Goal: Task Accomplishment & Management: Manage account settings

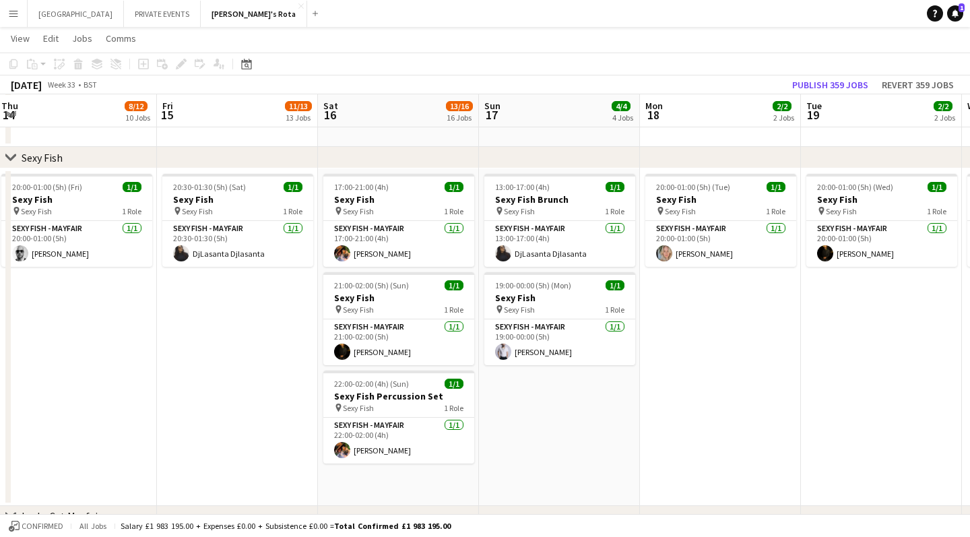
scroll to position [315, 0]
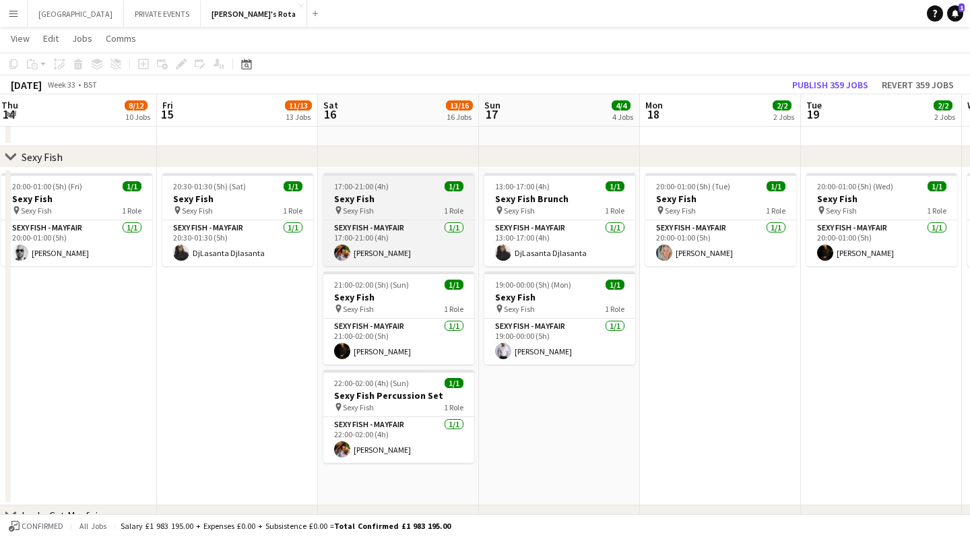
click at [383, 193] on h3 "Sexy Fish" at bounding box center [398, 199] width 151 height 12
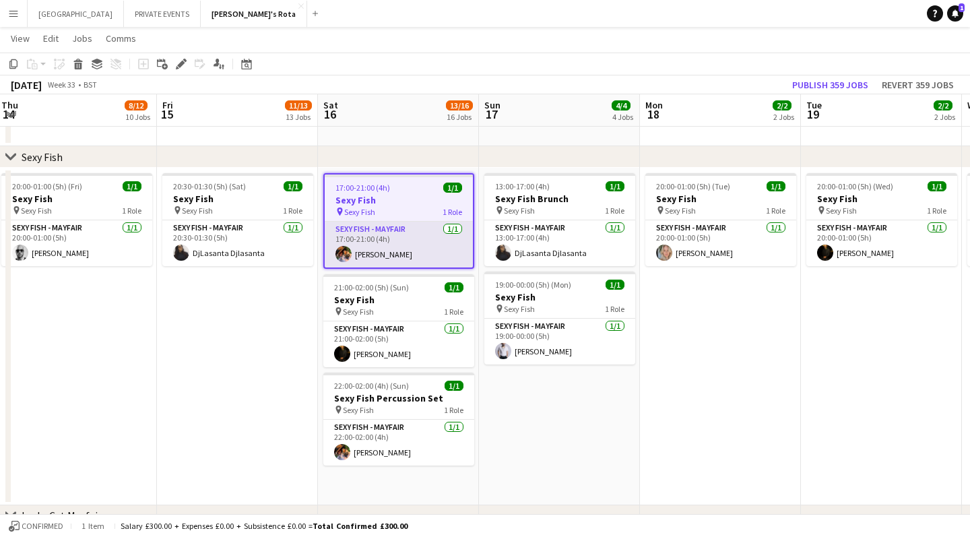
click at [383, 254] on app-card-role "SEXY FISH - MAYFAIR [DATE] 17:00-21:00 (4h) [PERSON_NAME]" at bounding box center [399, 245] width 148 height 46
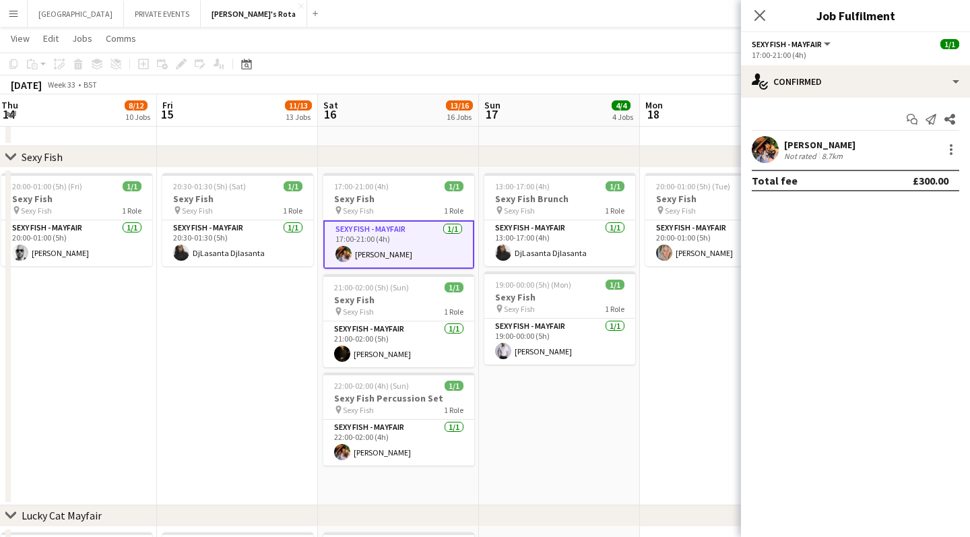
scroll to position [0, 406]
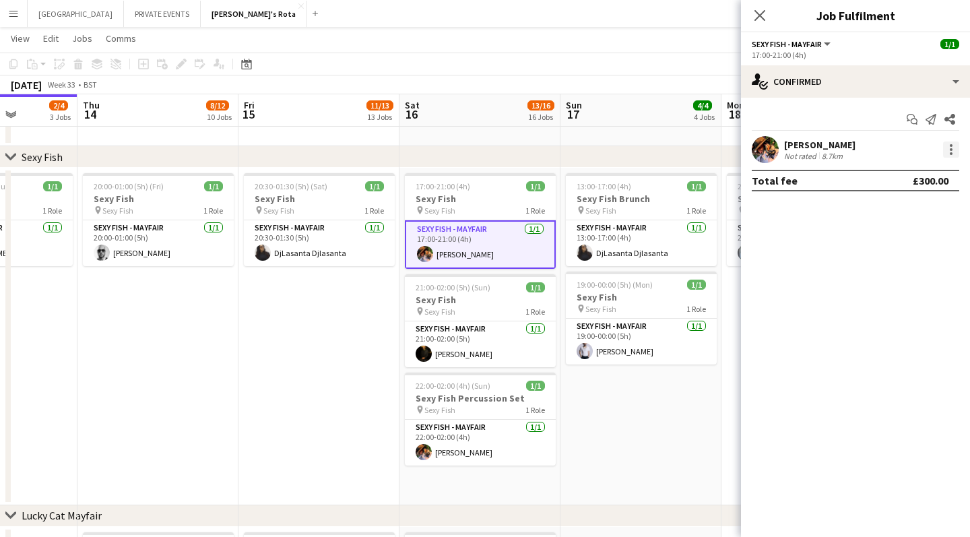
click at [951, 150] on div at bounding box center [951, 149] width 3 height 3
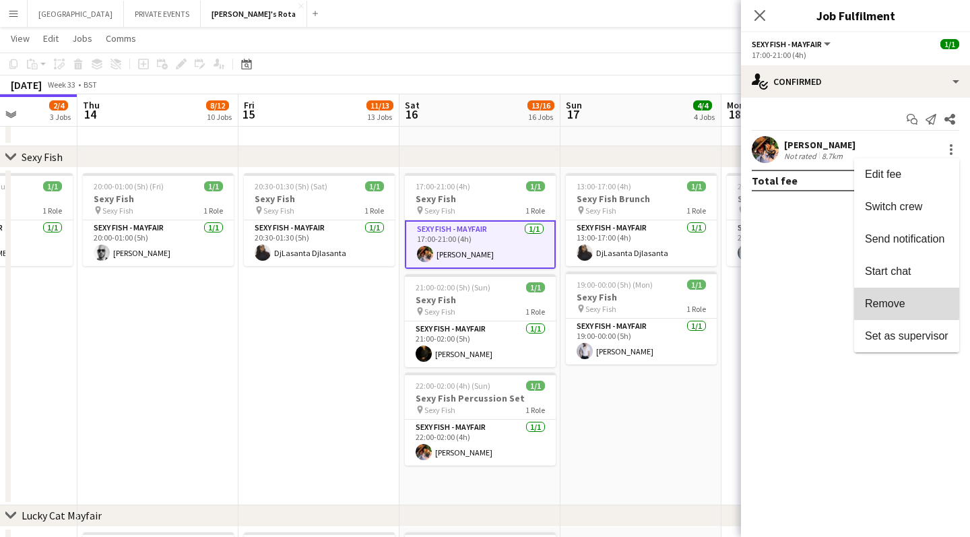
click at [876, 302] on span "Remove" at bounding box center [885, 303] width 40 height 11
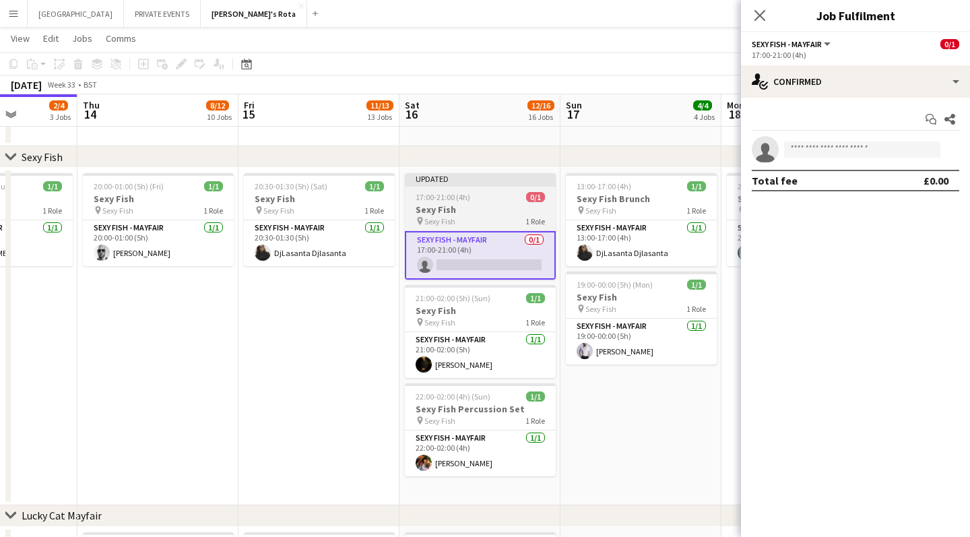
click at [472, 180] on div "Updated" at bounding box center [480, 178] width 151 height 11
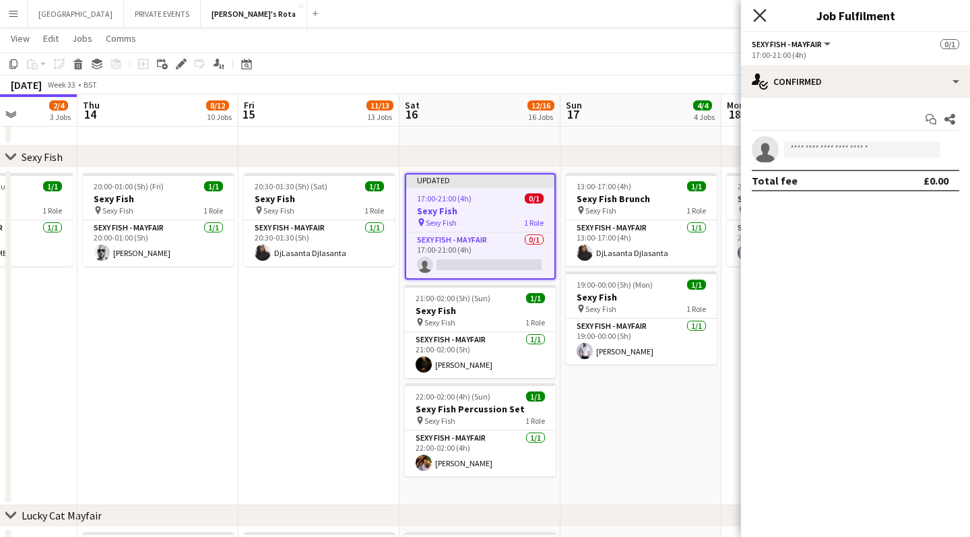
click at [761, 12] on icon "Close pop-in" at bounding box center [759, 15] width 13 height 13
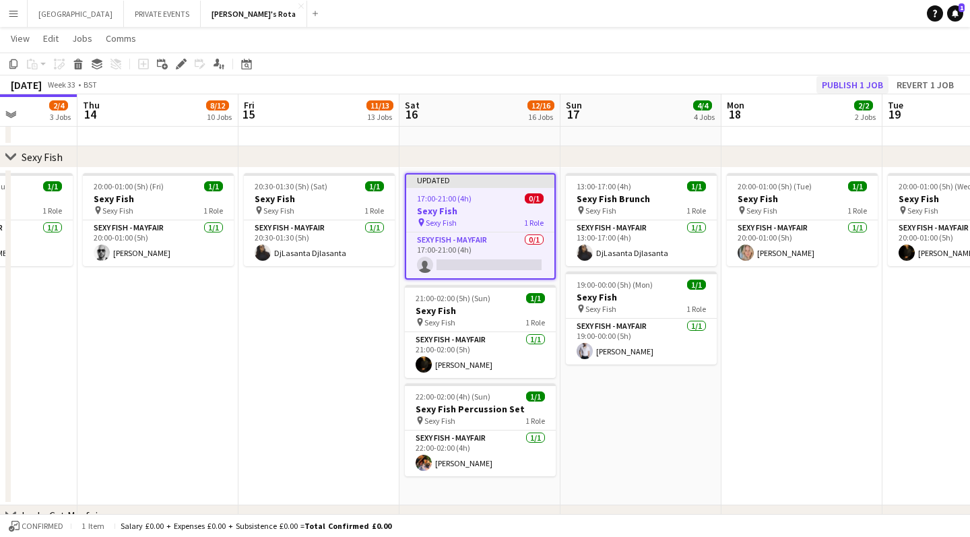
click at [848, 82] on button "Publish 1 job" at bounding box center [853, 85] width 72 height 18
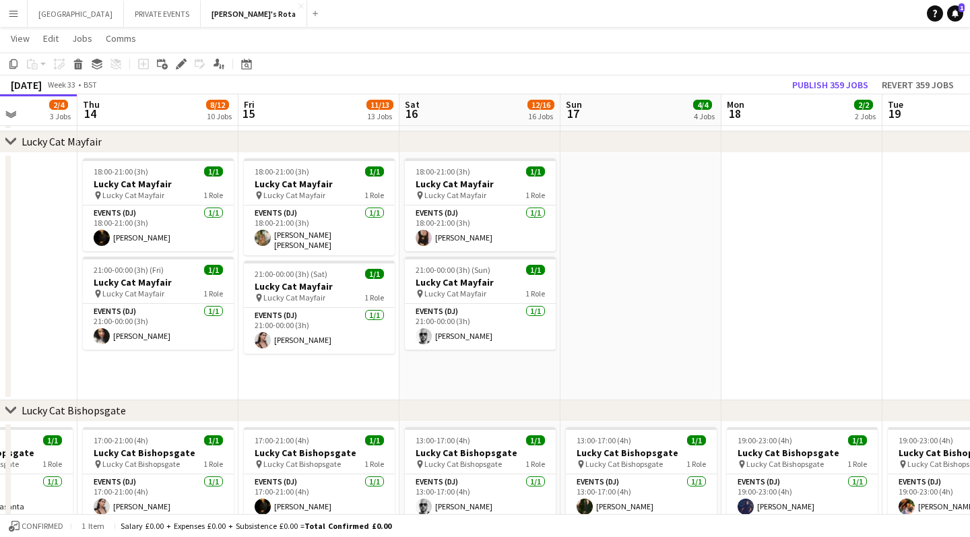
scroll to position [689, 0]
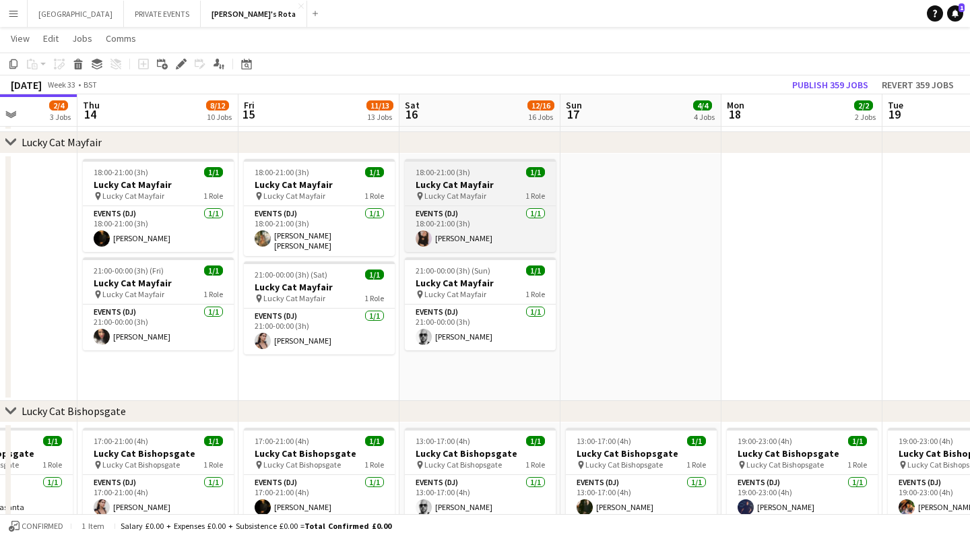
click at [457, 175] on span "18:00-21:00 (3h)" at bounding box center [443, 172] width 55 height 10
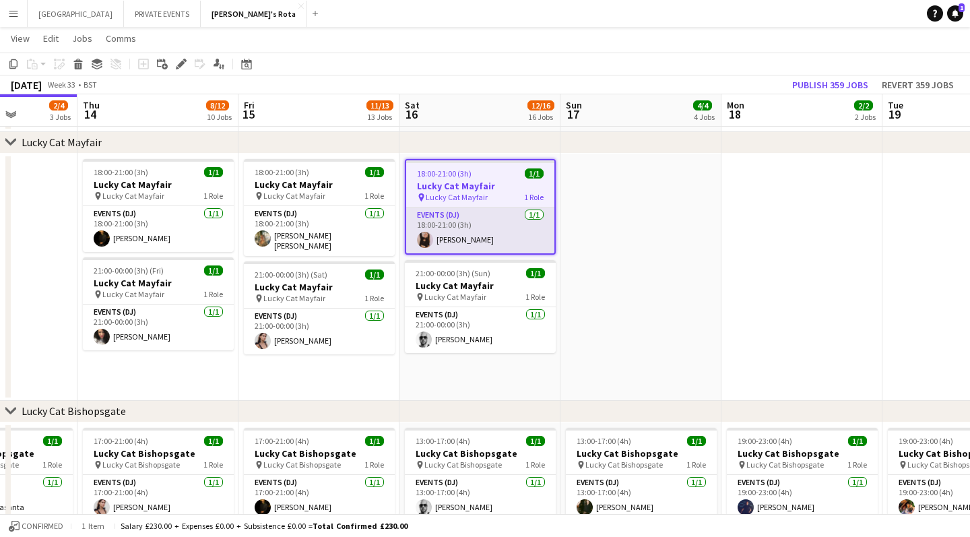
click at [454, 242] on app-card-role "Events (DJ) [DATE] 18:00-21:00 (3h) [PERSON_NAME]" at bounding box center [480, 230] width 148 height 46
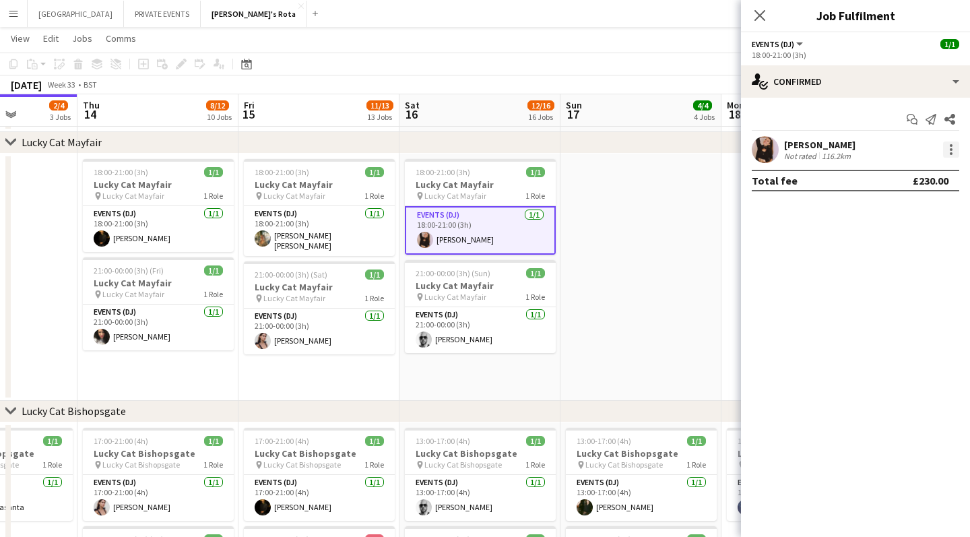
click at [952, 152] on div at bounding box center [951, 149] width 16 height 16
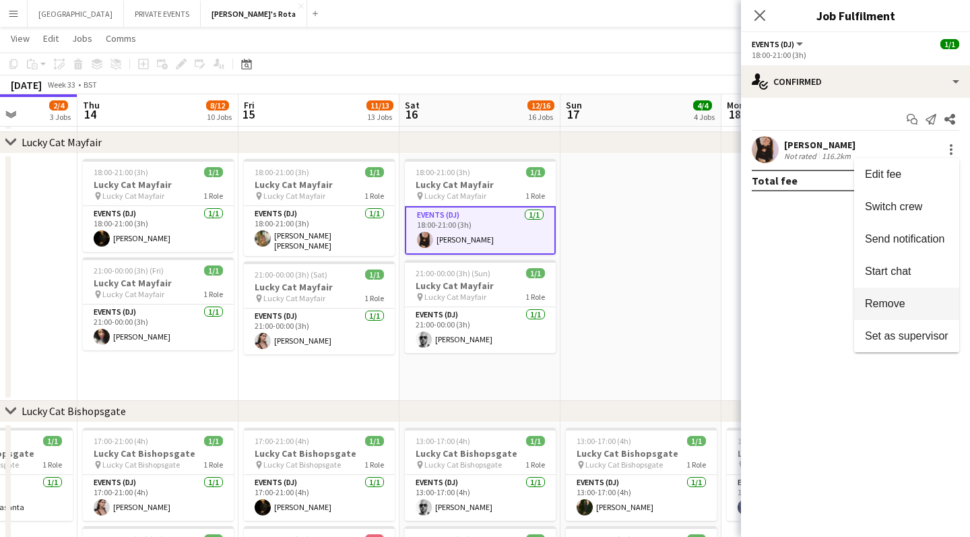
click at [894, 301] on span "Remove" at bounding box center [885, 303] width 40 height 11
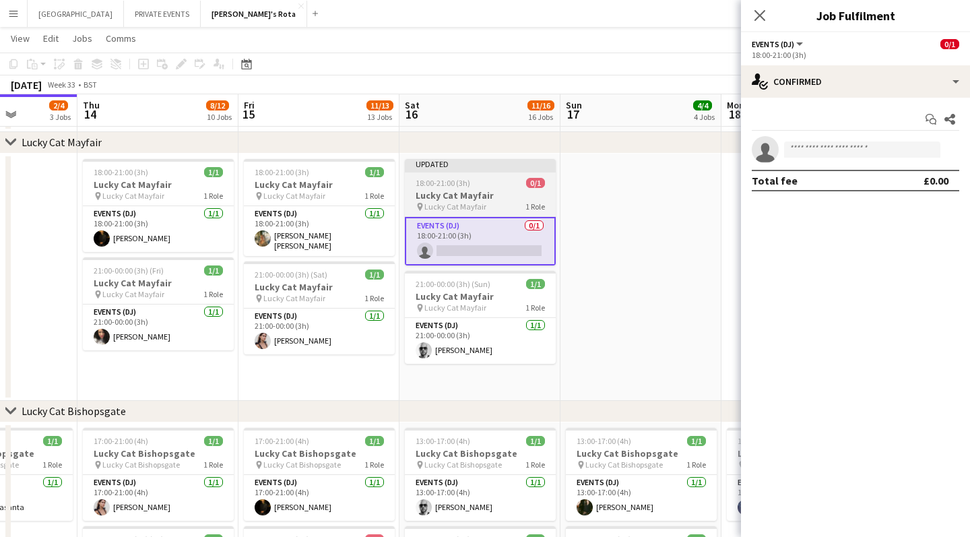
click at [482, 182] on div "18:00-21:00 (3h) 0/1" at bounding box center [480, 183] width 151 height 10
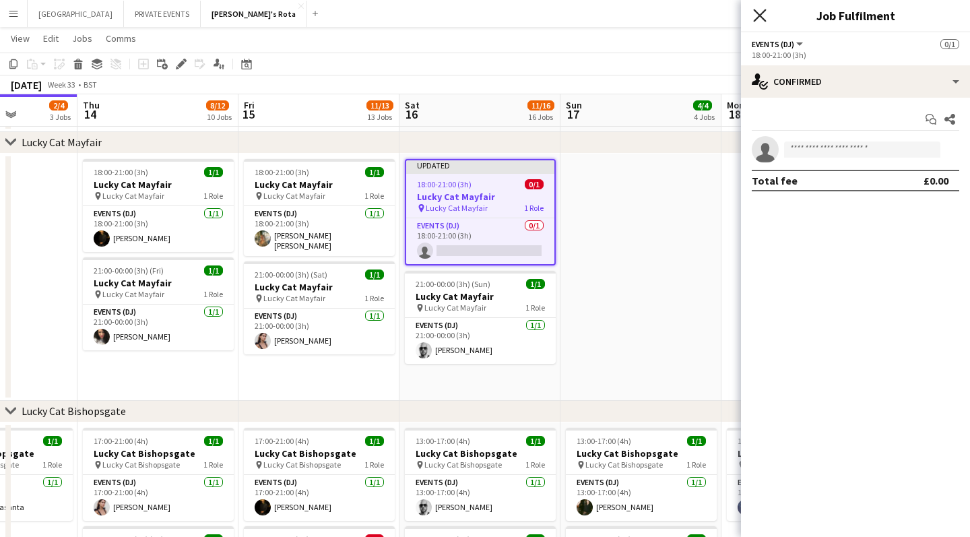
click at [759, 13] on icon "Close pop-in" at bounding box center [759, 15] width 13 height 13
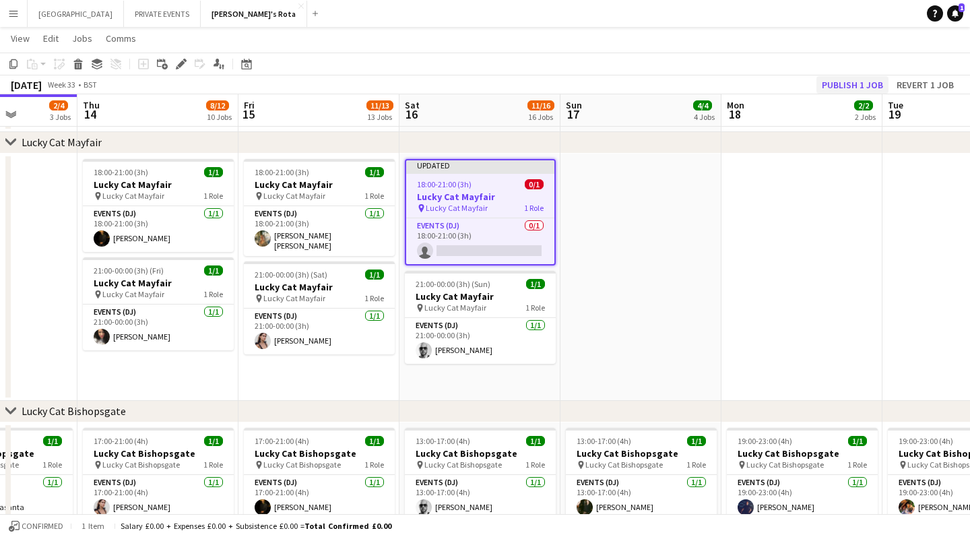
click at [828, 82] on button "Publish 1 job" at bounding box center [853, 85] width 72 height 18
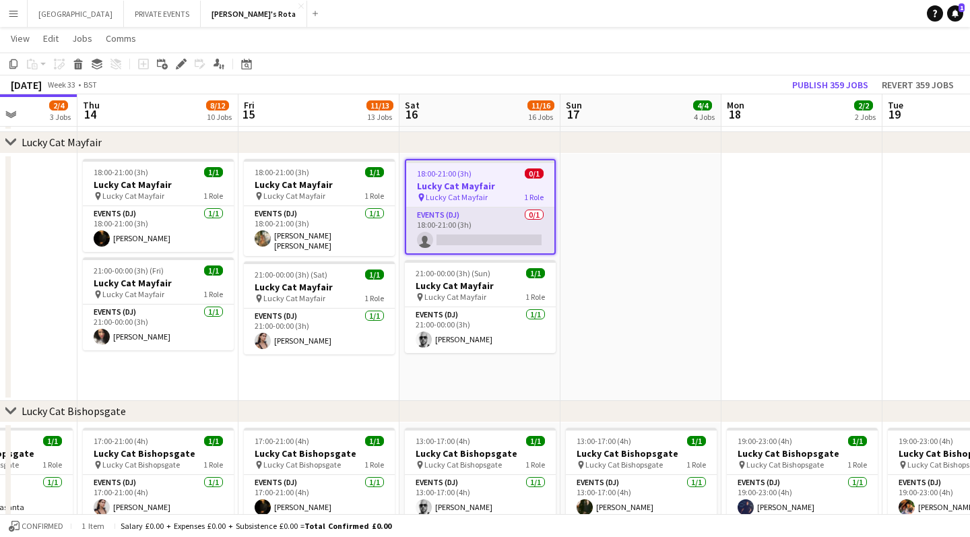
click at [487, 238] on app-card-role "Events (DJ) 0/1 18:00-21:00 (3h) single-neutral-actions" at bounding box center [480, 230] width 148 height 46
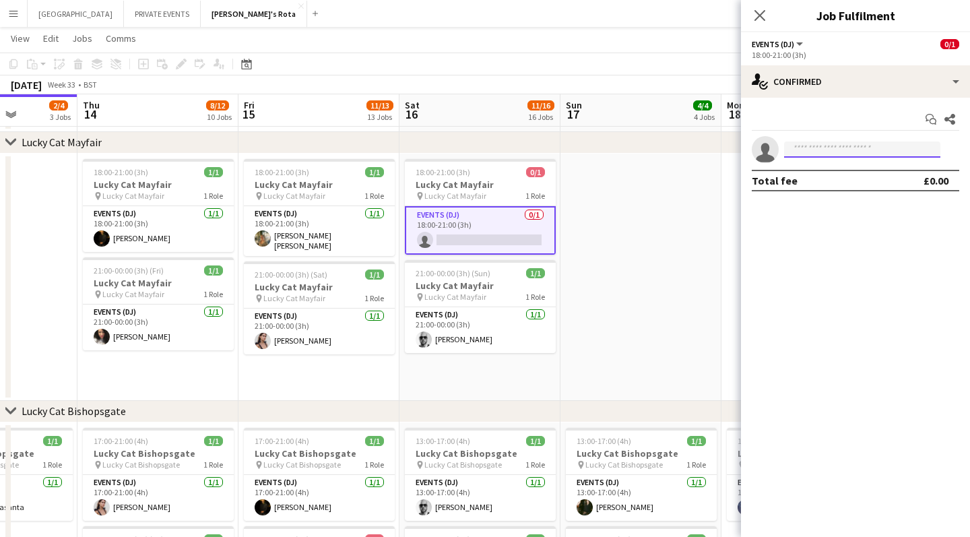
click at [864, 148] on input at bounding box center [862, 149] width 156 height 16
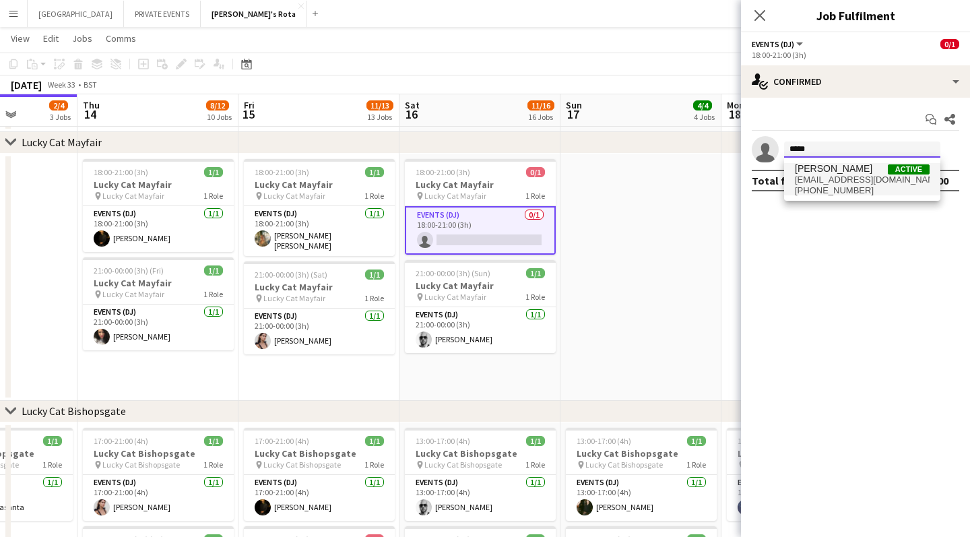
type input "*****"
click at [854, 181] on span "[EMAIL_ADDRESS][DOMAIN_NAME]" at bounding box center [862, 179] width 135 height 11
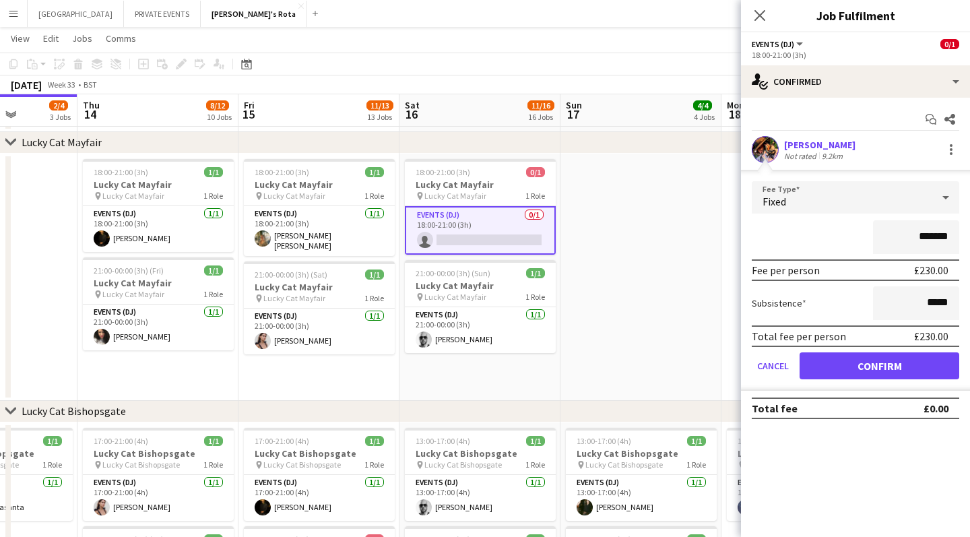
click at [870, 367] on button "Confirm" at bounding box center [880, 365] width 160 height 27
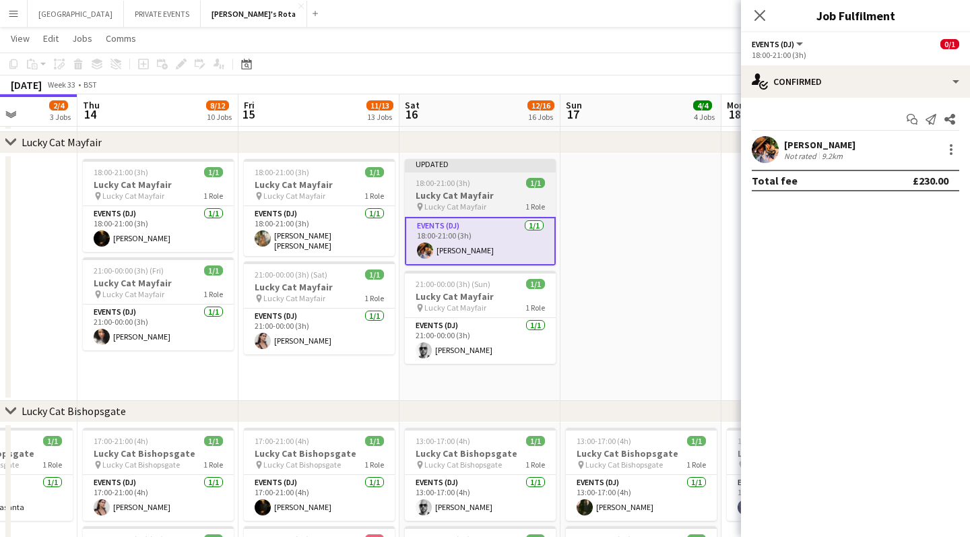
click at [480, 189] on h3 "Lucky Cat Mayfair" at bounding box center [480, 195] width 151 height 12
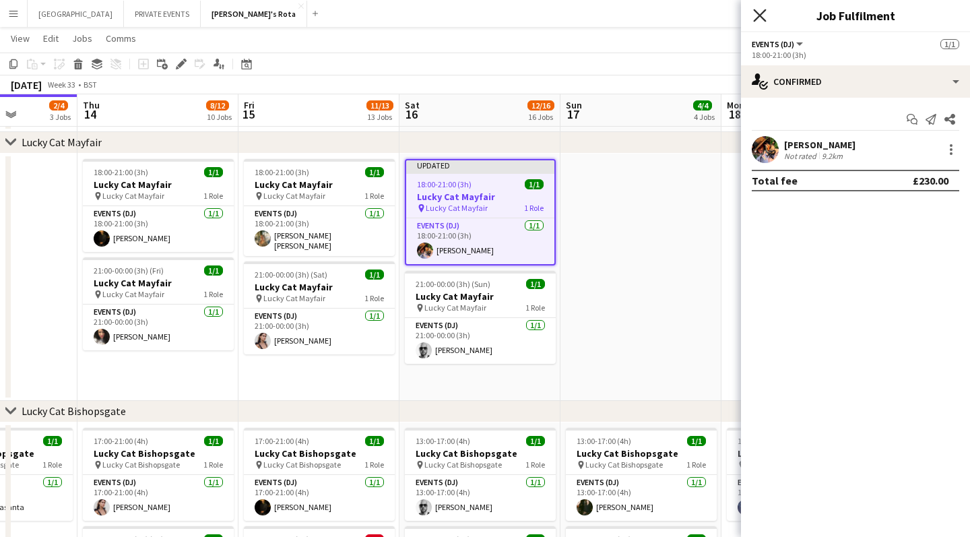
click at [762, 15] on icon "Close pop-in" at bounding box center [759, 15] width 13 height 13
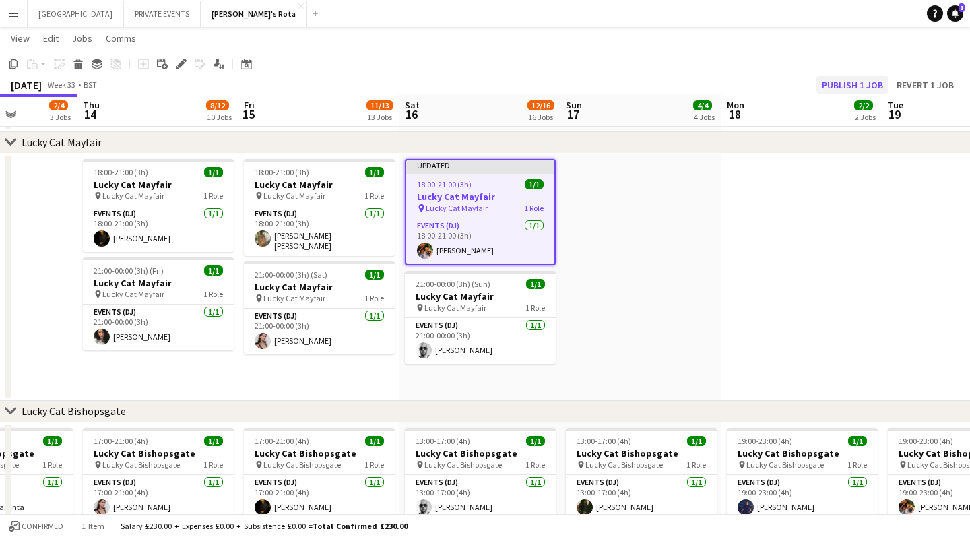
click at [861, 83] on button "Publish 1 job" at bounding box center [853, 85] width 72 height 18
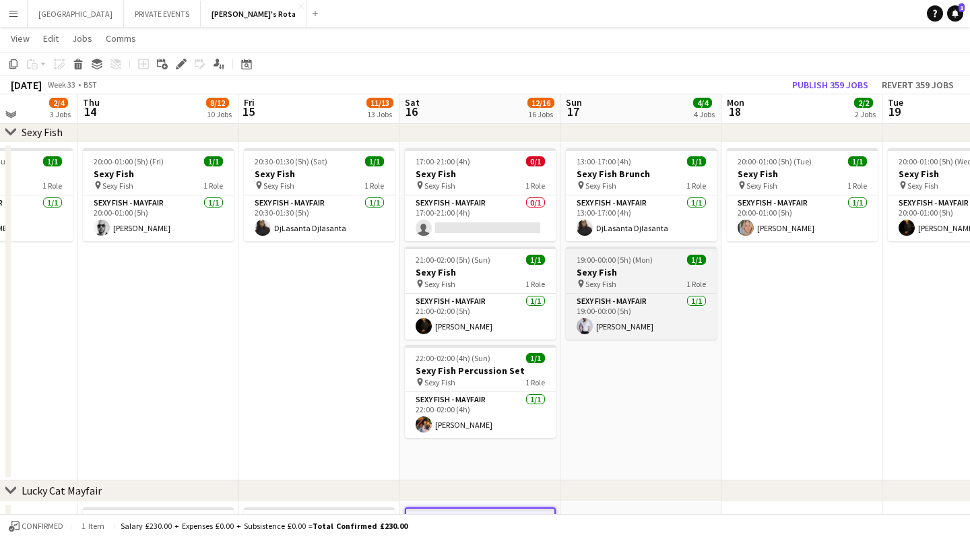
scroll to position [338, 0]
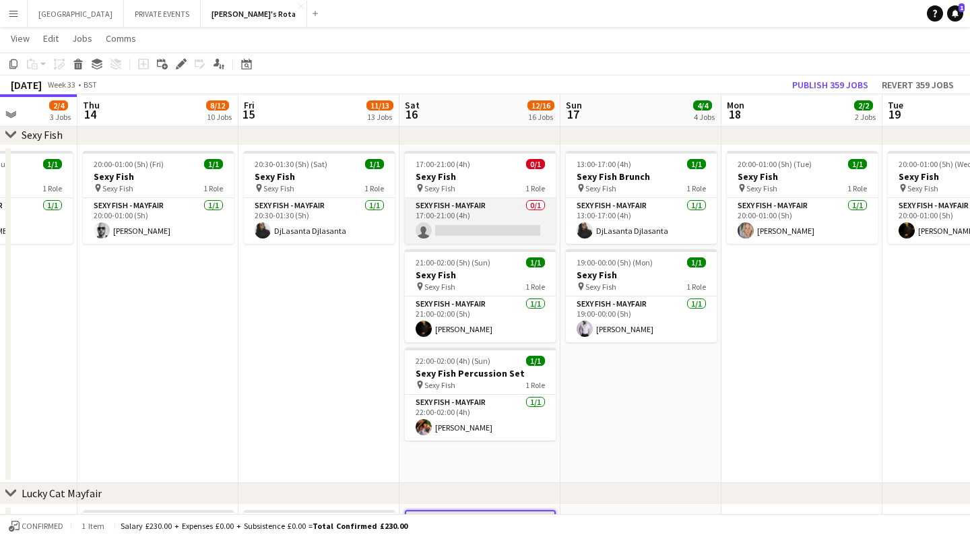
click at [507, 229] on app-card-role "SEXY FISH - MAYFAIR 0/1 17:00-21:00 (4h) single-neutral-actions" at bounding box center [480, 221] width 151 height 46
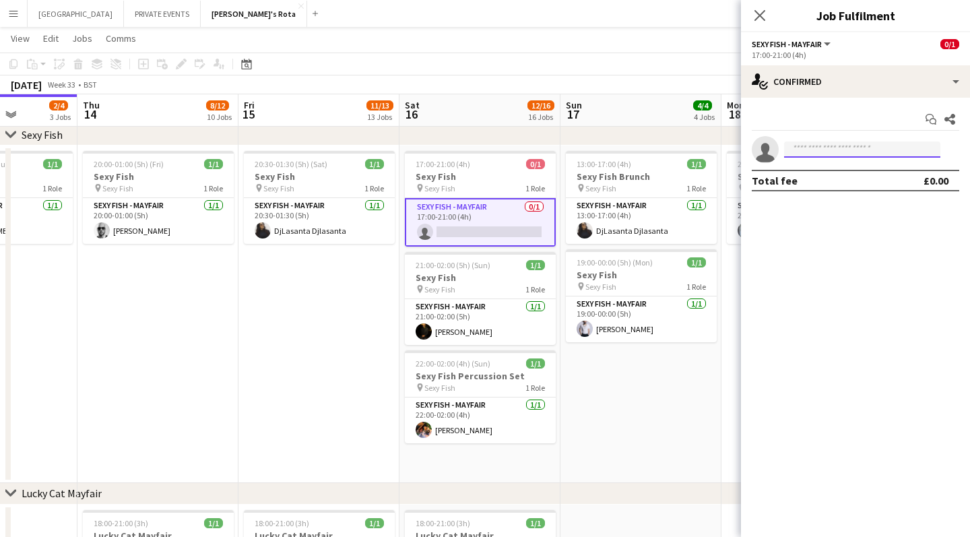
click at [819, 150] on input at bounding box center [862, 149] width 156 height 16
type input "*"
type input "****"
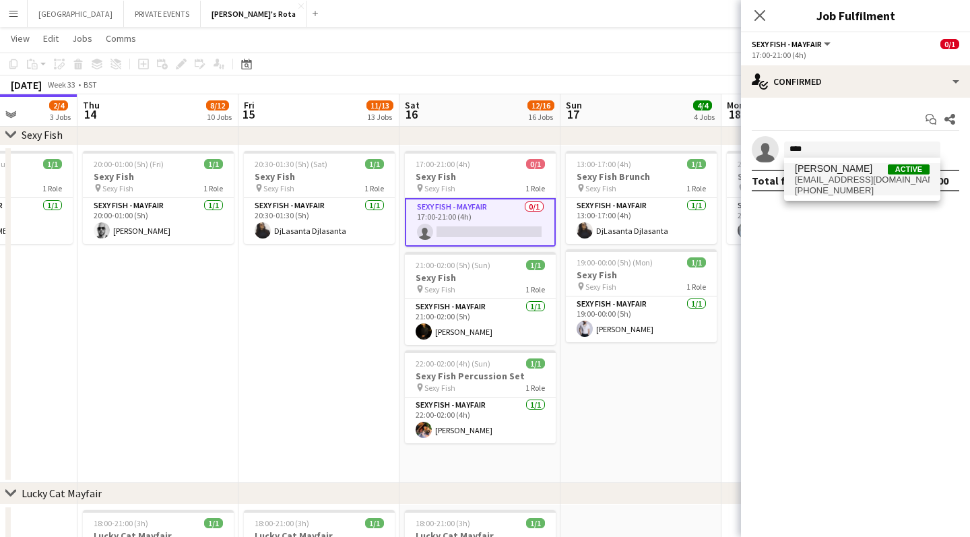
drag, startPoint x: 819, startPoint y: 150, endPoint x: 889, endPoint y: 189, distance: 79.6
click at [889, 189] on span "[PHONE_NUMBER]" at bounding box center [862, 190] width 135 height 11
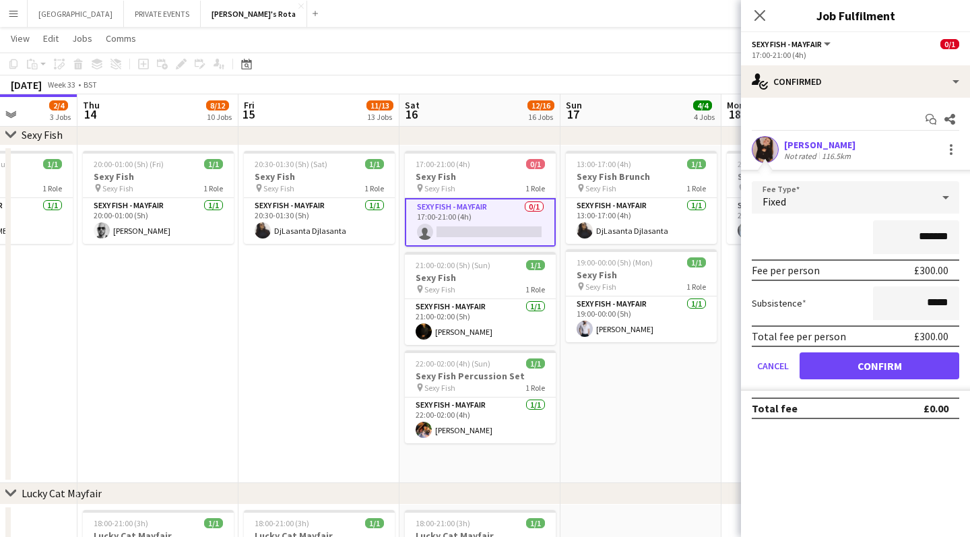
click at [882, 366] on button "Confirm" at bounding box center [880, 365] width 160 height 27
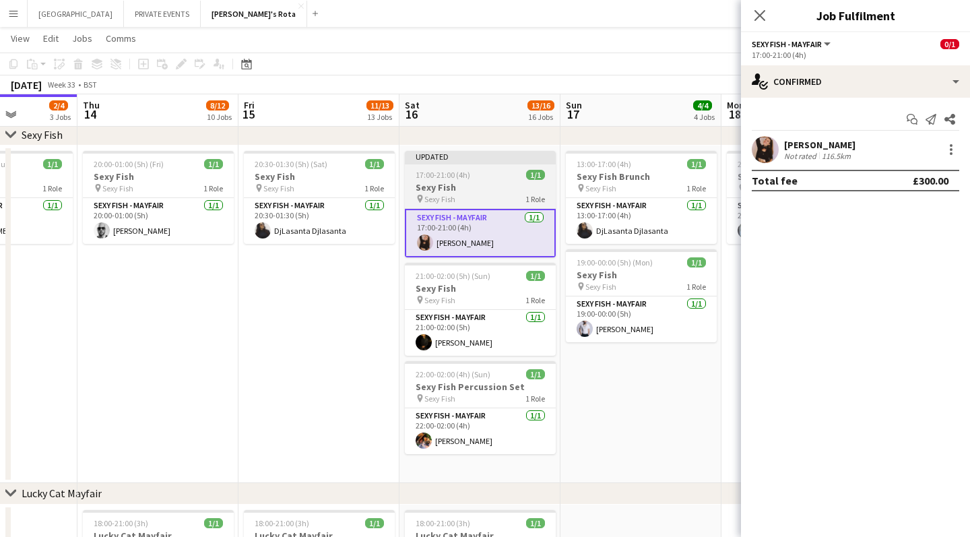
click at [468, 179] on span "17:00-21:00 (4h)" at bounding box center [443, 175] width 55 height 10
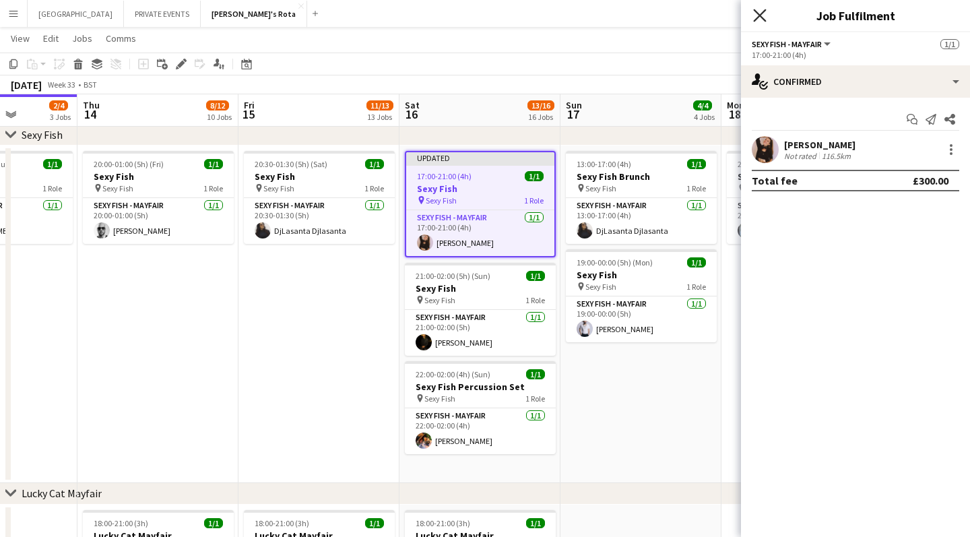
click at [762, 14] on icon at bounding box center [759, 15] width 13 height 13
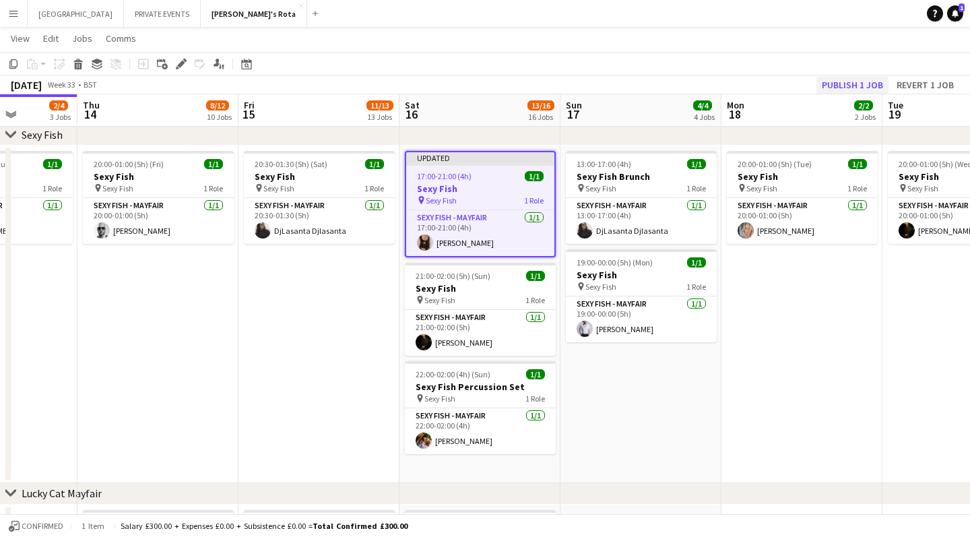
click at [859, 83] on button "Publish 1 job" at bounding box center [853, 85] width 72 height 18
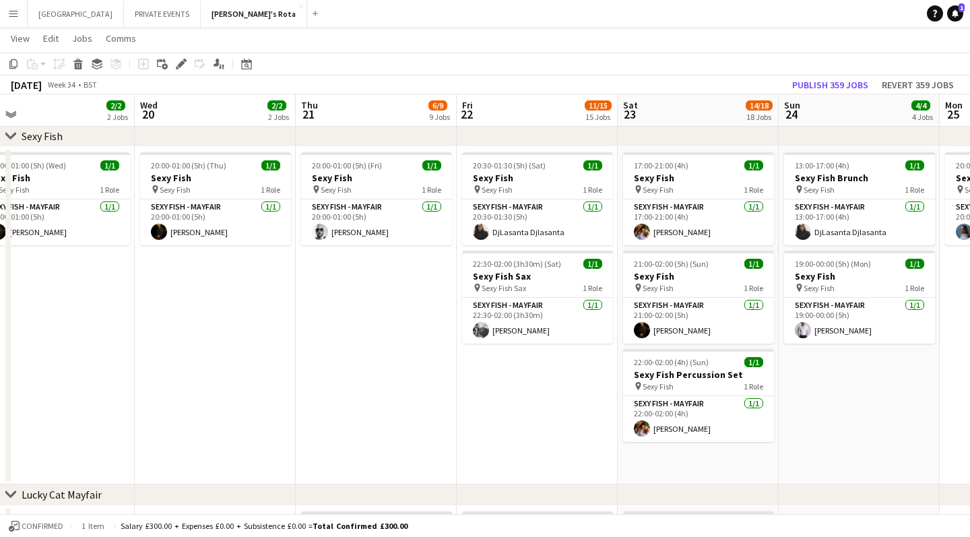
scroll to position [0, 403]
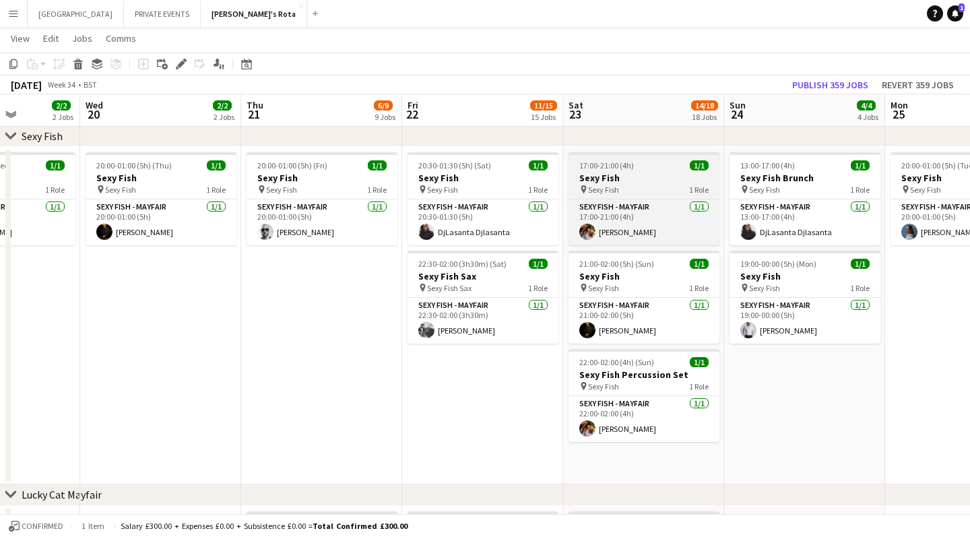
click at [621, 183] on h3 "Sexy Fish" at bounding box center [644, 178] width 151 height 12
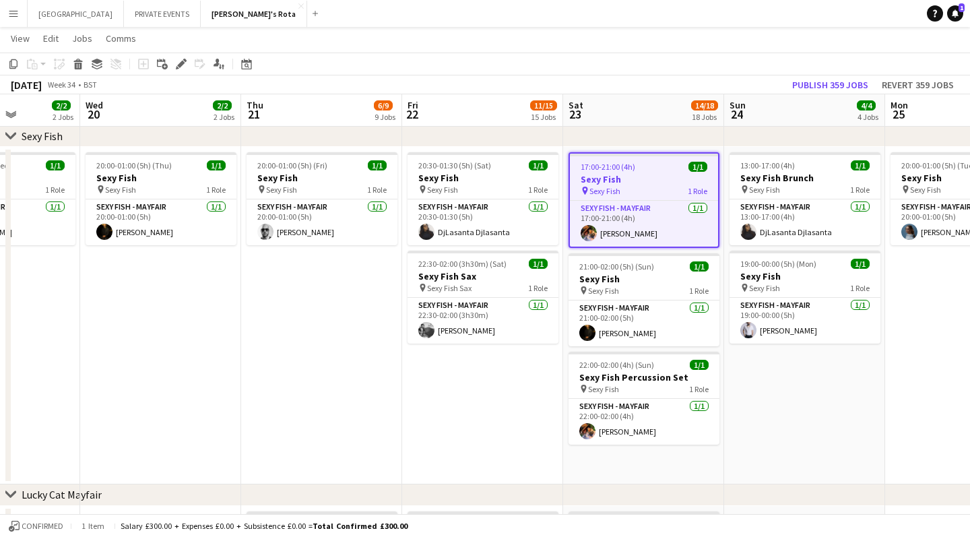
click at [620, 170] on span "17:00-21:00 (4h)" at bounding box center [608, 167] width 55 height 10
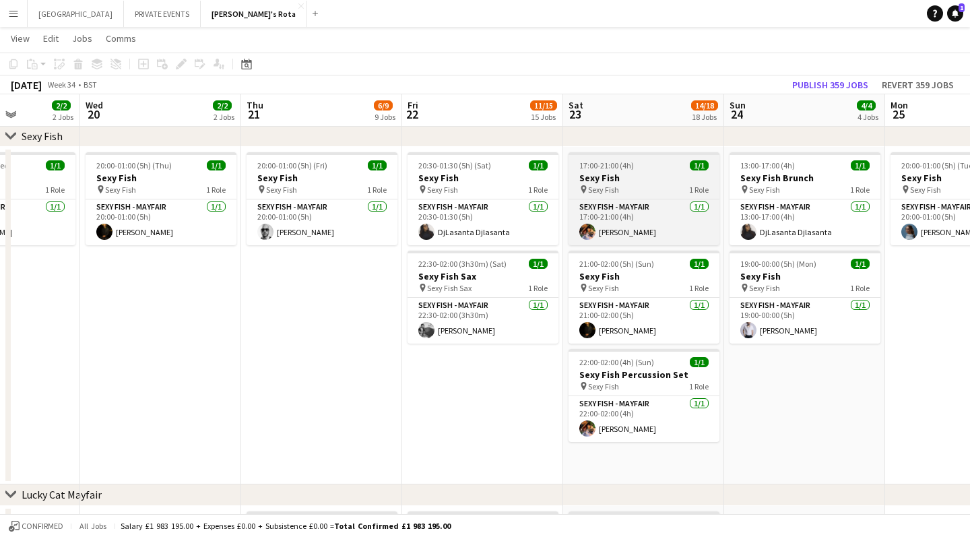
click at [618, 164] on span "17:00-21:00 (4h)" at bounding box center [606, 165] width 55 height 10
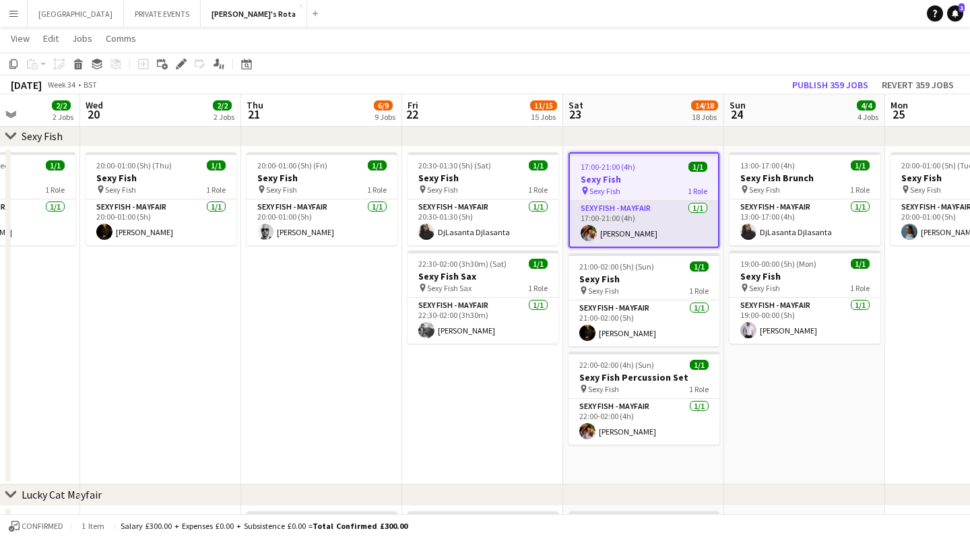
click at [614, 233] on app-card-role "SEXY FISH - MAYFAIR [DATE] 17:00-21:00 (4h) [PERSON_NAME]" at bounding box center [644, 224] width 148 height 46
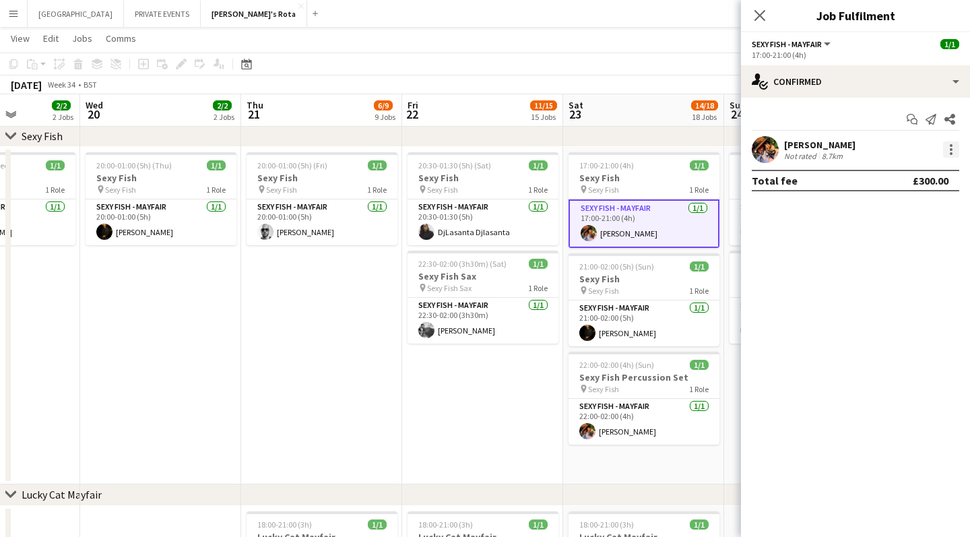
click at [955, 149] on div at bounding box center [951, 149] width 16 height 16
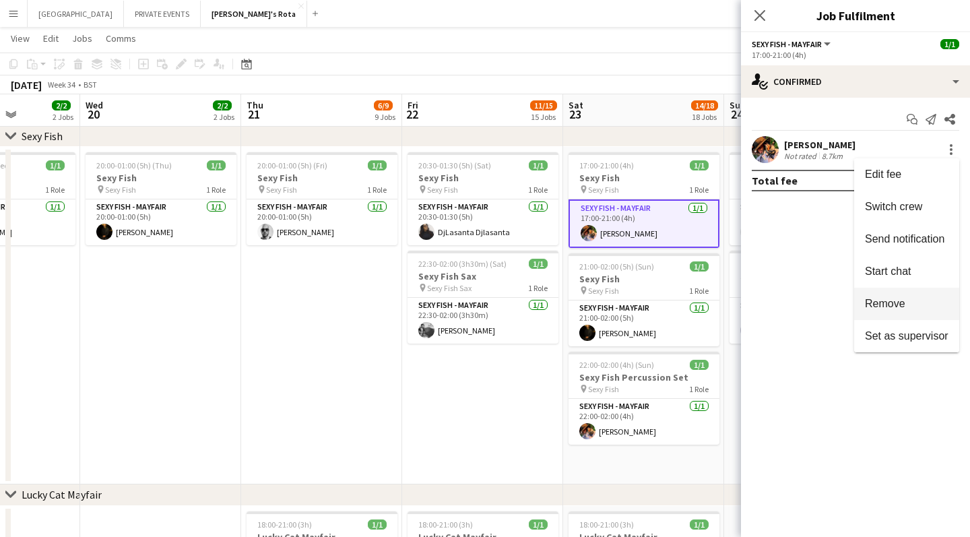
click at [892, 306] on span "Remove" at bounding box center [885, 303] width 40 height 11
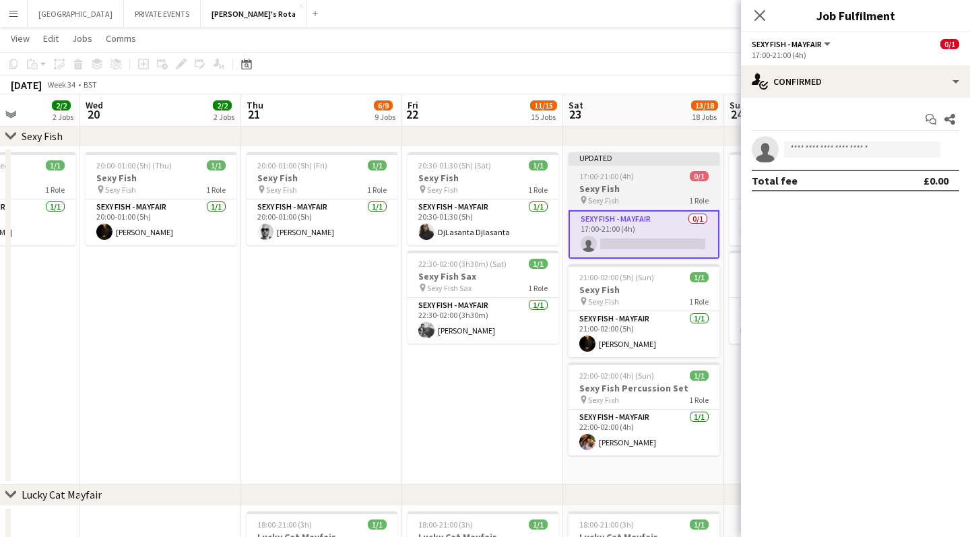
click at [627, 180] on span "17:00-21:00 (4h)" at bounding box center [606, 176] width 55 height 10
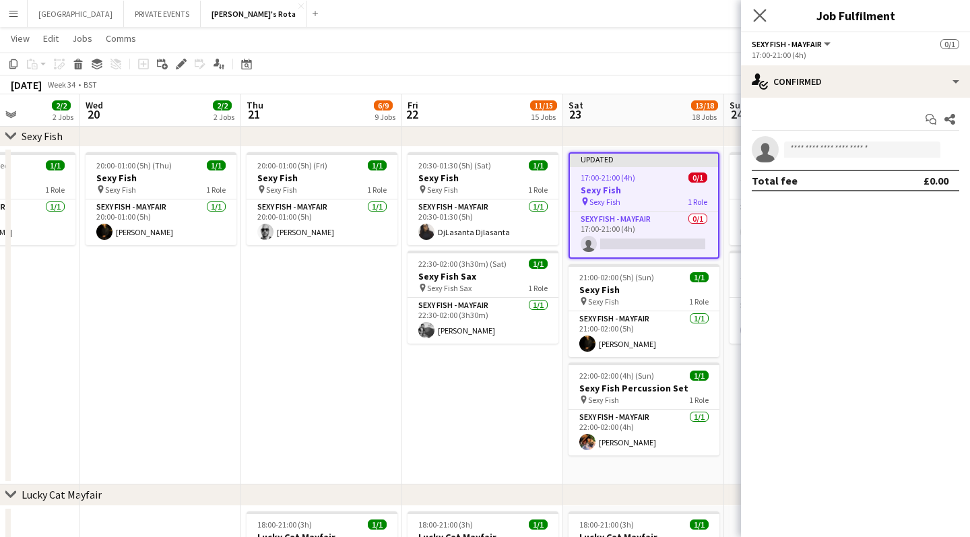
click at [768, 11] on app-icon "Close pop-in" at bounding box center [760, 16] width 20 height 20
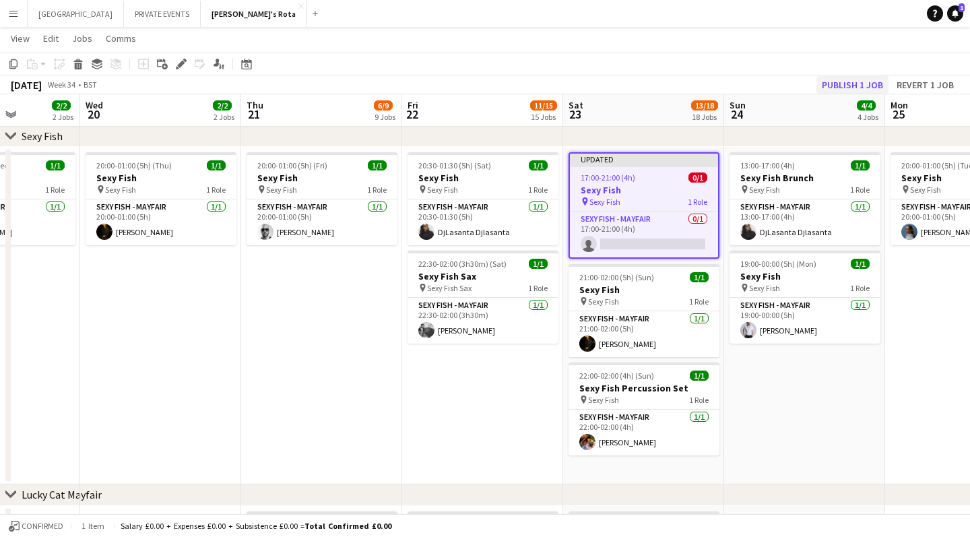
click at [847, 83] on button "Publish 1 job" at bounding box center [853, 85] width 72 height 18
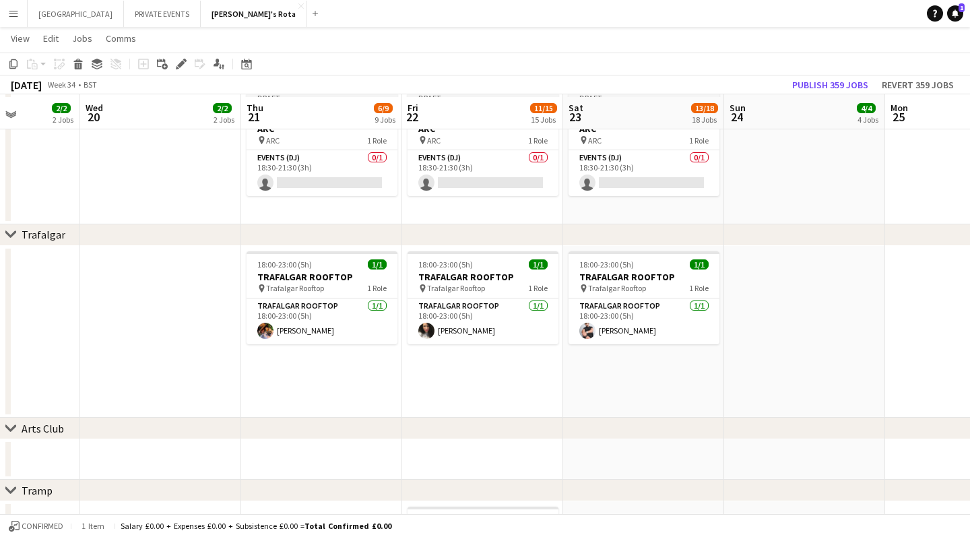
scroll to position [2499, 0]
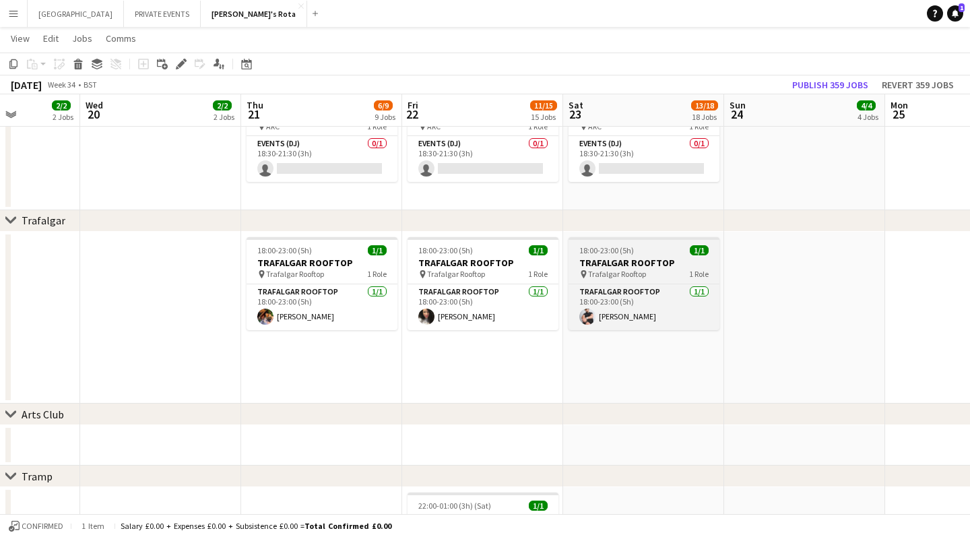
click at [619, 255] on app-job-card "18:00-23:00 (5h) 1/1 TRAFALGAR ROOFTOP pin Trafalgar Rooftop 1 Role Trafalgar R…" at bounding box center [644, 283] width 151 height 93
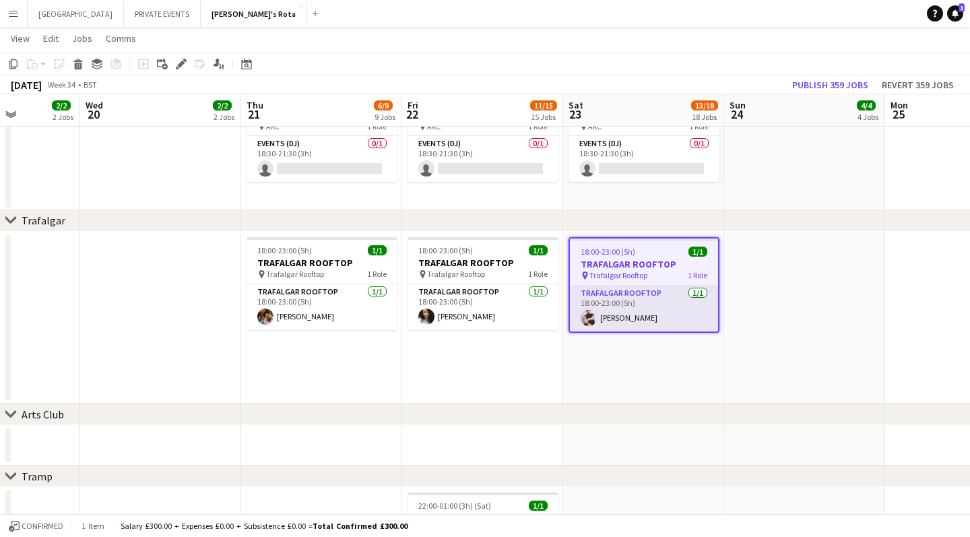
click at [631, 320] on app-card-role "Trafalgar Rooftop [DATE] 18:00-23:00 (5h) [PERSON_NAME]" at bounding box center [644, 309] width 148 height 46
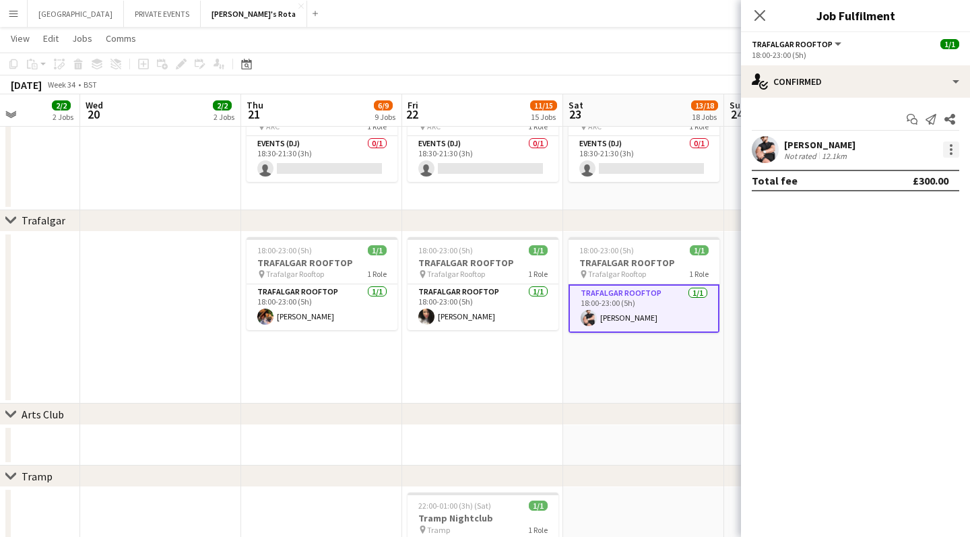
click at [953, 147] on div at bounding box center [951, 149] width 16 height 16
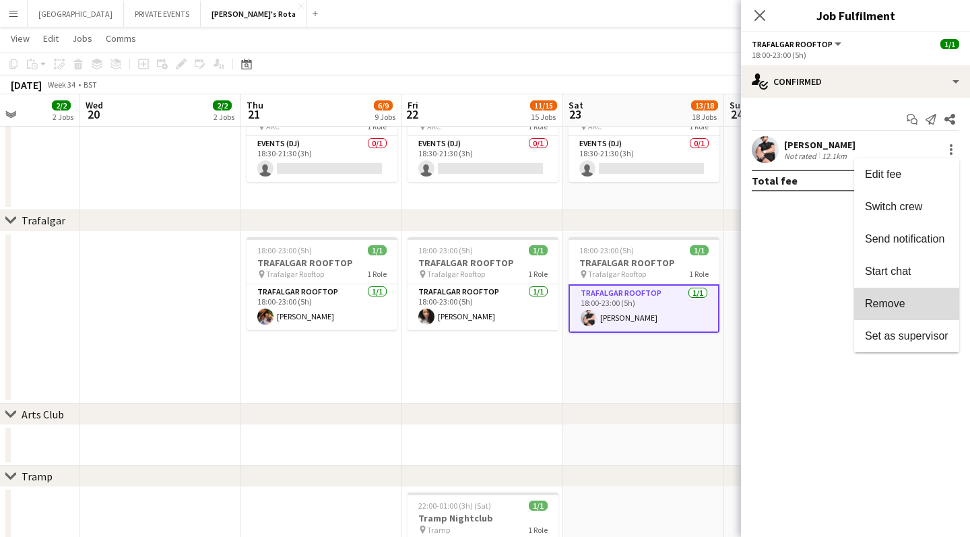
click at [879, 304] on span "Remove" at bounding box center [885, 303] width 40 height 11
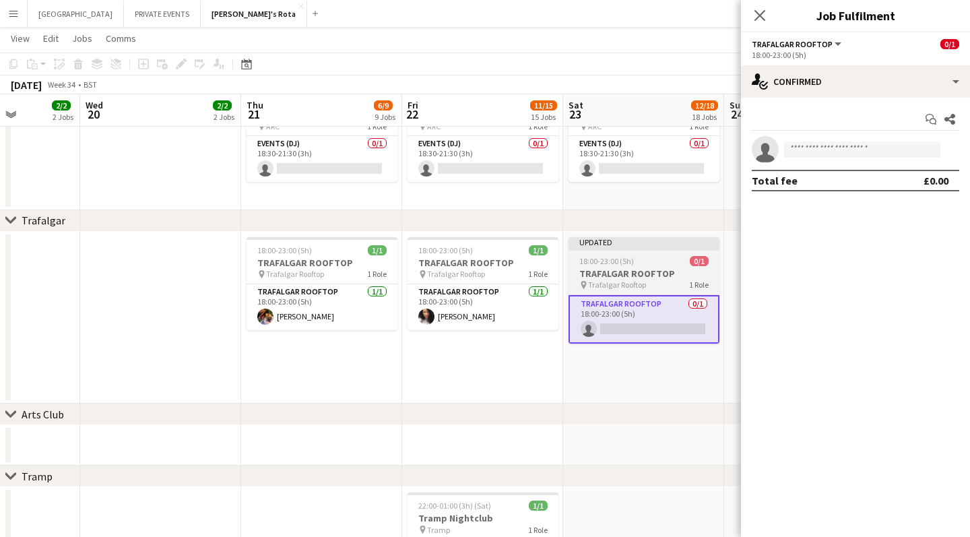
click at [649, 259] on div "18:00-23:00 (5h) 0/1" at bounding box center [644, 261] width 151 height 10
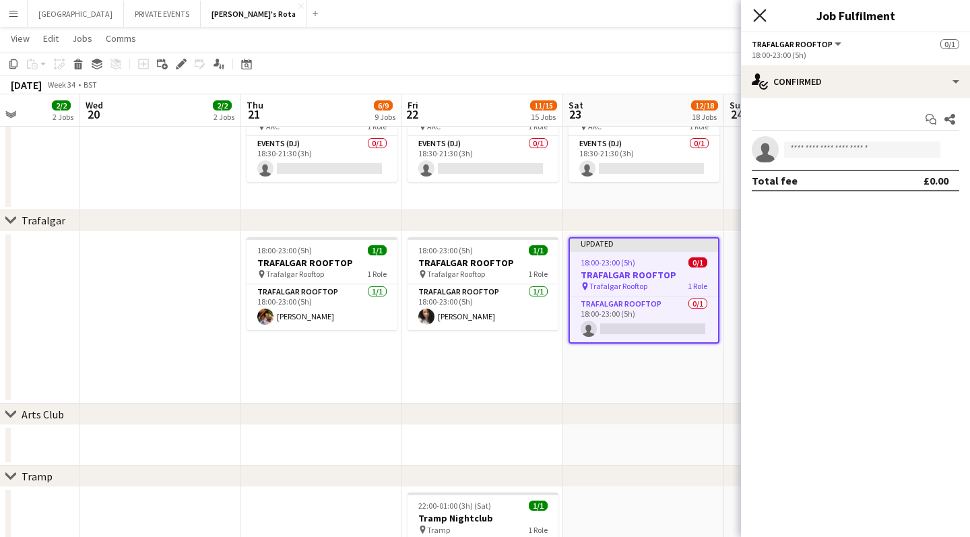
click at [760, 15] on icon at bounding box center [759, 15] width 13 height 13
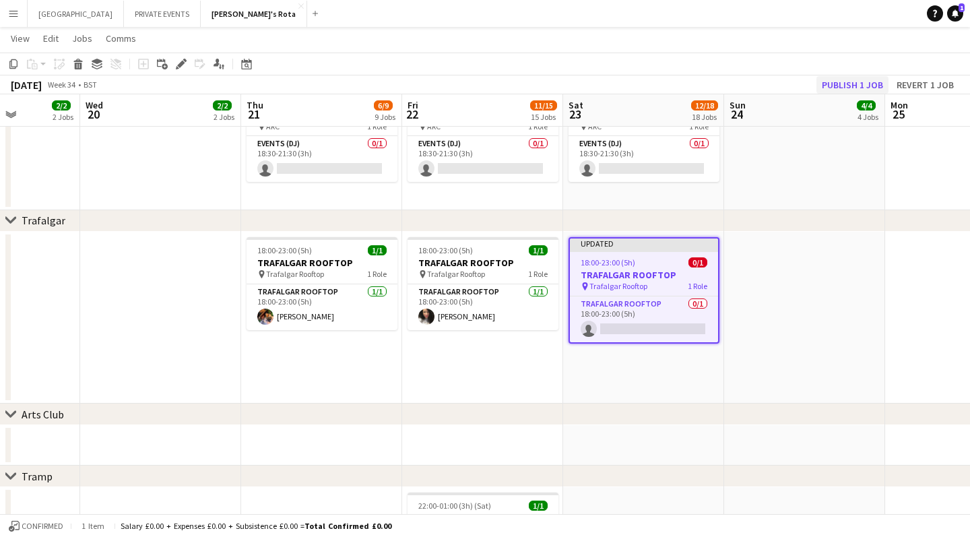
click at [864, 84] on button "Publish 1 job" at bounding box center [853, 85] width 72 height 18
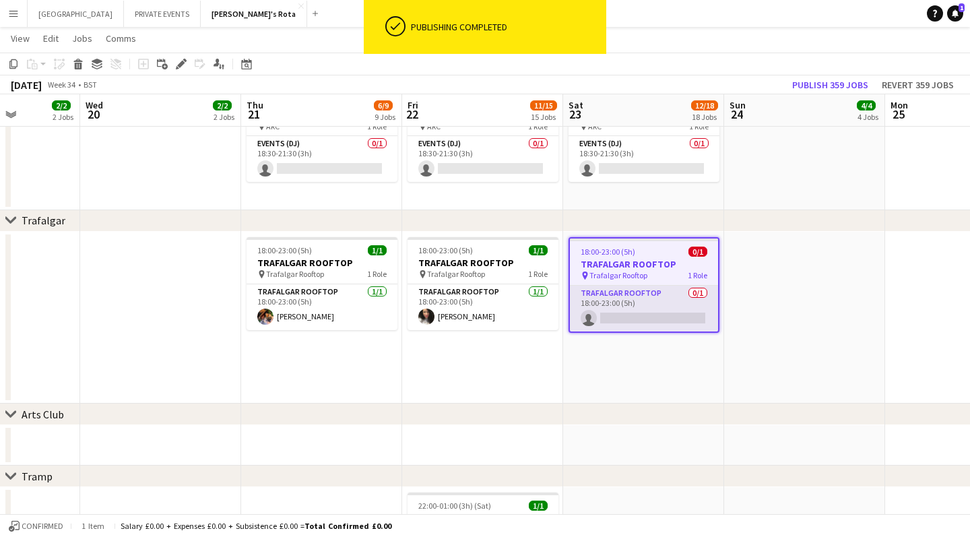
click at [627, 314] on app-card-role "Trafalgar Rooftop 0/1 18:00-23:00 (5h) single-neutral-actions" at bounding box center [644, 309] width 148 height 46
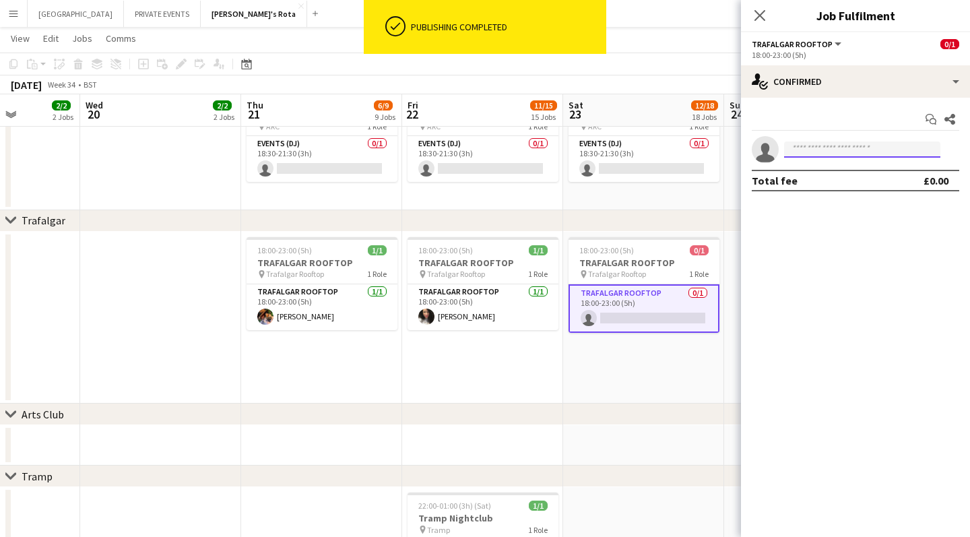
click at [807, 146] on input at bounding box center [862, 149] width 156 height 16
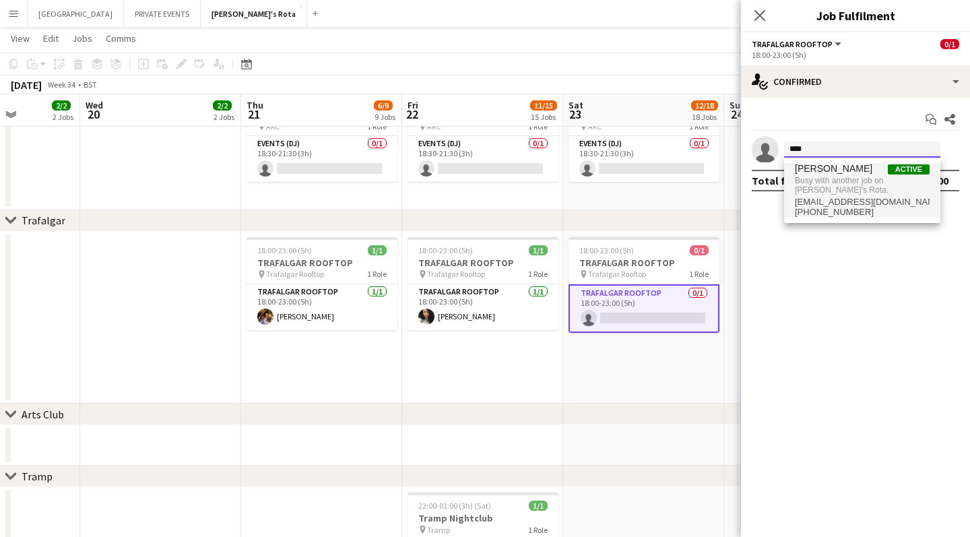
type input "****"
click at [814, 189] on span "Busy with another job on [PERSON_NAME]'s Rota." at bounding box center [862, 185] width 135 height 22
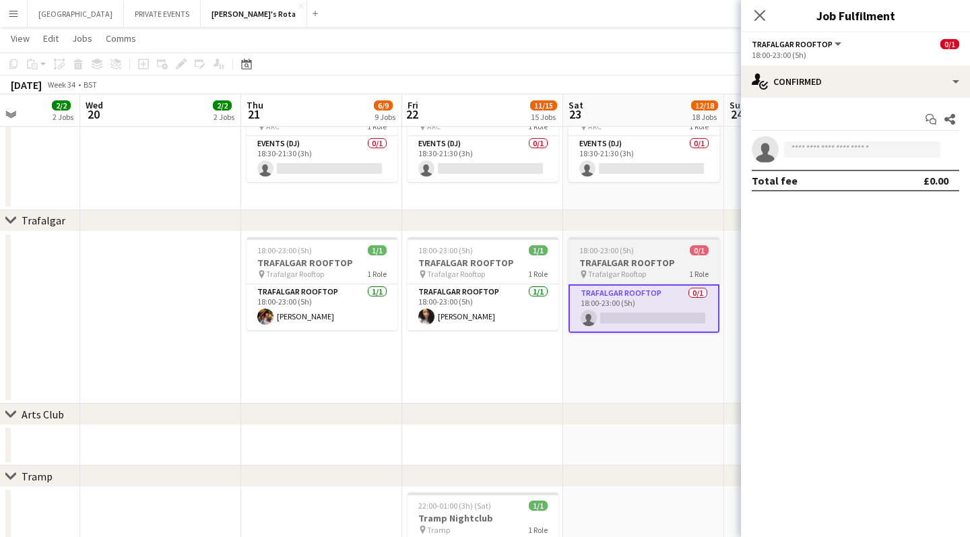
click at [653, 251] on div "18:00-23:00 (5h) 0/1" at bounding box center [644, 250] width 151 height 10
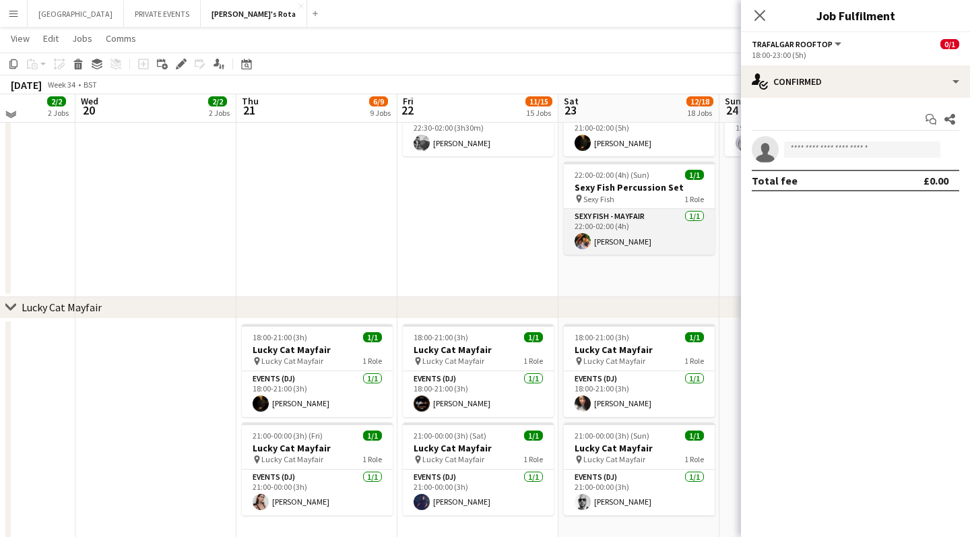
scroll to position [528, 0]
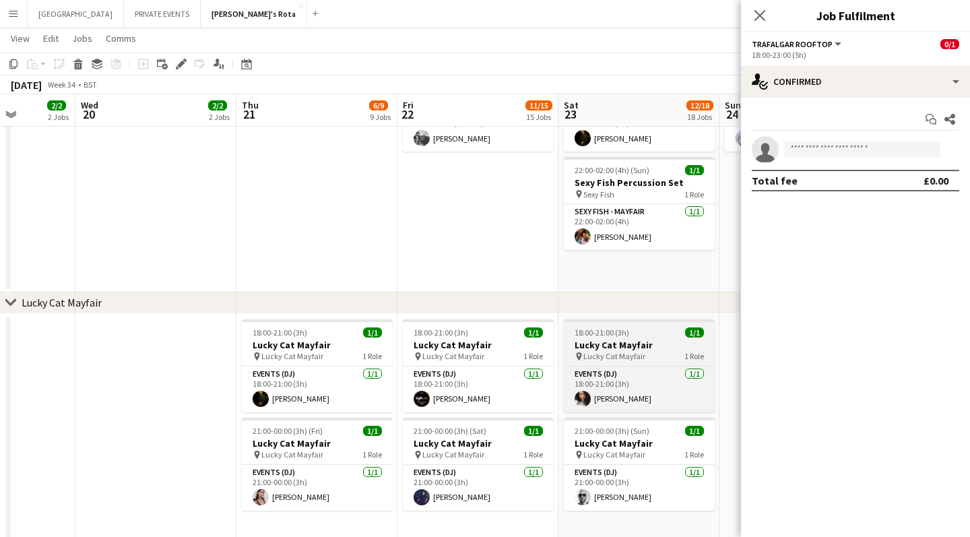
click at [627, 350] on h3 "Lucky Cat Mayfair" at bounding box center [639, 345] width 151 height 12
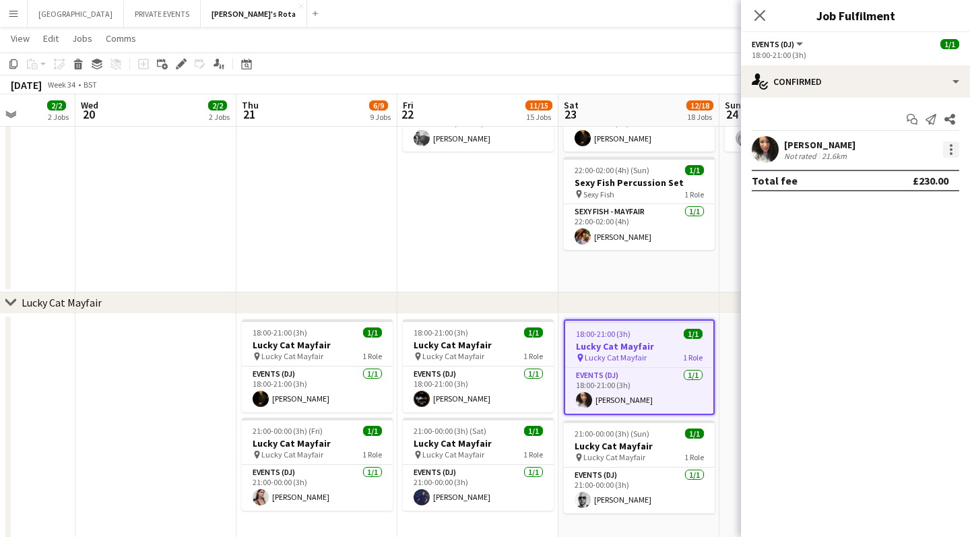
click at [955, 149] on div at bounding box center [951, 149] width 16 height 16
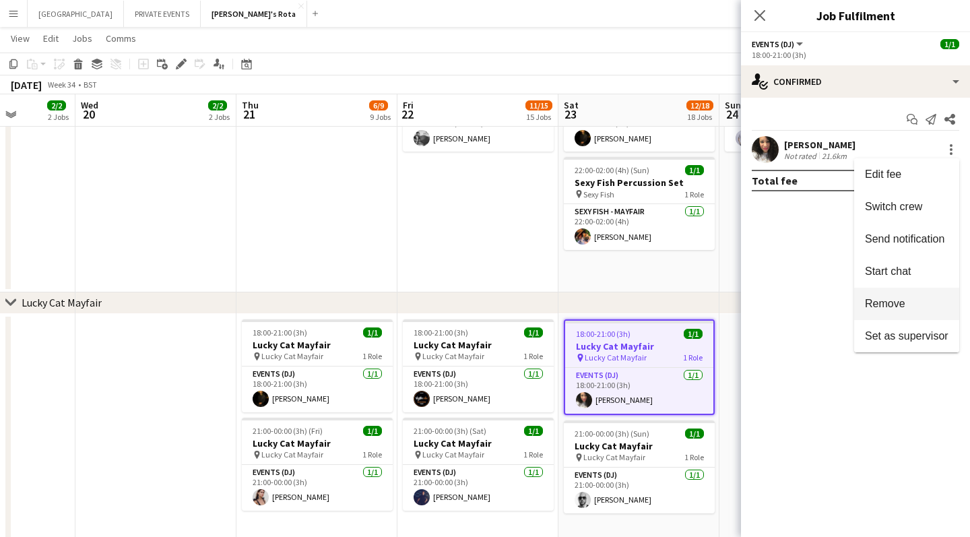
click at [887, 298] on span "Remove" at bounding box center [885, 303] width 40 height 11
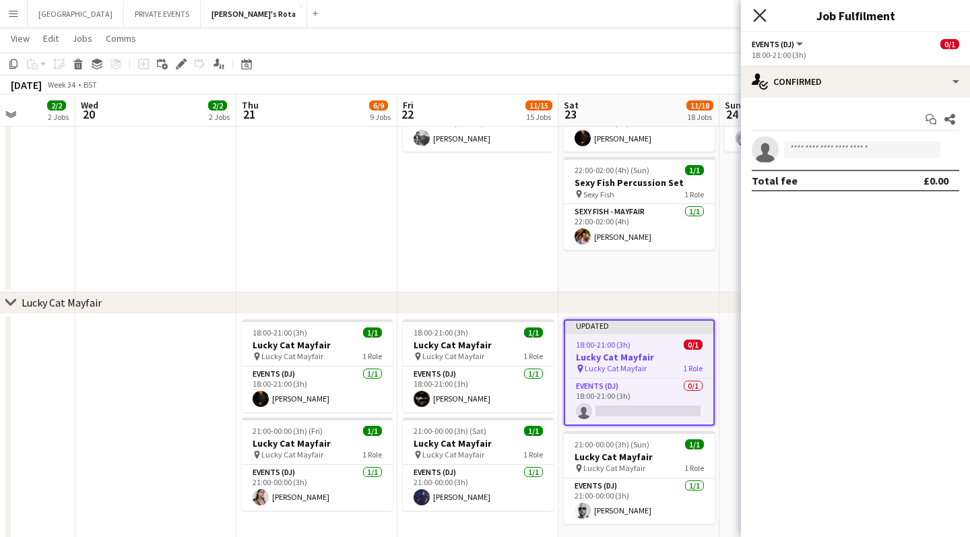
click at [761, 13] on icon "Close pop-in" at bounding box center [759, 15] width 13 height 13
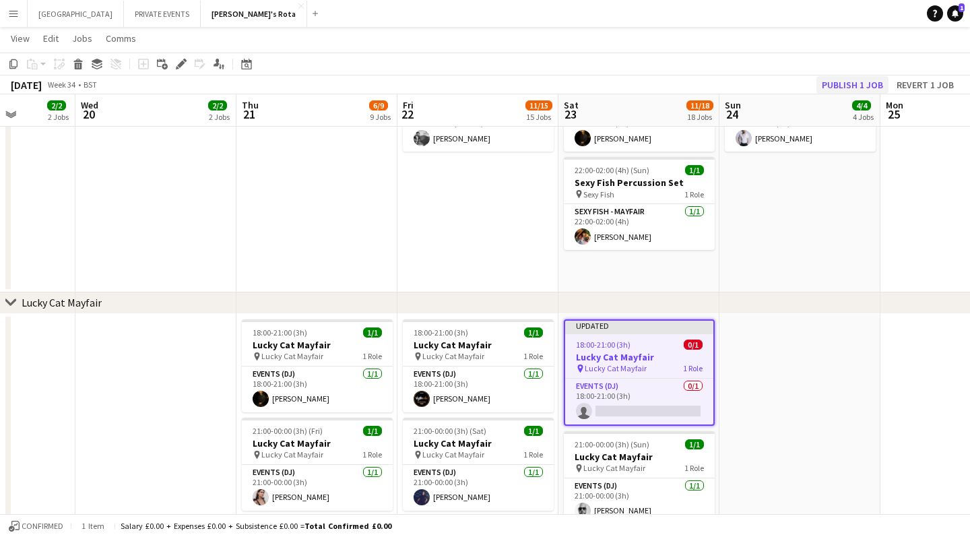
click at [845, 86] on button "Publish 1 job" at bounding box center [853, 85] width 72 height 18
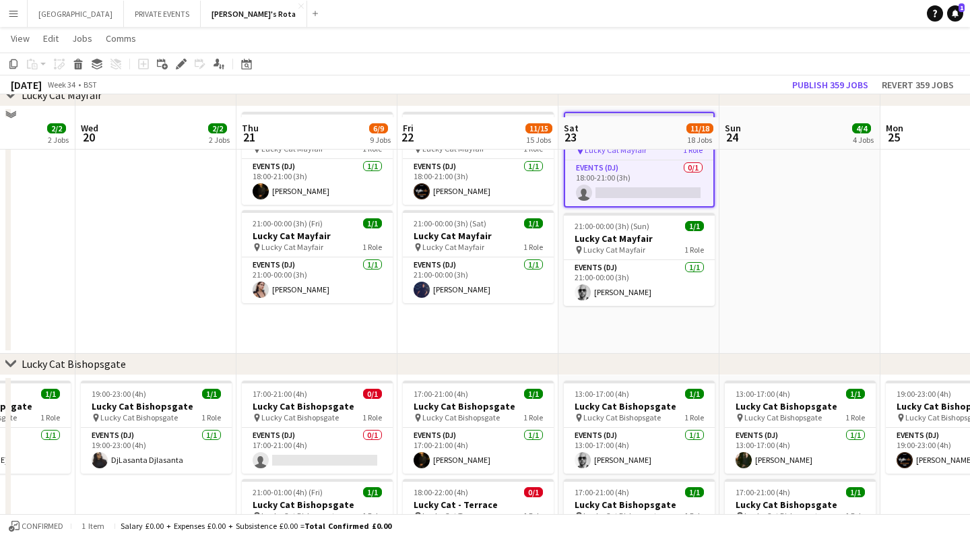
scroll to position [726, 0]
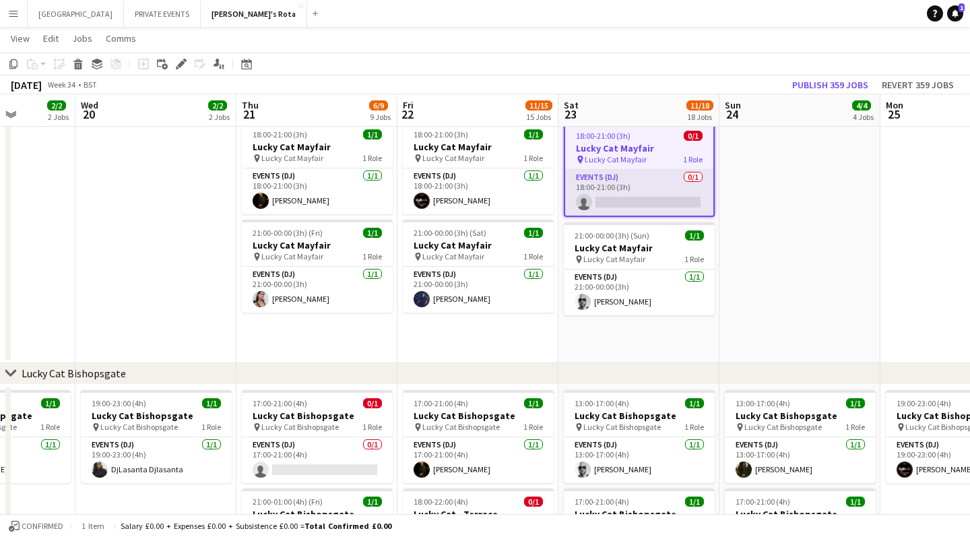
click at [643, 199] on app-card-role "Events (DJ) 0/1 18:00-21:00 (3h) single-neutral-actions" at bounding box center [639, 193] width 148 height 46
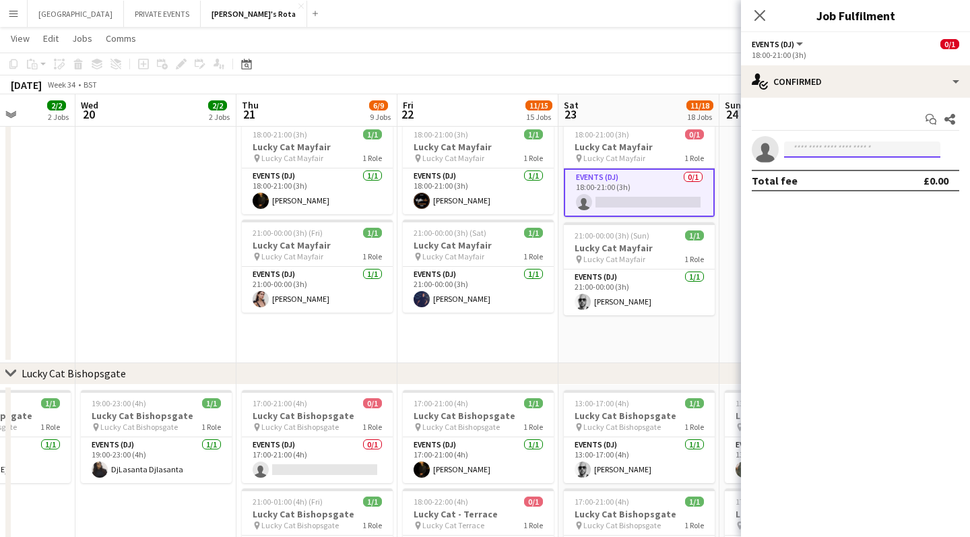
click at [818, 149] on input at bounding box center [862, 149] width 156 height 16
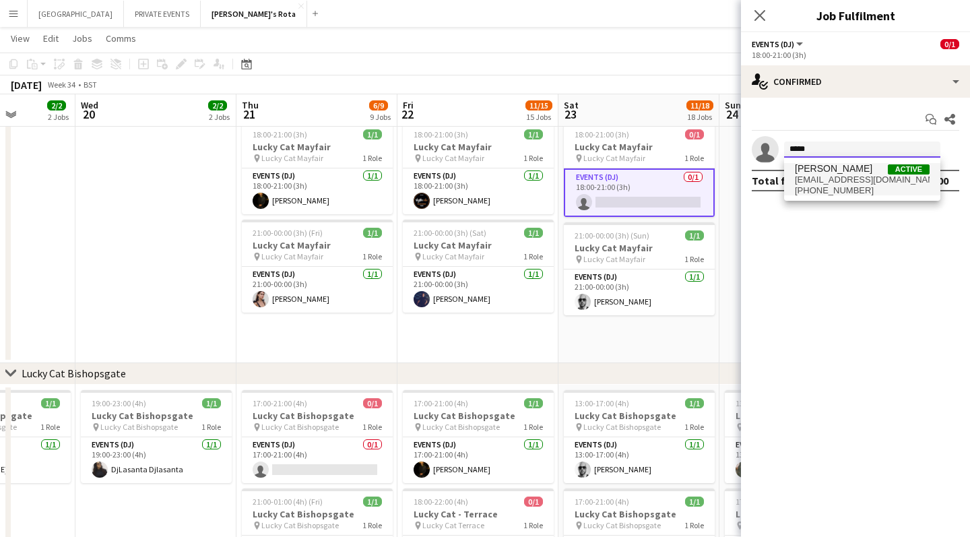
type input "*****"
click at [865, 180] on span "[EMAIL_ADDRESS][DOMAIN_NAME]" at bounding box center [862, 179] width 135 height 11
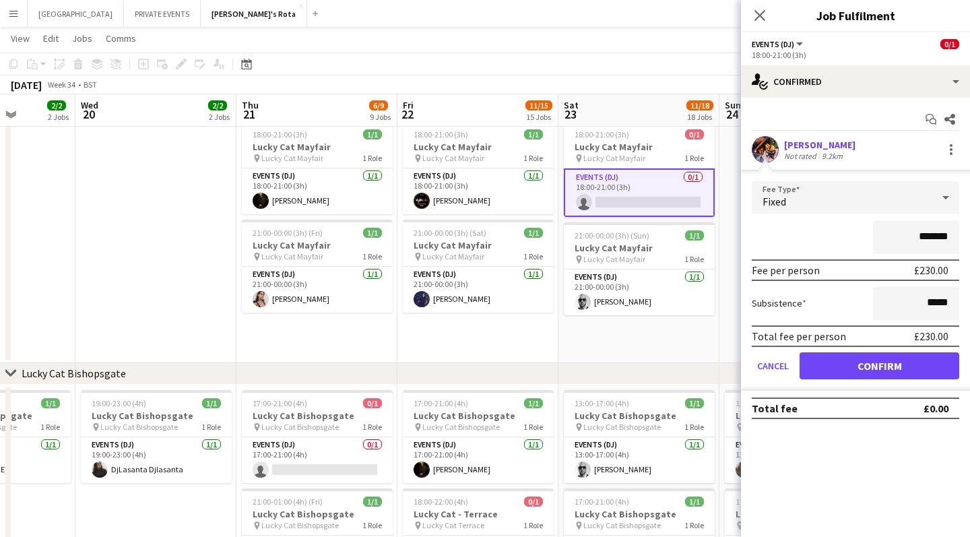
click at [879, 367] on button "Confirm" at bounding box center [880, 365] width 160 height 27
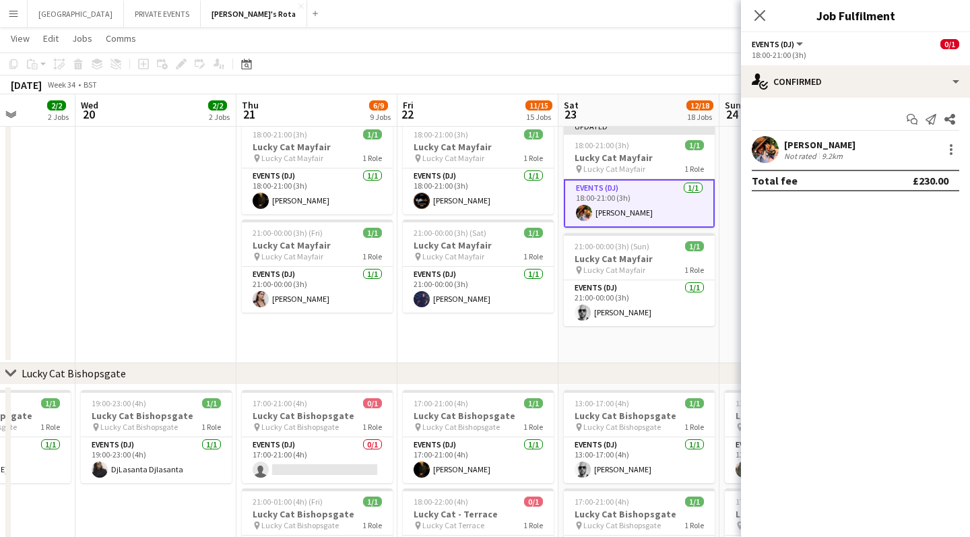
click at [730, 292] on app-date-cell at bounding box center [799, 239] width 161 height 247
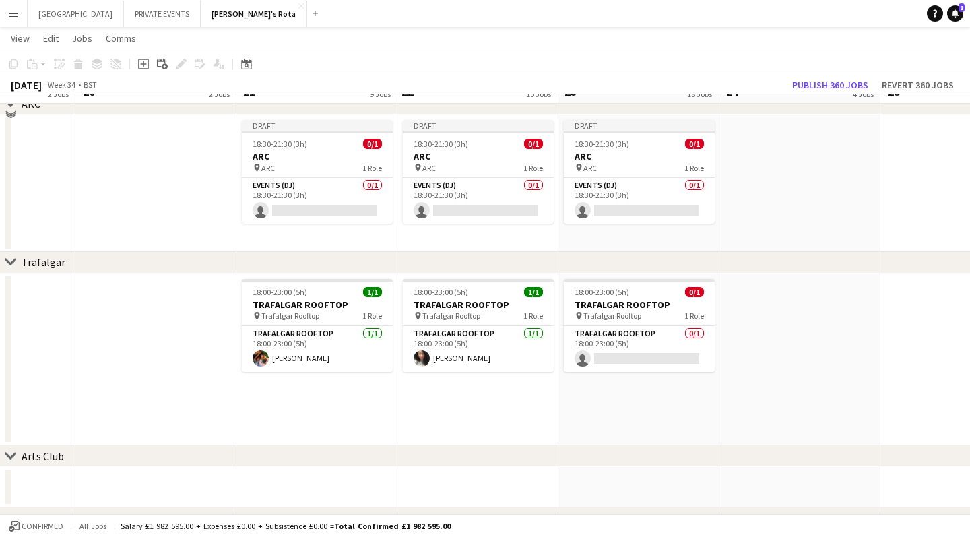
scroll to position [2508, 0]
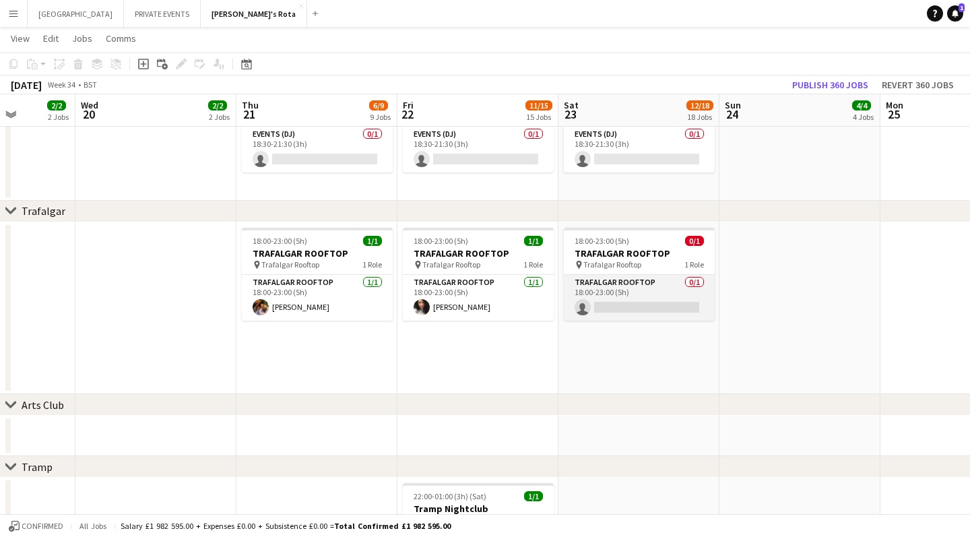
click at [640, 307] on app-card-role "Trafalgar Rooftop 0/1 18:00-23:00 (5h) single-neutral-actions" at bounding box center [639, 298] width 151 height 46
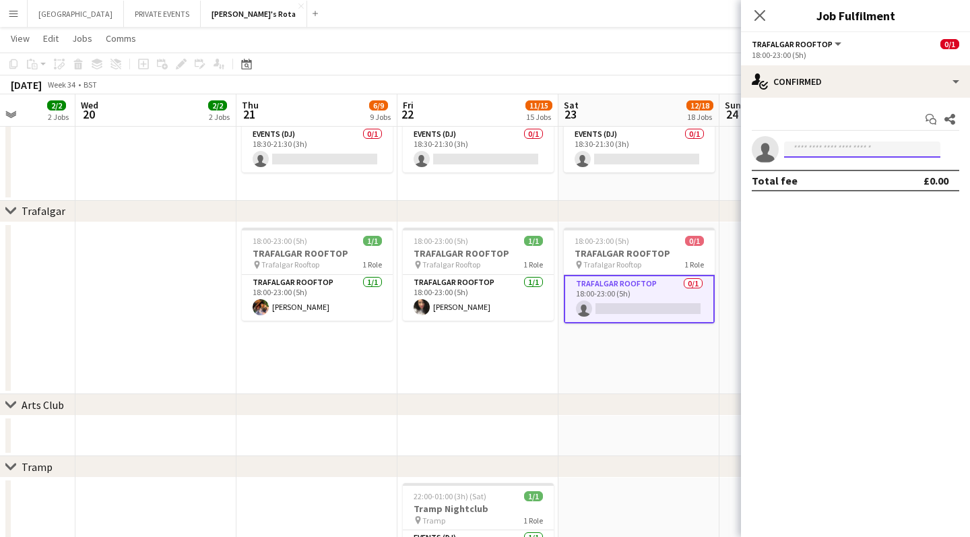
click at [827, 149] on input at bounding box center [862, 149] width 156 height 16
type input "*"
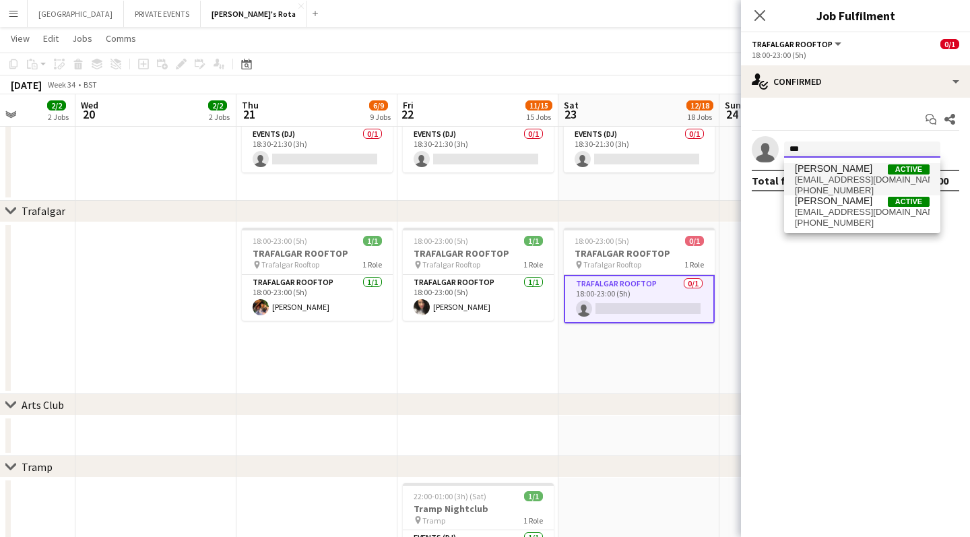
type input "***"
click at [854, 179] on span "[EMAIL_ADDRESS][DOMAIN_NAME]" at bounding box center [862, 179] width 135 height 11
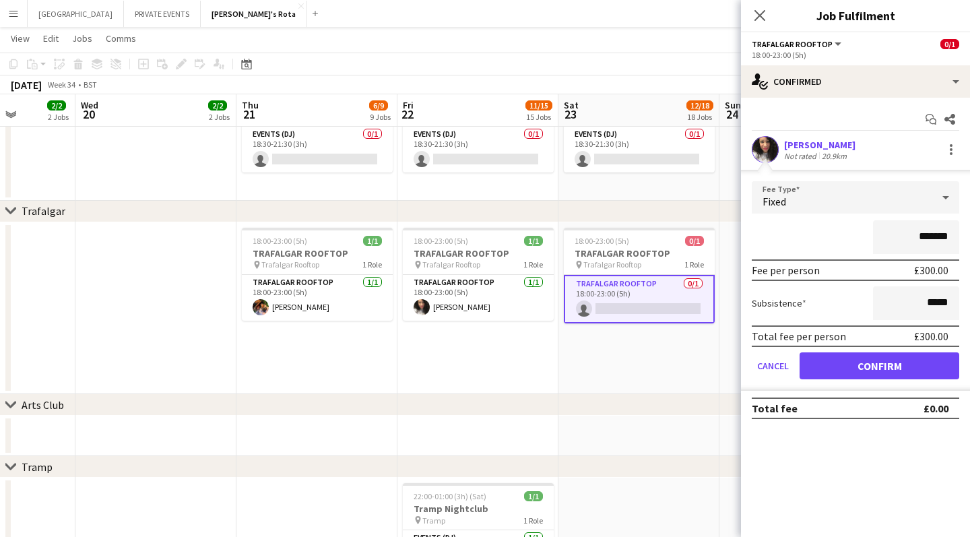
click at [873, 366] on button "Confirm" at bounding box center [880, 365] width 160 height 27
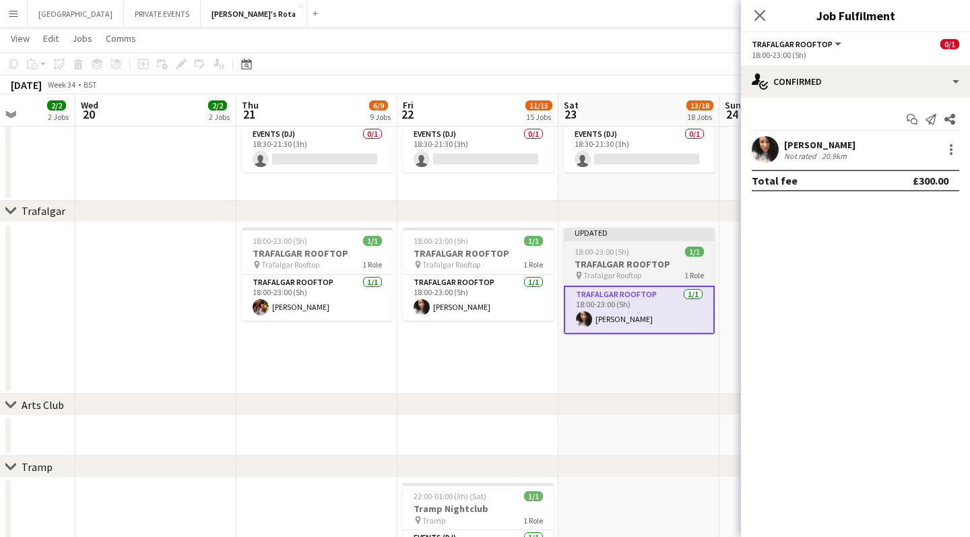
click at [627, 247] on span "18:00-23:00 (5h)" at bounding box center [602, 252] width 55 height 10
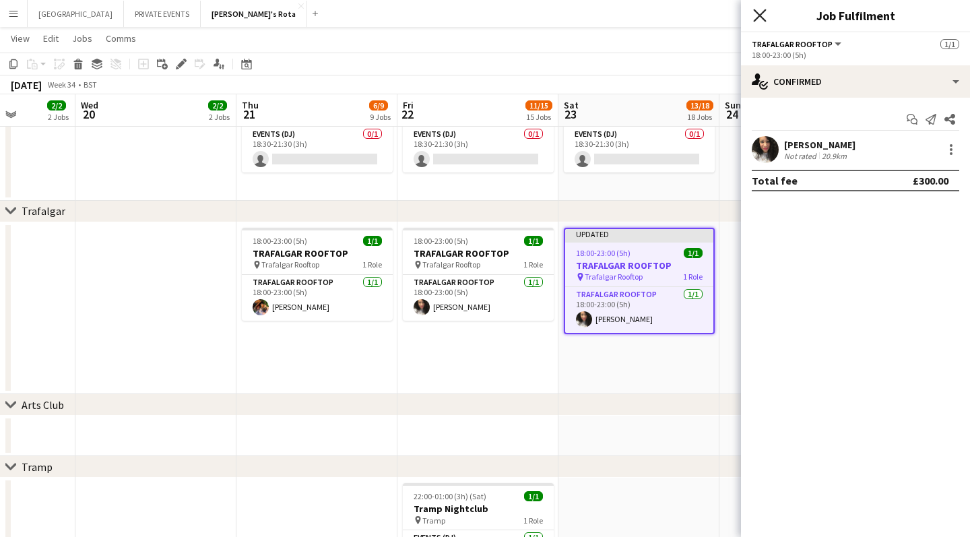
click at [757, 10] on icon "Close pop-in" at bounding box center [759, 15] width 13 height 13
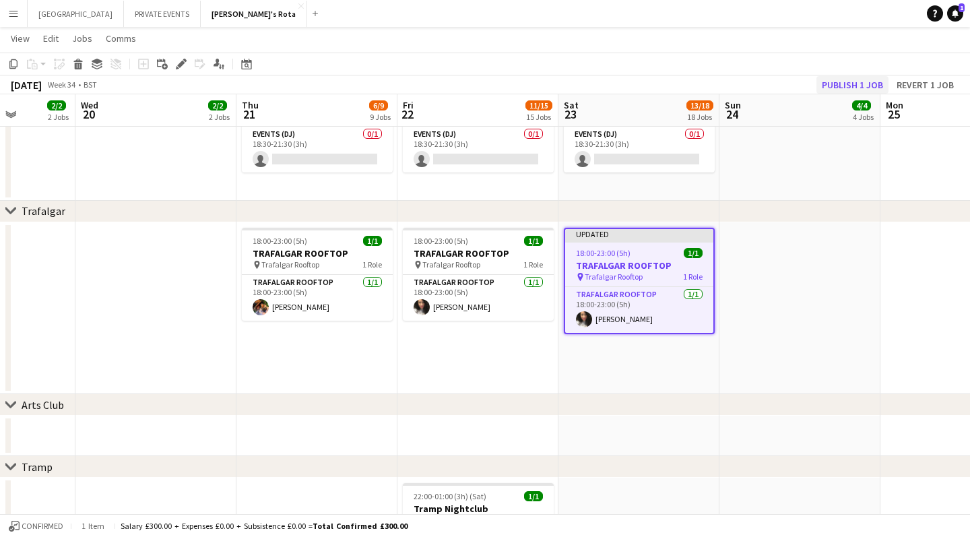
click at [833, 86] on button "Publish 1 job" at bounding box center [853, 85] width 72 height 18
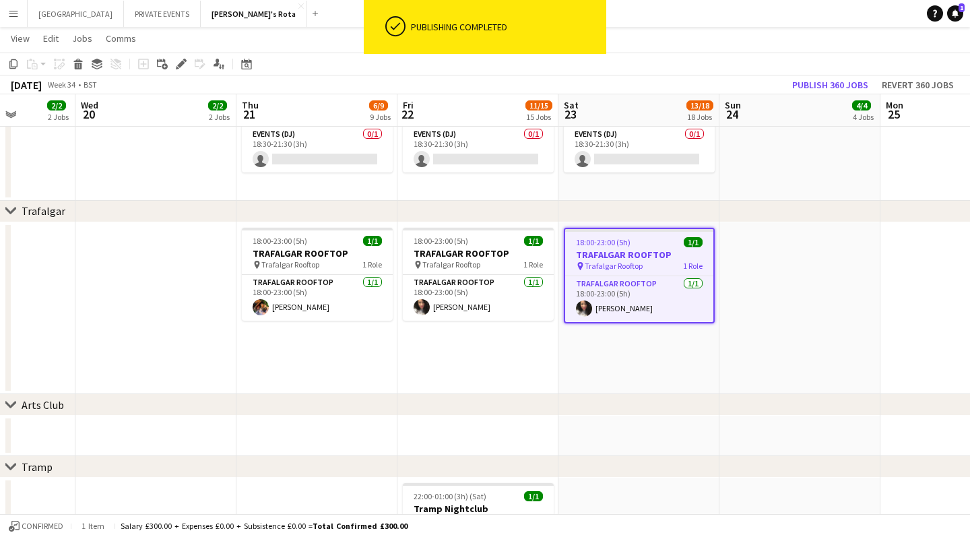
click at [742, 192] on app-date-cell at bounding box center [799, 131] width 161 height 137
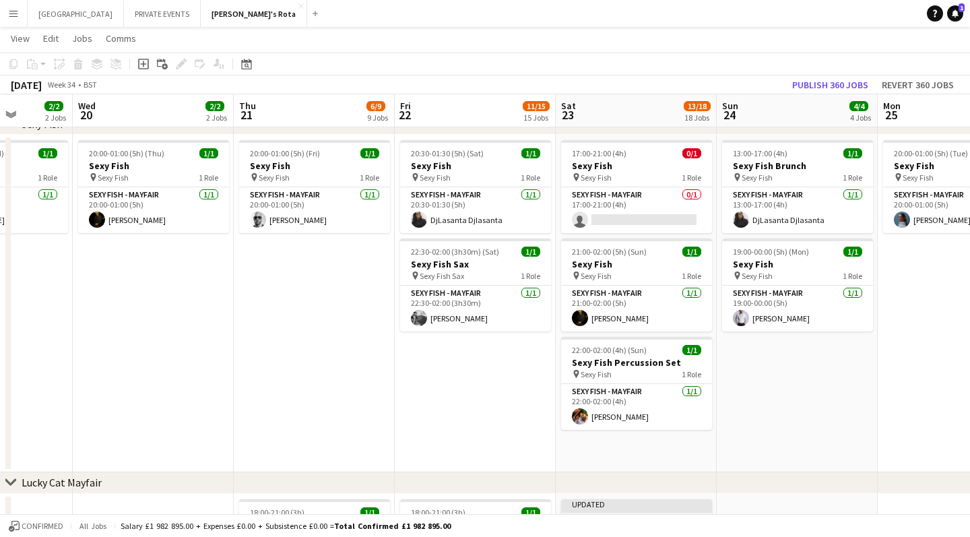
scroll to position [347, 0]
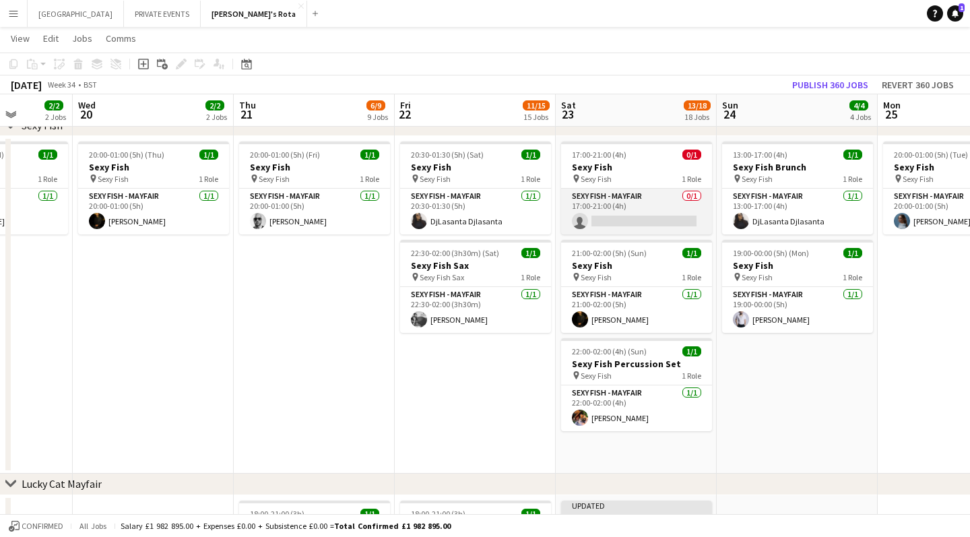
click at [641, 218] on app-card-role "SEXY FISH - MAYFAIR 0/1 17:00-21:00 (4h) single-neutral-actions" at bounding box center [636, 212] width 151 height 46
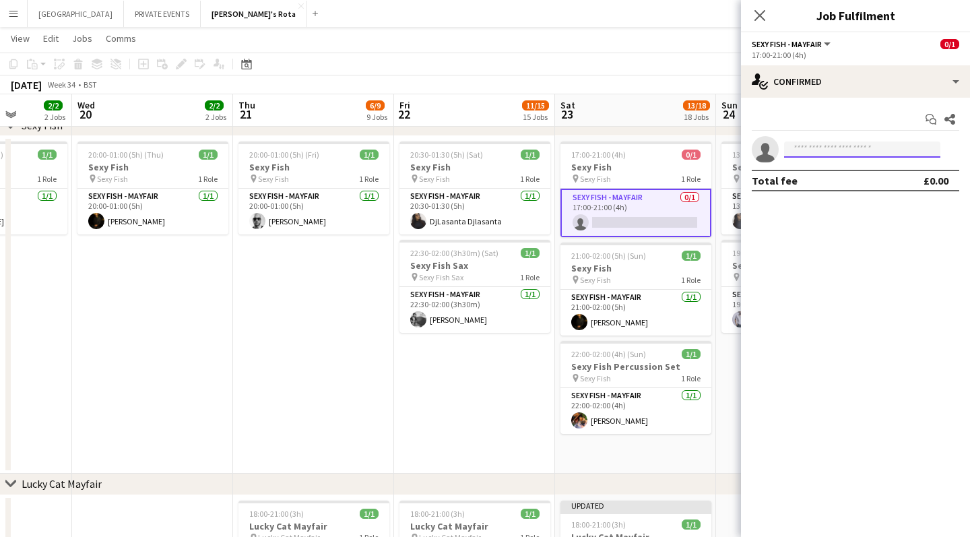
click at [814, 150] on input at bounding box center [862, 149] width 156 height 16
type input "***"
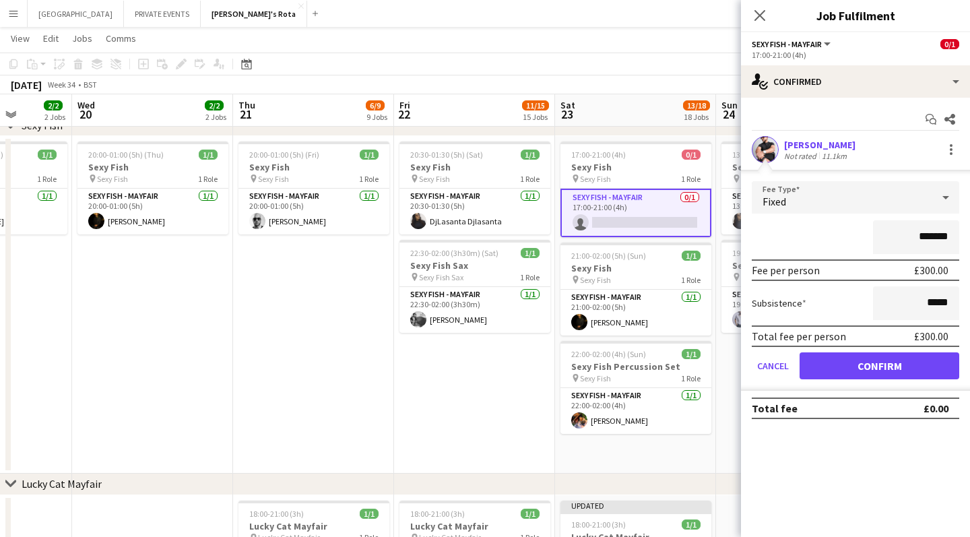
click at [873, 363] on button "Confirm" at bounding box center [880, 365] width 160 height 27
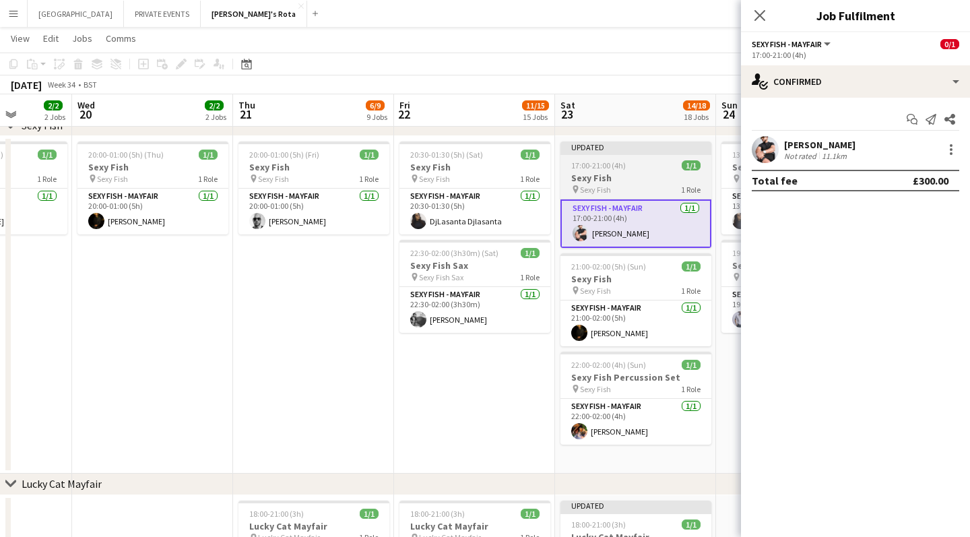
click at [614, 146] on div "Updated" at bounding box center [636, 146] width 151 height 11
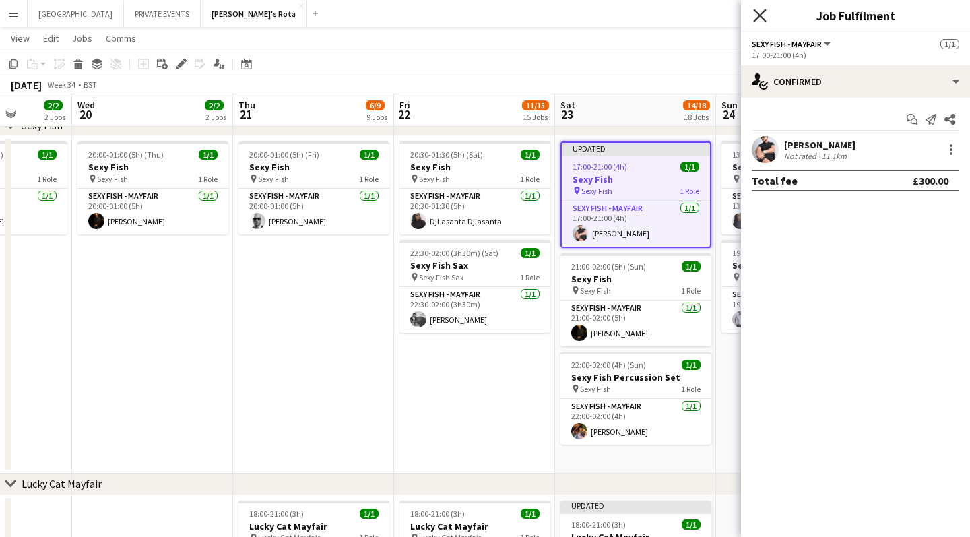
click at [763, 14] on icon "Close pop-in" at bounding box center [759, 15] width 13 height 13
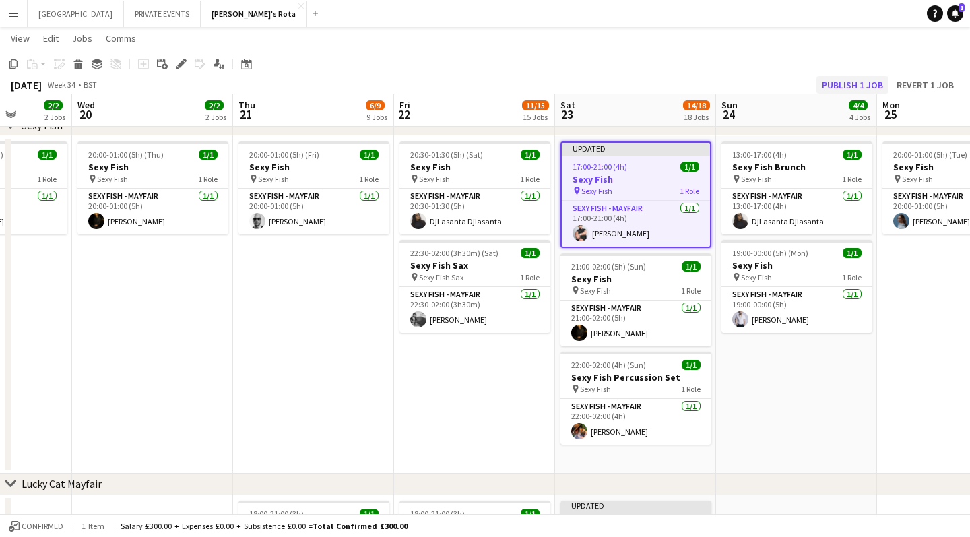
click at [843, 85] on button "Publish 1 job" at bounding box center [853, 85] width 72 height 18
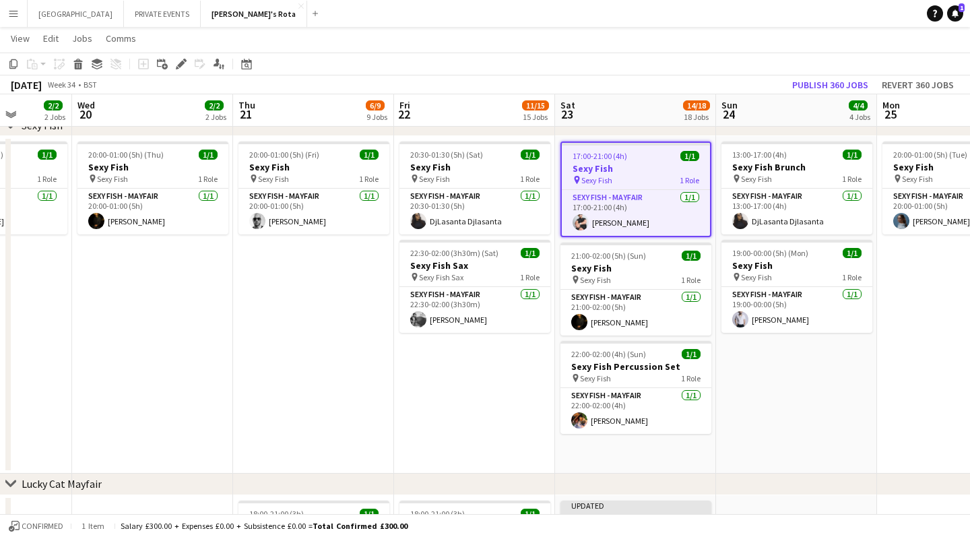
click at [745, 396] on app-date-cell "13:00-17:00 (4h) 1/1 Sexy Fish Brunch pin Sexy Fish 1 Role SEXY FISH - MAYFAIR …" at bounding box center [796, 305] width 161 height 338
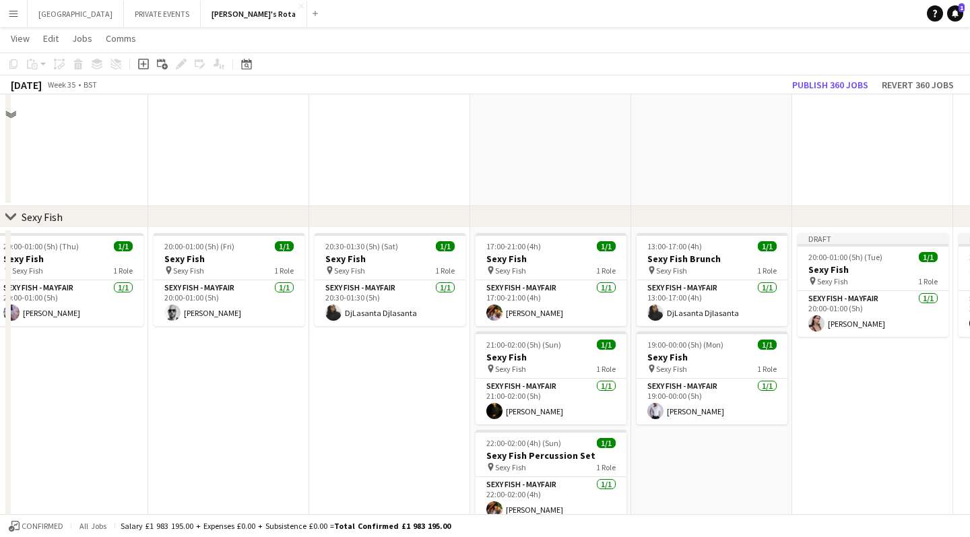
scroll to position [337, 0]
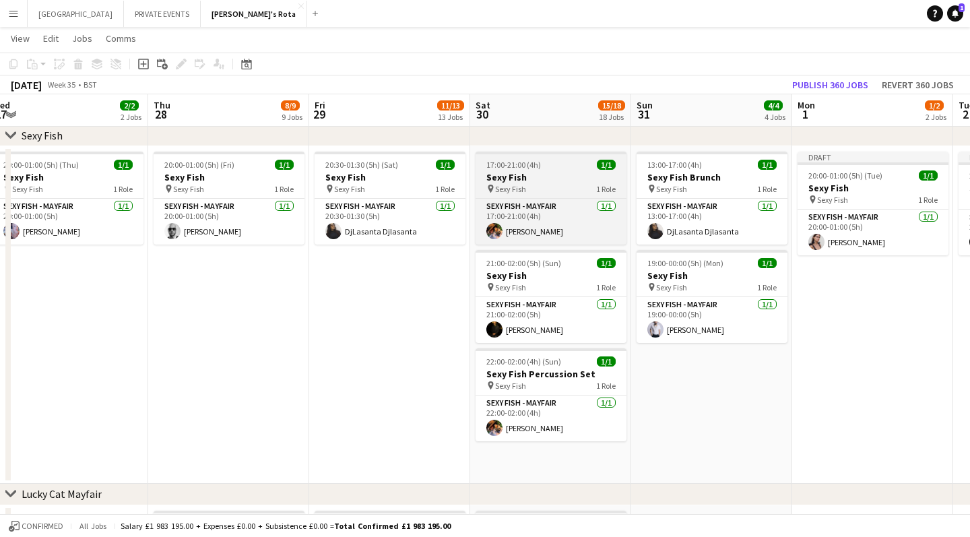
click at [540, 174] on h3 "Sexy Fish" at bounding box center [551, 177] width 151 height 12
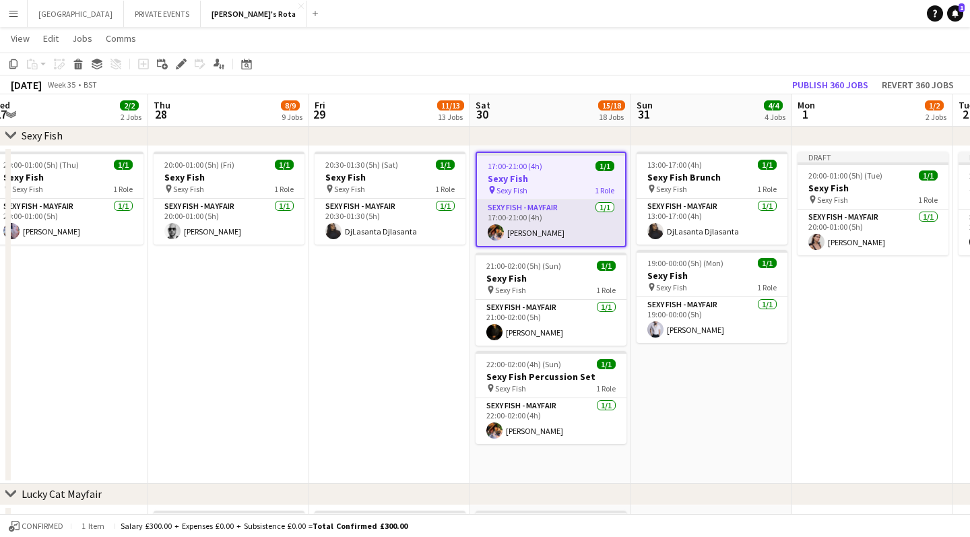
click at [530, 238] on app-card-role "SEXY FISH - MAYFAIR [DATE] 17:00-21:00 (4h) [PERSON_NAME]" at bounding box center [551, 223] width 148 height 46
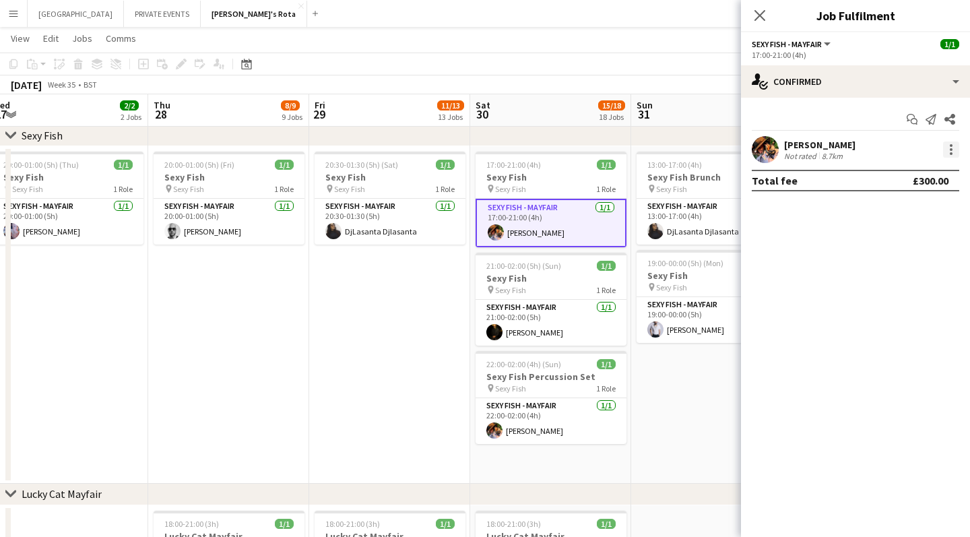
click at [952, 147] on div at bounding box center [951, 149] width 16 height 16
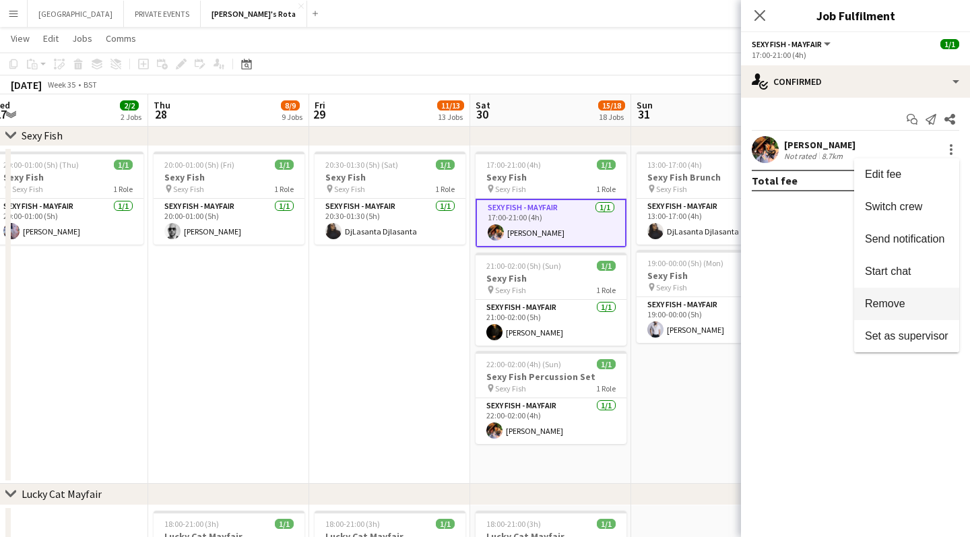
click at [874, 301] on span "Remove" at bounding box center [885, 303] width 40 height 11
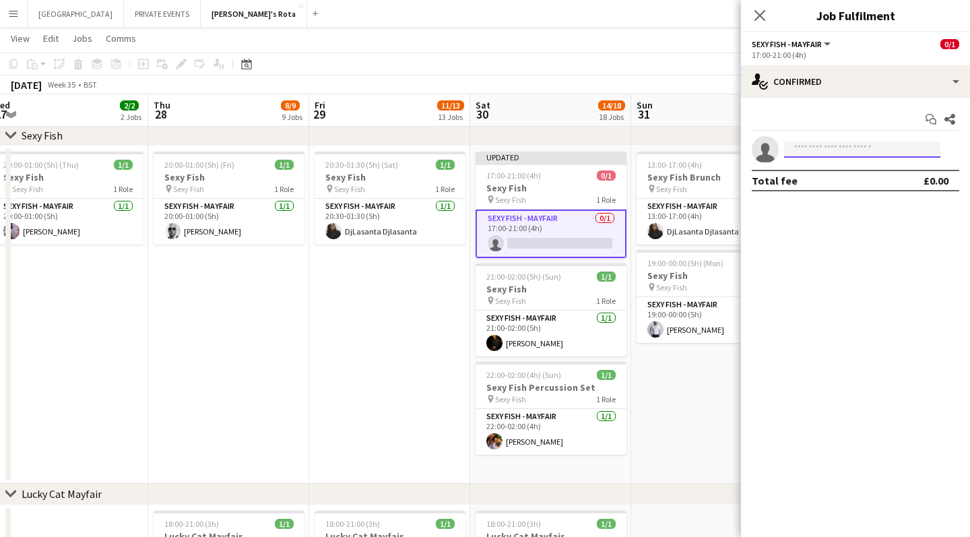
click at [829, 150] on input at bounding box center [862, 149] width 156 height 16
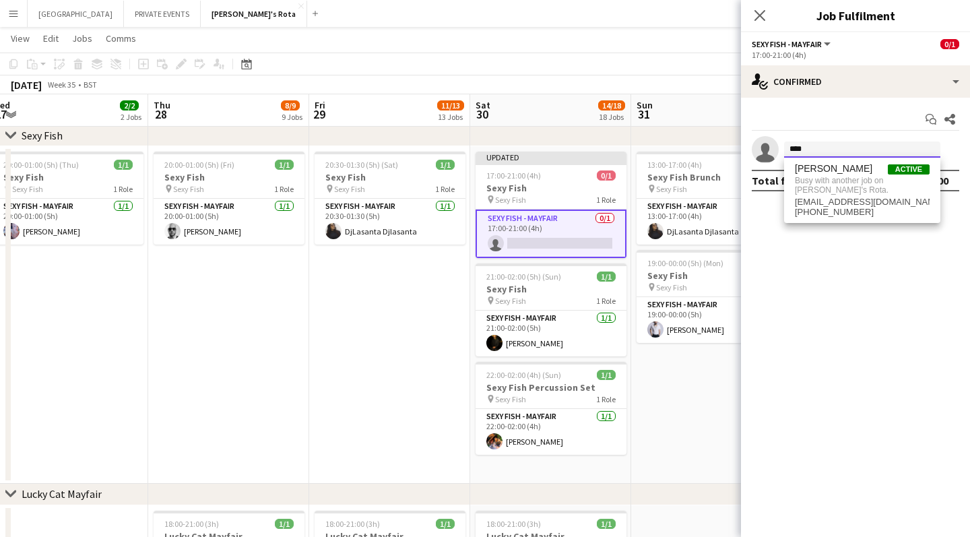
type input "****"
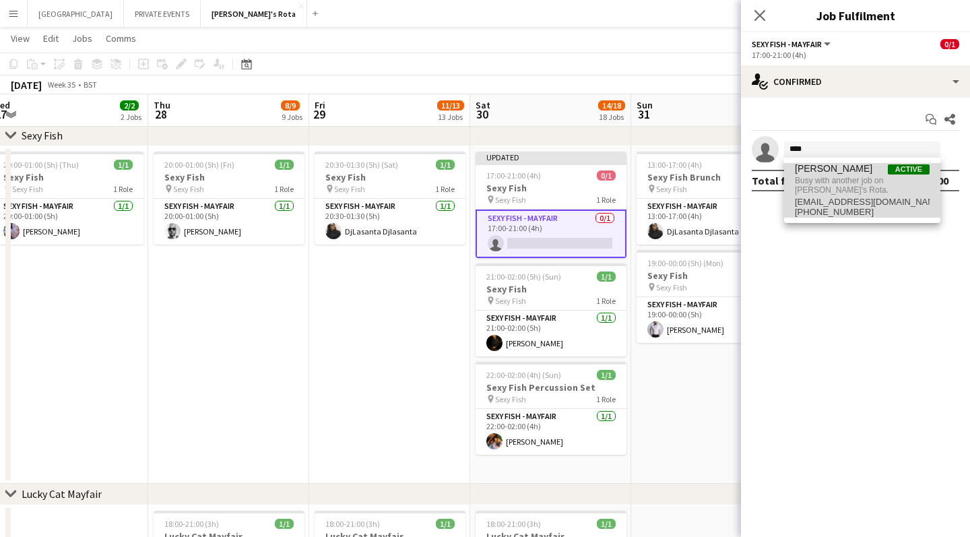
drag, startPoint x: 829, startPoint y: 150, endPoint x: 867, endPoint y: 179, distance: 47.6
click at [867, 179] on span "Busy with another job on [PERSON_NAME]'s Rota." at bounding box center [862, 185] width 135 height 22
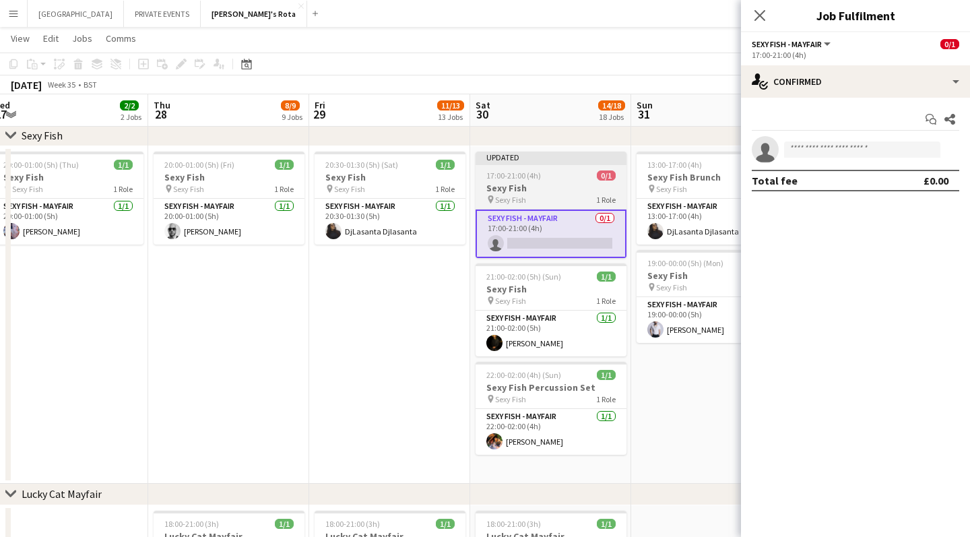
click at [535, 185] on h3 "Sexy Fish" at bounding box center [551, 188] width 151 height 12
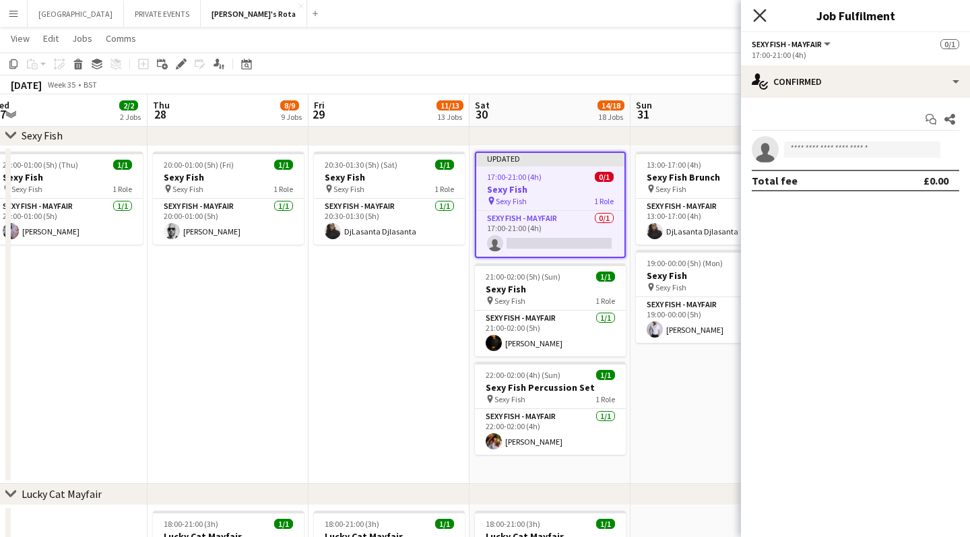
click at [762, 16] on icon "Close pop-in" at bounding box center [759, 15] width 13 height 13
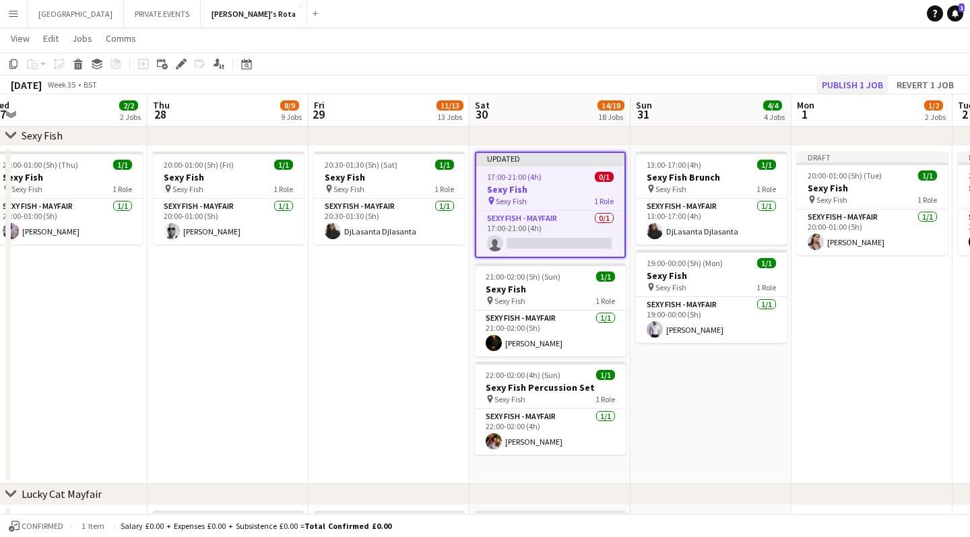
click at [843, 84] on button "Publish 1 job" at bounding box center [853, 85] width 72 height 18
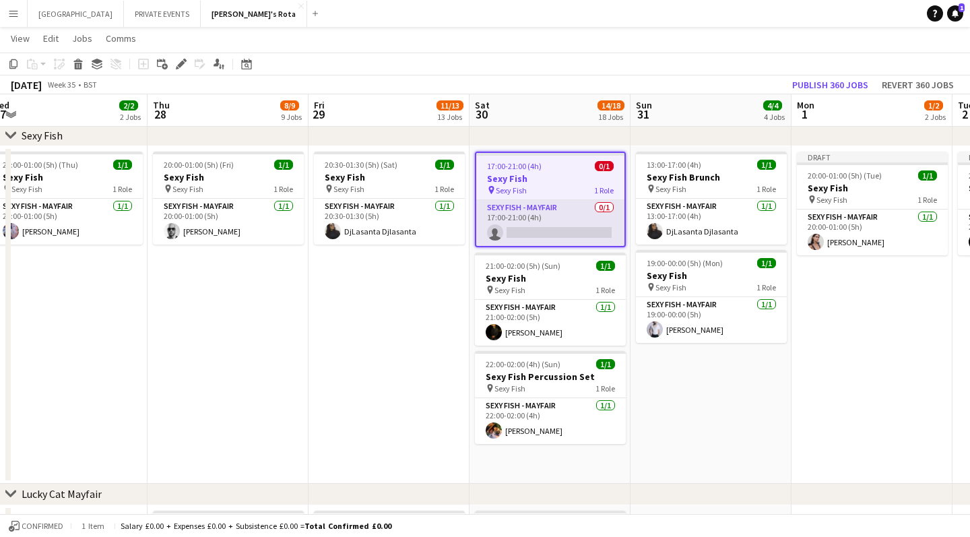
click at [532, 232] on app-card-role "SEXY FISH - MAYFAIR 0/1 17:00-21:00 (4h) single-neutral-actions" at bounding box center [550, 223] width 148 height 46
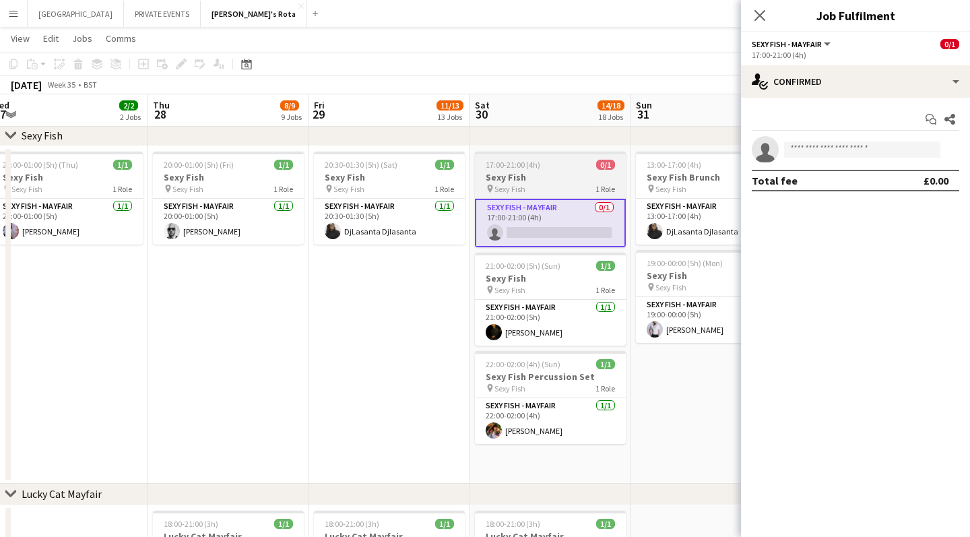
click at [537, 172] on h3 "Sexy Fish" at bounding box center [550, 177] width 151 height 12
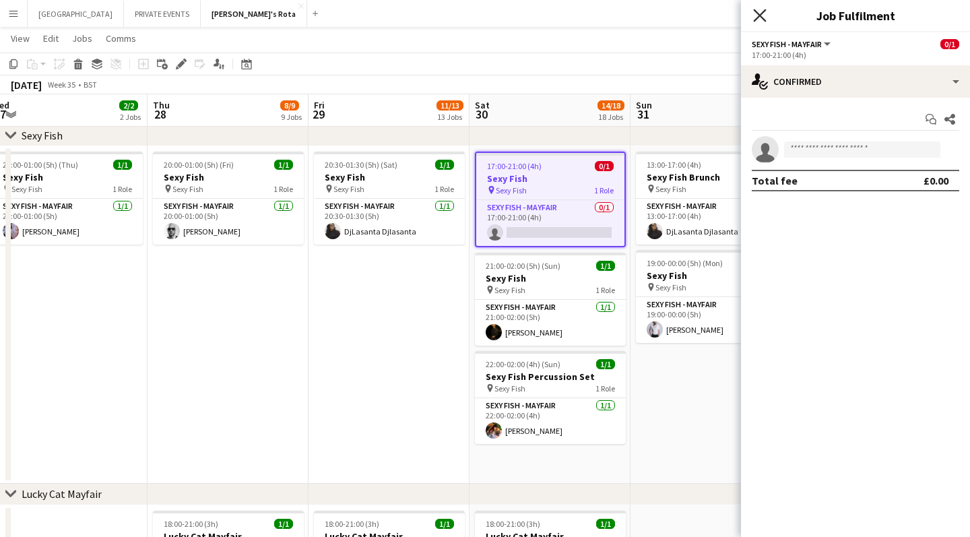
click at [760, 11] on icon "Close pop-in" at bounding box center [759, 15] width 13 height 13
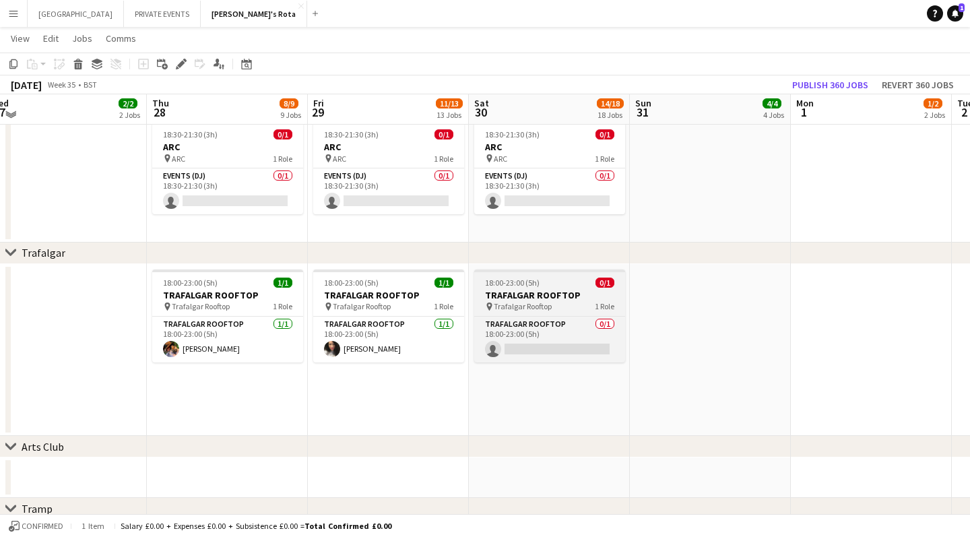
scroll to position [2467, 0]
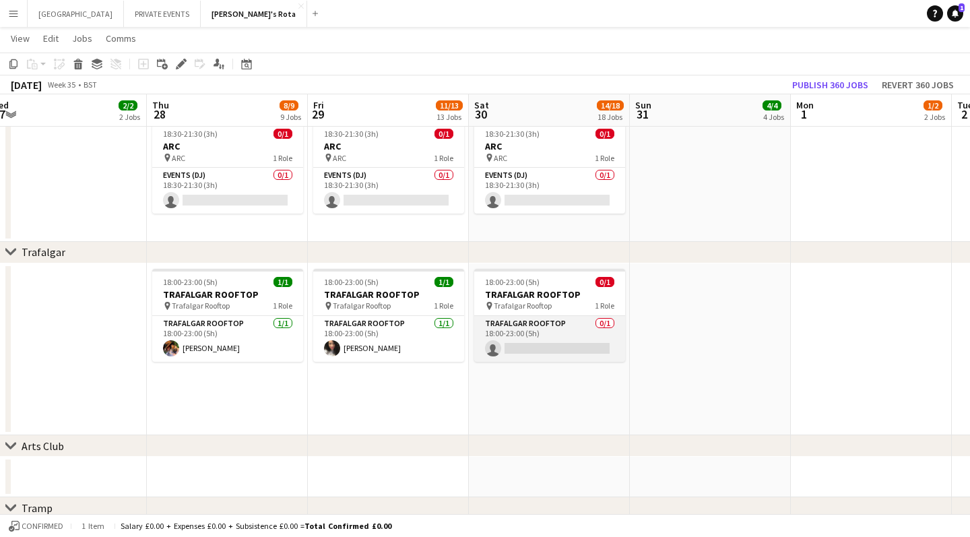
click at [540, 348] on app-card-role "Trafalgar Rooftop 0/1 18:00-23:00 (5h) single-neutral-actions" at bounding box center [549, 339] width 151 height 46
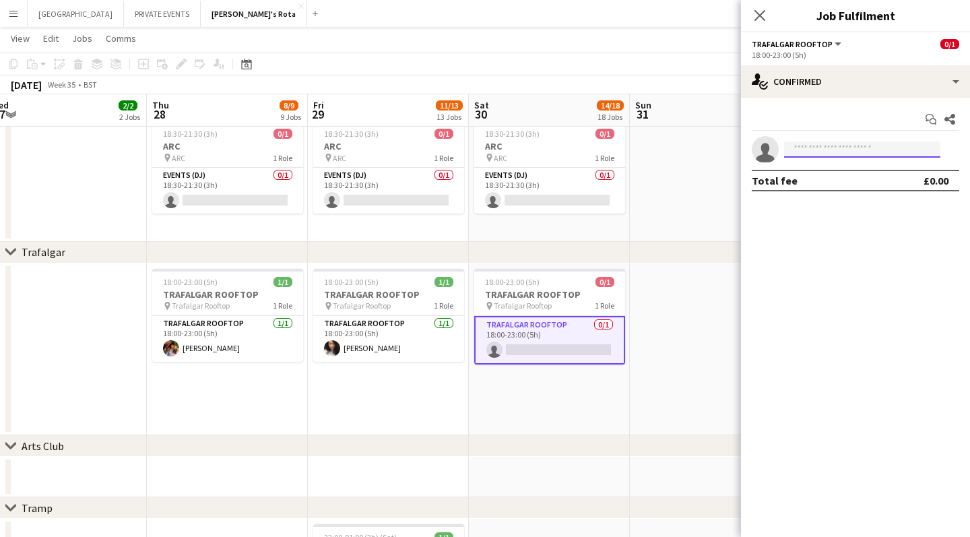
click at [819, 148] on input at bounding box center [862, 149] width 156 height 16
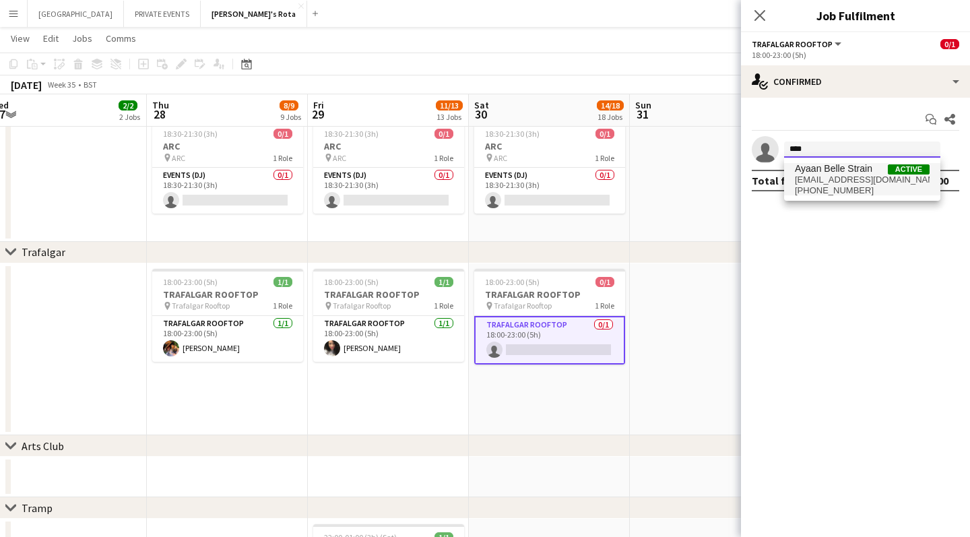
type input "****"
click at [835, 183] on span "[EMAIL_ADDRESS][DOMAIN_NAME]" at bounding box center [862, 179] width 135 height 11
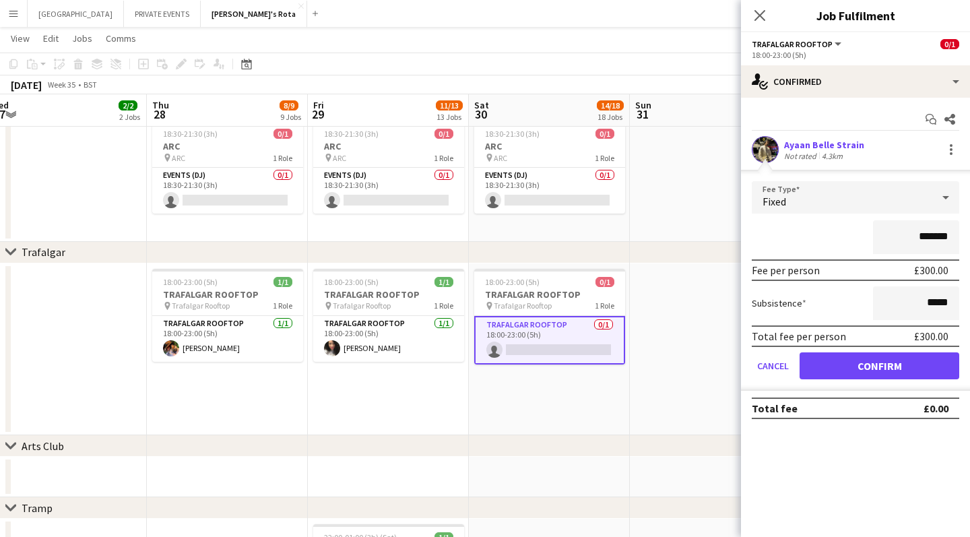
click at [850, 364] on button "Confirm" at bounding box center [880, 365] width 160 height 27
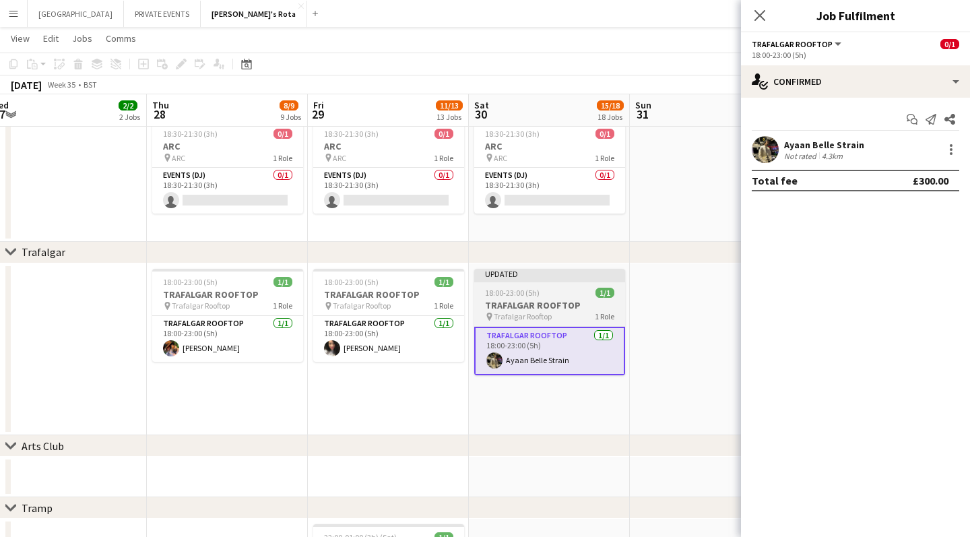
click at [552, 291] on div "18:00-23:00 (5h) 1/1" at bounding box center [549, 293] width 151 height 10
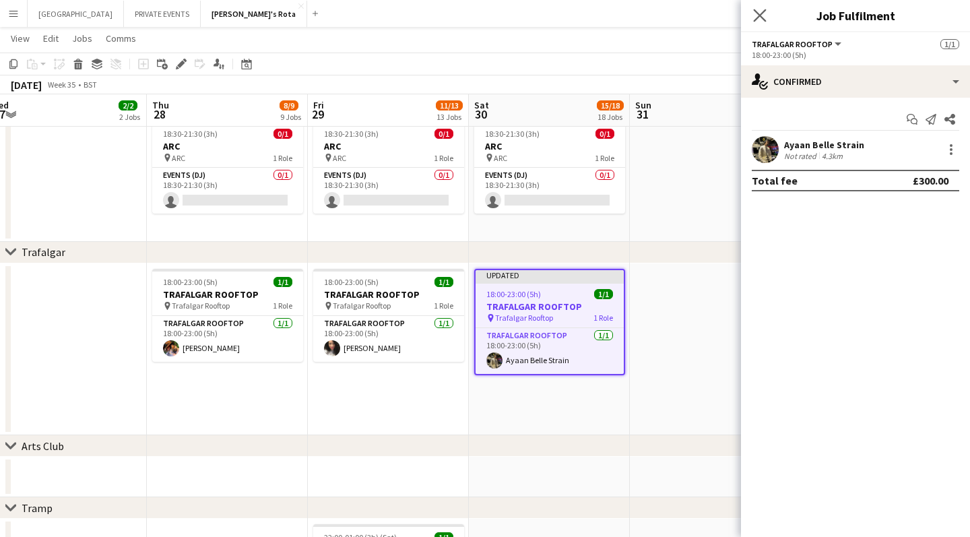
click at [765, 7] on app-icon "Close pop-in" at bounding box center [760, 16] width 20 height 20
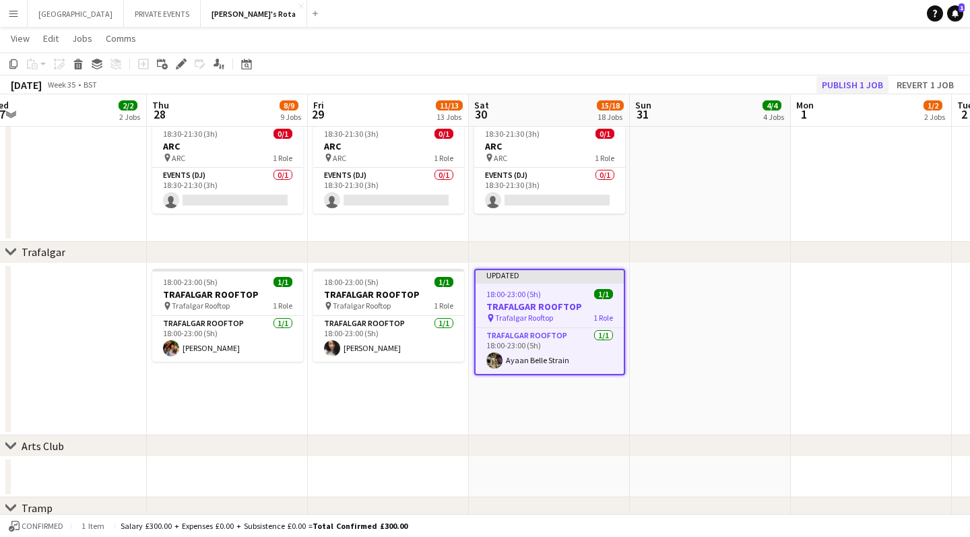
click at [857, 86] on button "Publish 1 job" at bounding box center [853, 85] width 72 height 18
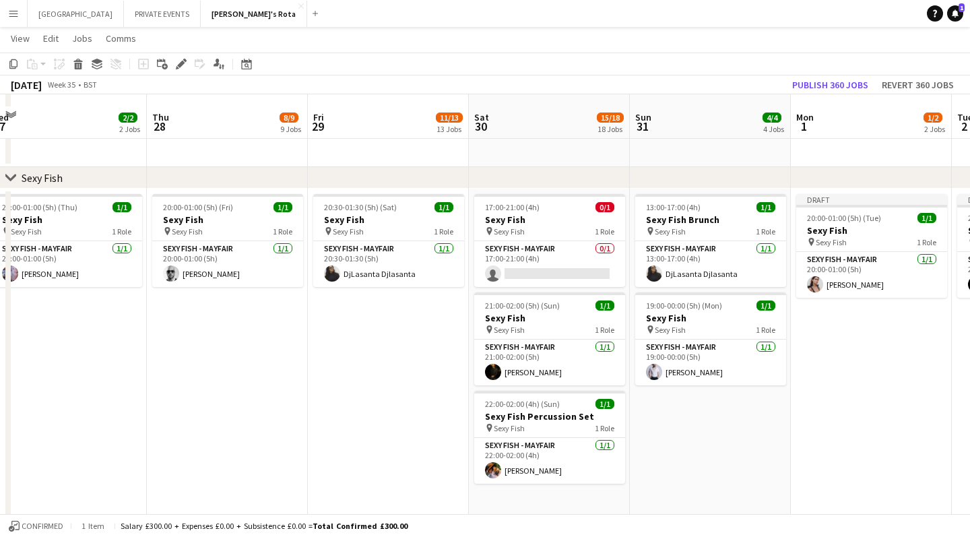
scroll to position [284, 0]
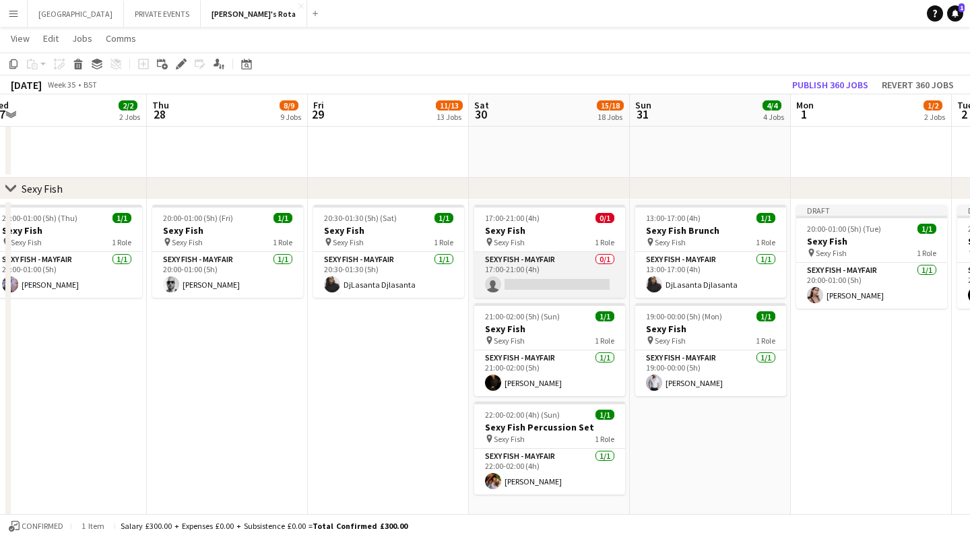
click at [532, 282] on app-card-role "SEXY FISH - MAYFAIR 0/1 17:00-21:00 (4h) single-neutral-actions" at bounding box center [549, 275] width 151 height 46
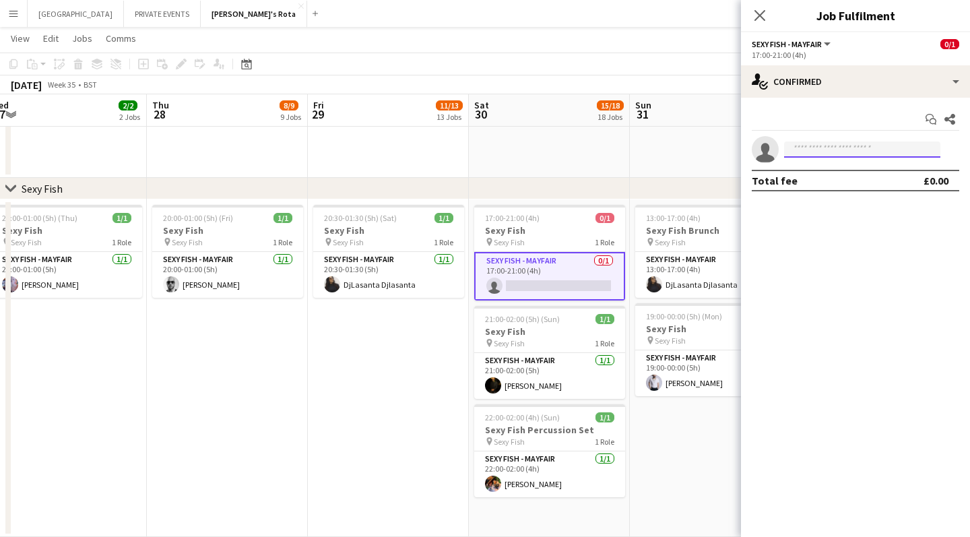
click at [805, 149] on input at bounding box center [862, 149] width 156 height 16
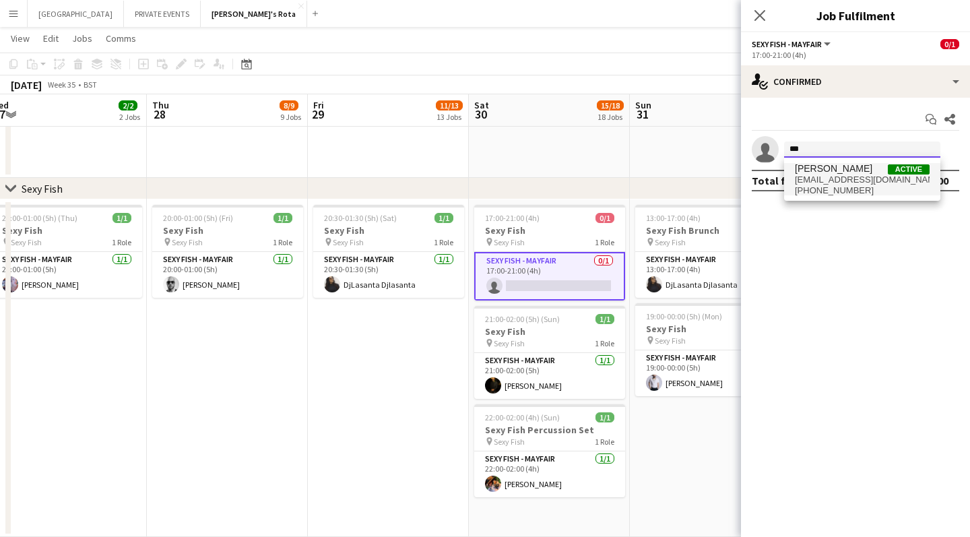
type input "***"
click at [823, 177] on span "[EMAIL_ADDRESS][DOMAIN_NAME]" at bounding box center [862, 179] width 135 height 11
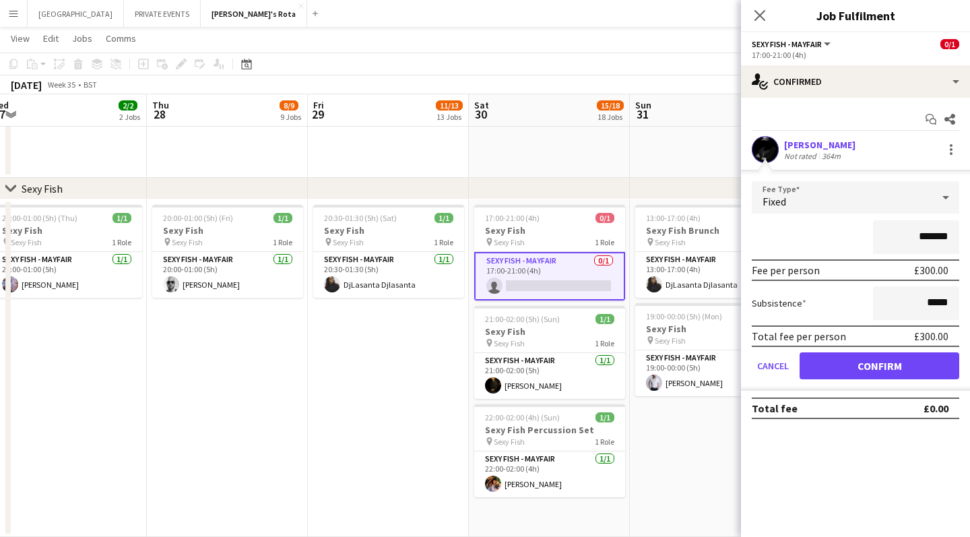
click at [847, 363] on button "Confirm" at bounding box center [880, 365] width 160 height 27
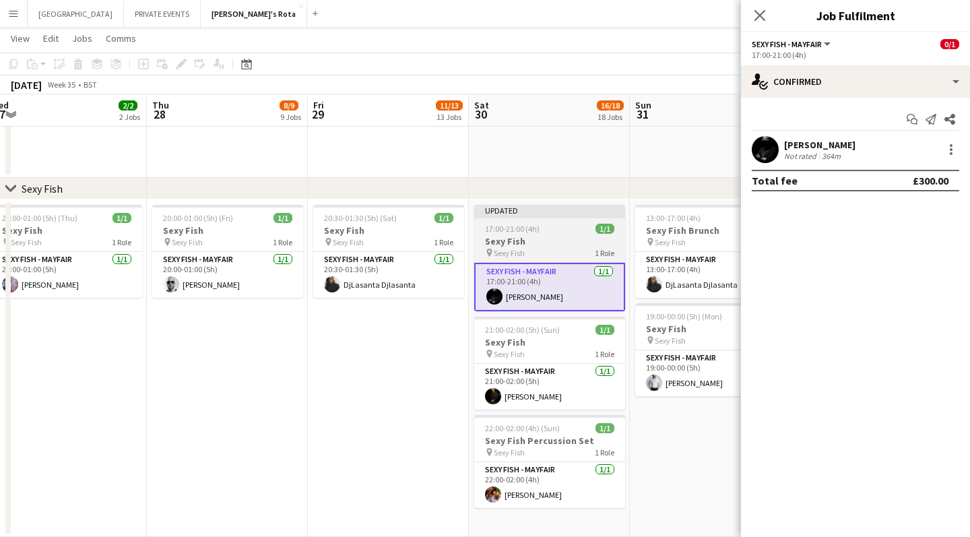
click at [540, 239] on h3 "Sexy Fish" at bounding box center [549, 241] width 151 height 12
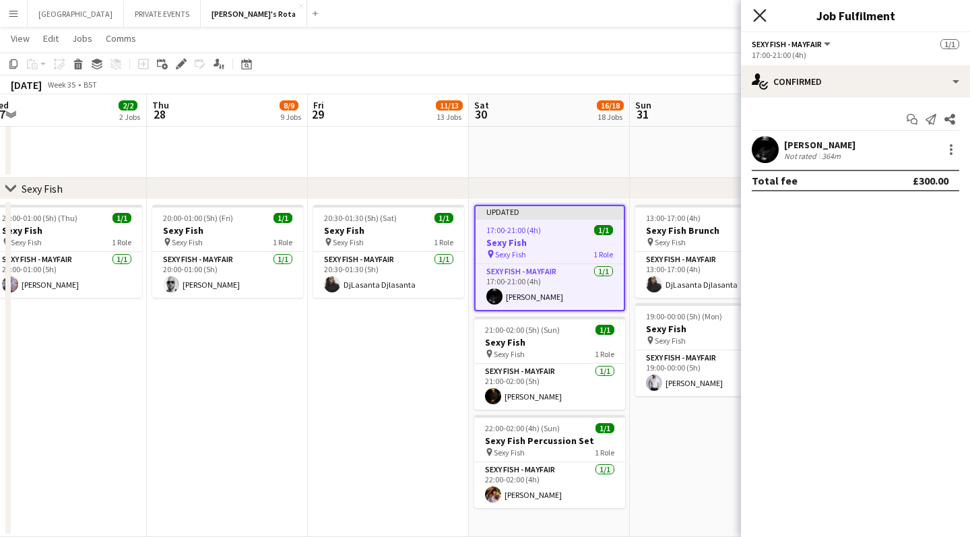
click at [757, 14] on icon "Close pop-in" at bounding box center [759, 15] width 13 height 13
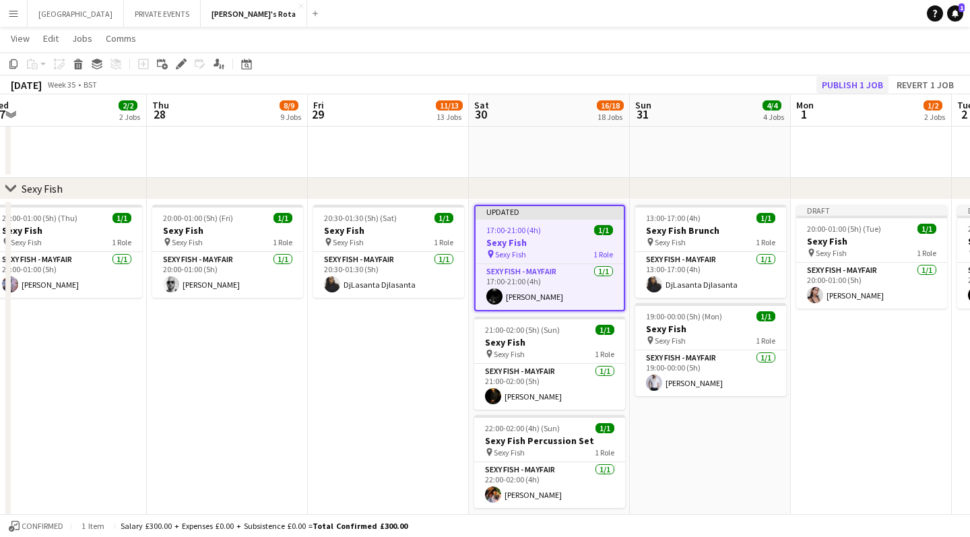
click at [840, 84] on button "Publish 1 job" at bounding box center [853, 85] width 72 height 18
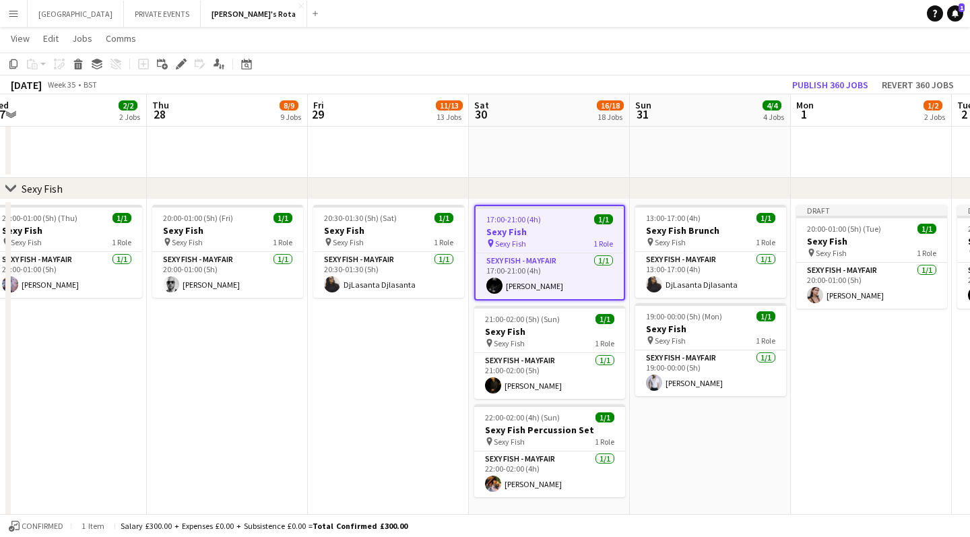
click at [691, 445] on app-date-cell "13:00-17:00 (4h) 1/1 Sexy Fish Brunch pin Sexy Fish 1 Role SEXY FISH - MAYFAIR …" at bounding box center [710, 368] width 161 height 338
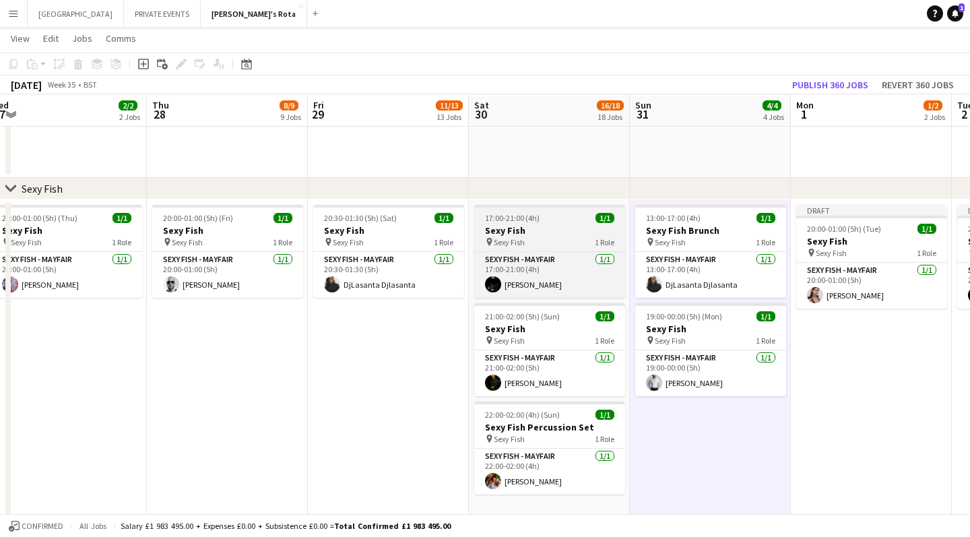
click at [564, 240] on div "pin Sexy Fish 1 Role" at bounding box center [549, 241] width 151 height 11
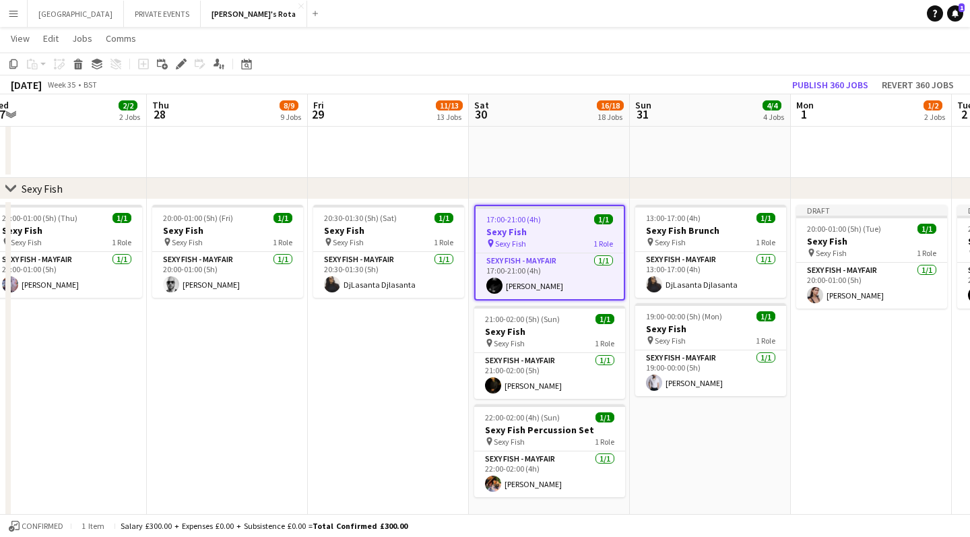
click at [672, 452] on app-date-cell "13:00-17:00 (4h) 1/1 Sexy Fish Brunch pin Sexy Fish 1 Role SEXY FISH - MAYFAIR …" at bounding box center [710, 368] width 161 height 338
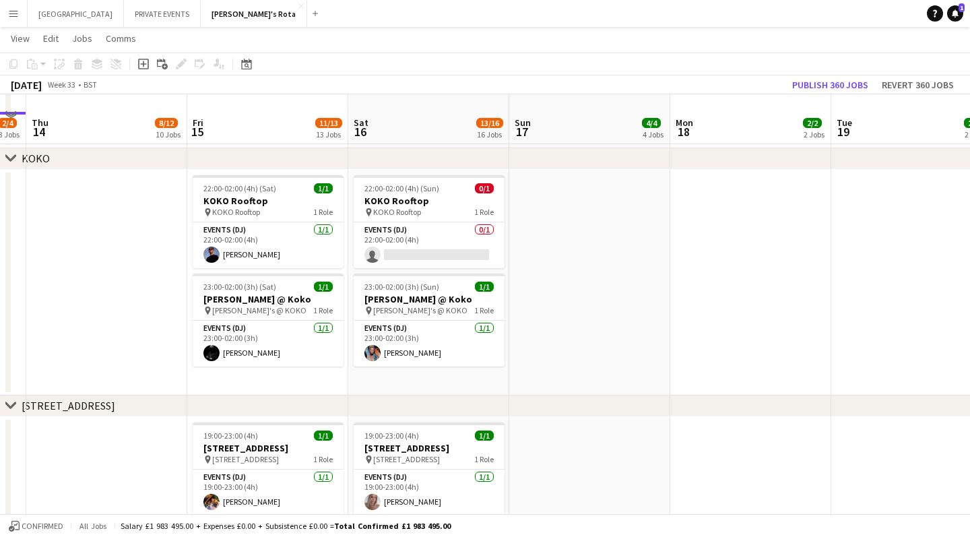
scroll to position [1978, 0]
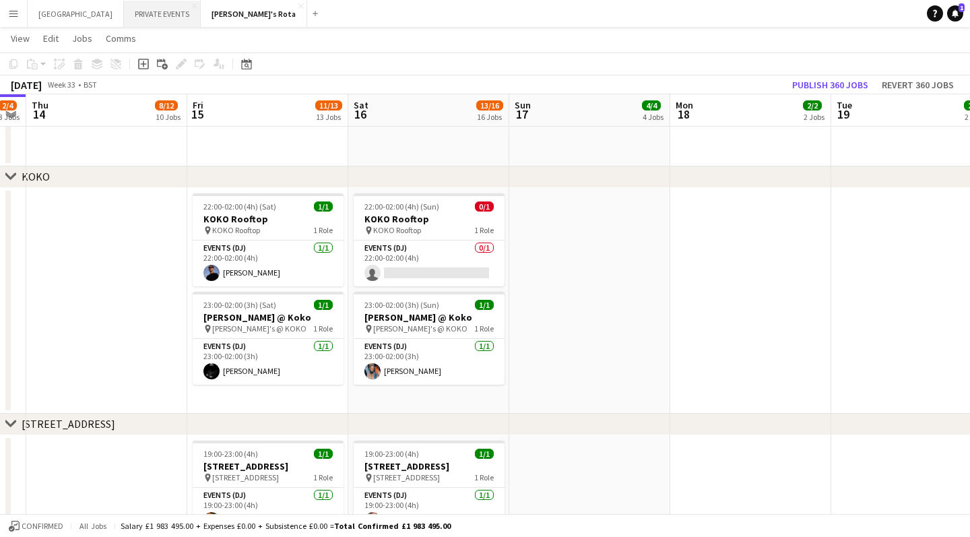
click at [125, 18] on button "PRIVATE EVENTS Close" at bounding box center [162, 14] width 77 height 26
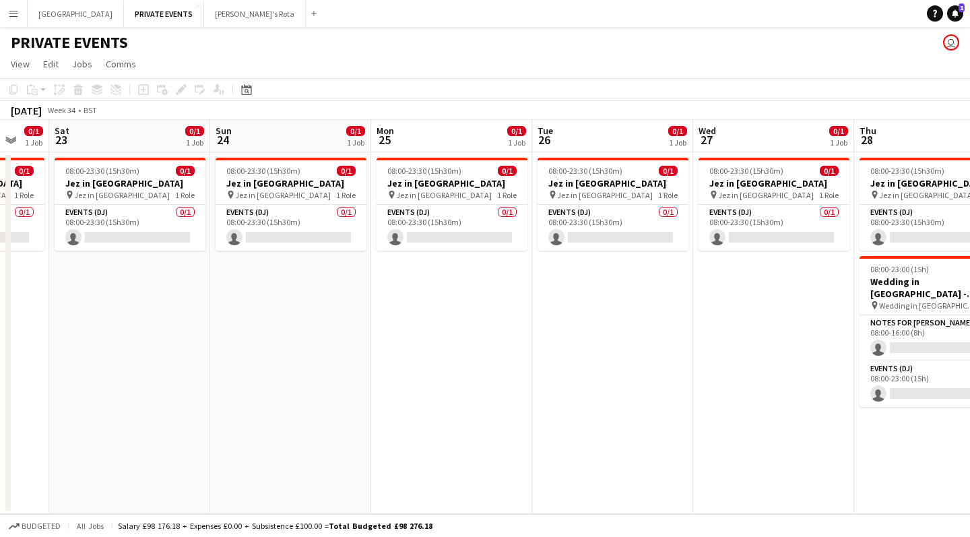
scroll to position [0, 437]
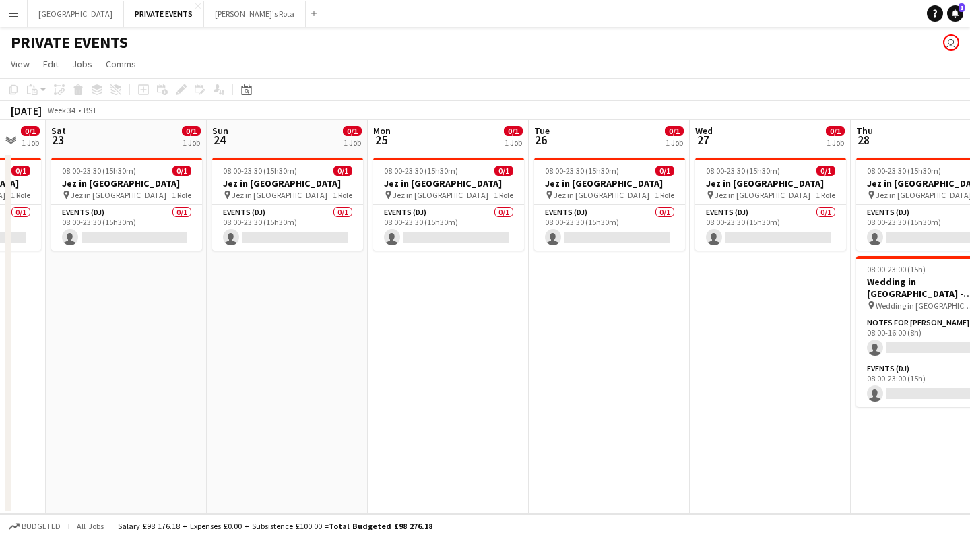
click at [427, 290] on app-date-cell "08:00-23:30 (15h30m) 0/1 Jez in [GEOGRAPHIC_DATA] pin Jez in [GEOGRAPHIC_DATA] …" at bounding box center [448, 333] width 161 height 362
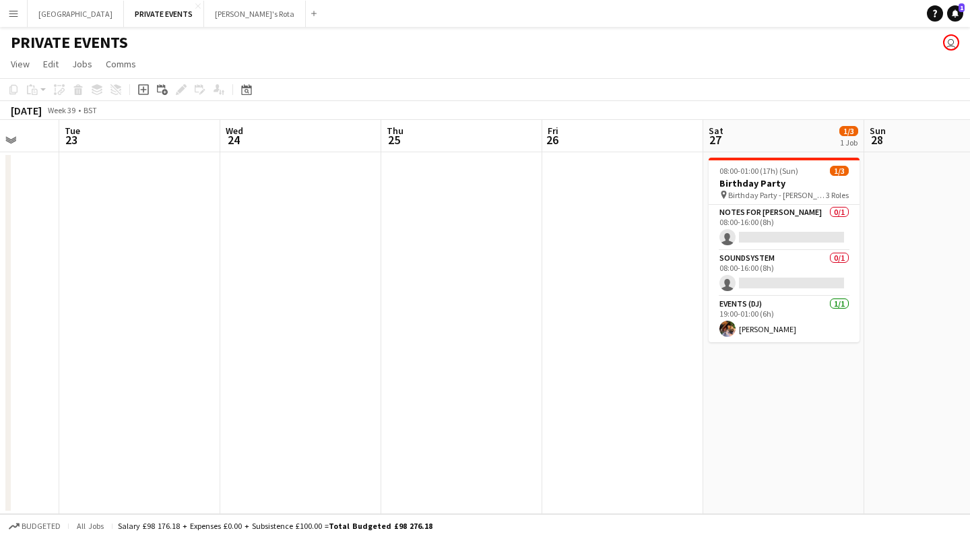
scroll to position [0, 425]
click at [426, 209] on app-date-cell at bounding box center [460, 333] width 161 height 362
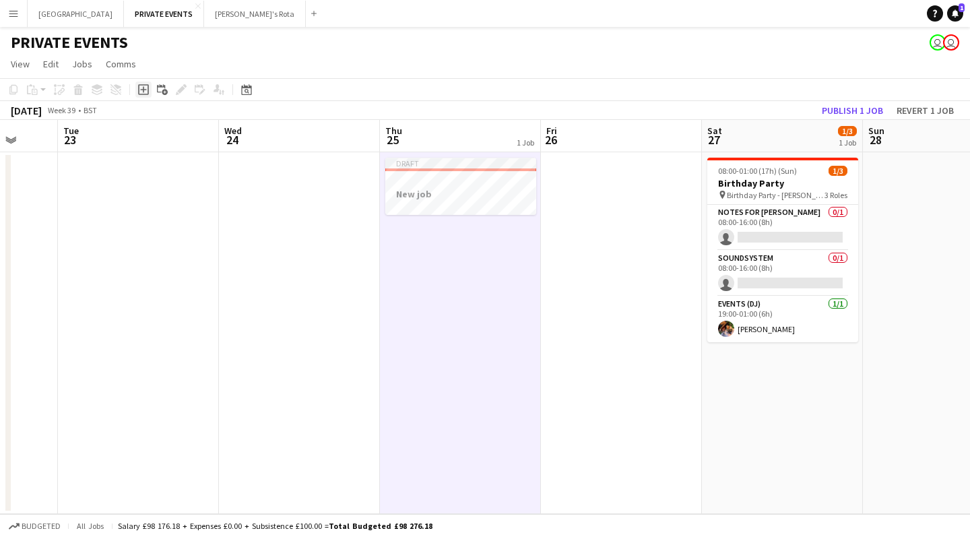
click at [143, 88] on icon "Add job" at bounding box center [143, 89] width 11 height 11
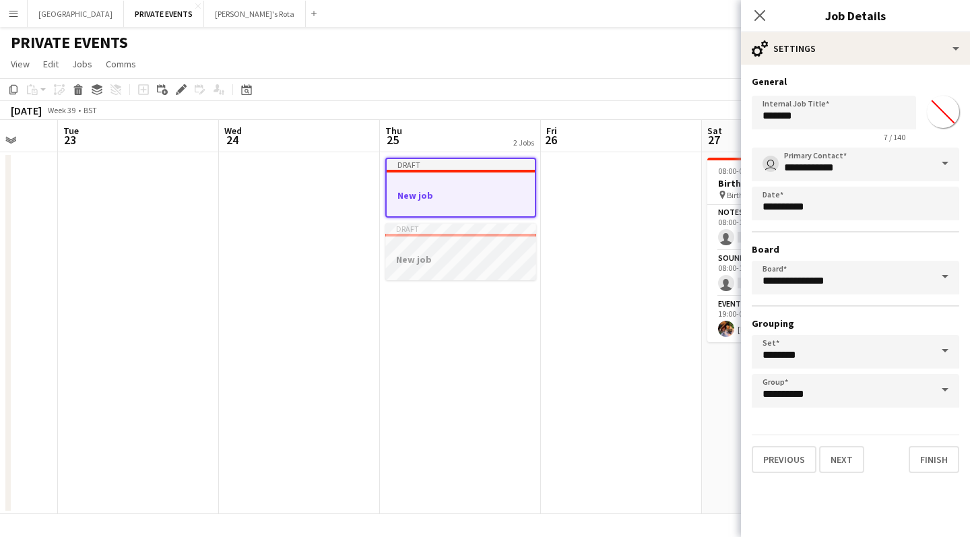
click at [454, 243] on div at bounding box center [460, 247] width 151 height 10
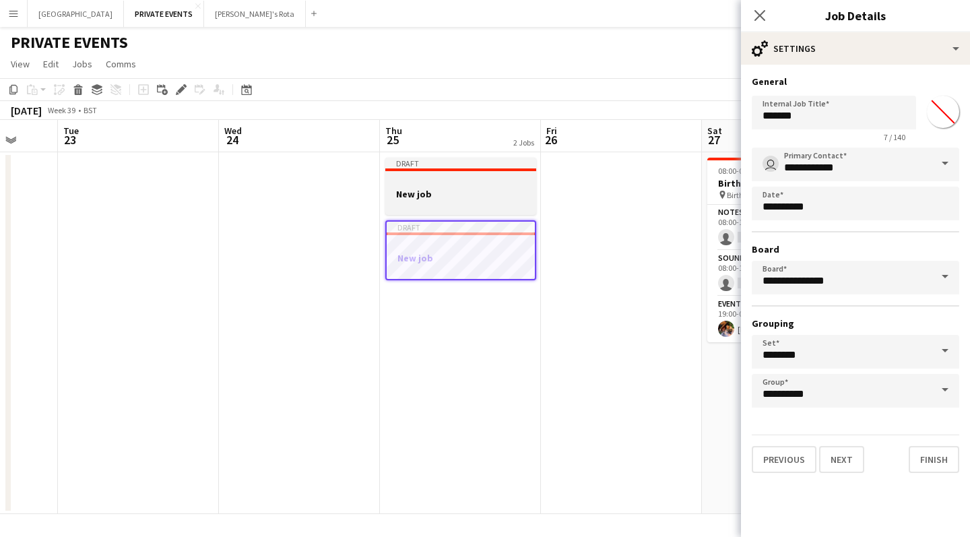
click at [448, 182] on div at bounding box center [460, 182] width 151 height 10
type input "*******"
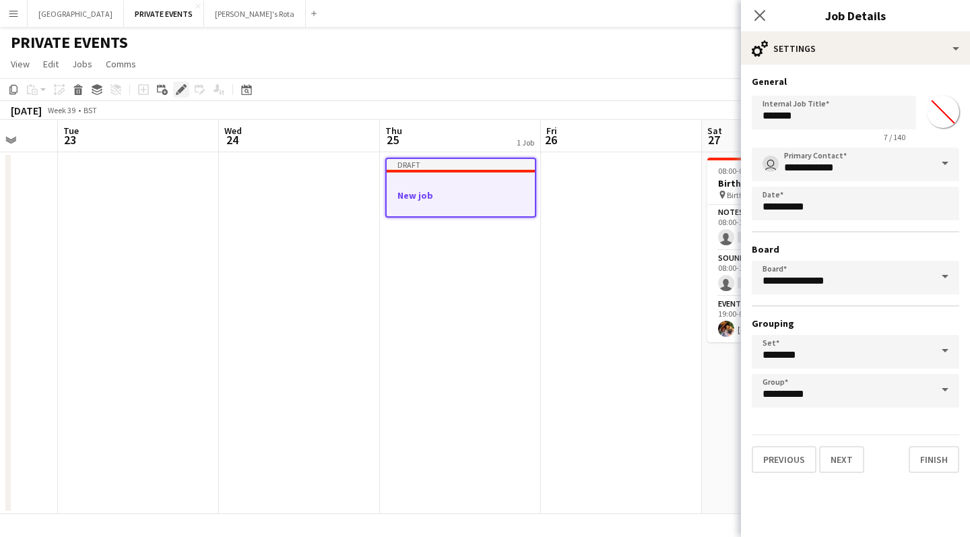
click at [181, 88] on icon "Edit" at bounding box center [181, 89] width 11 height 11
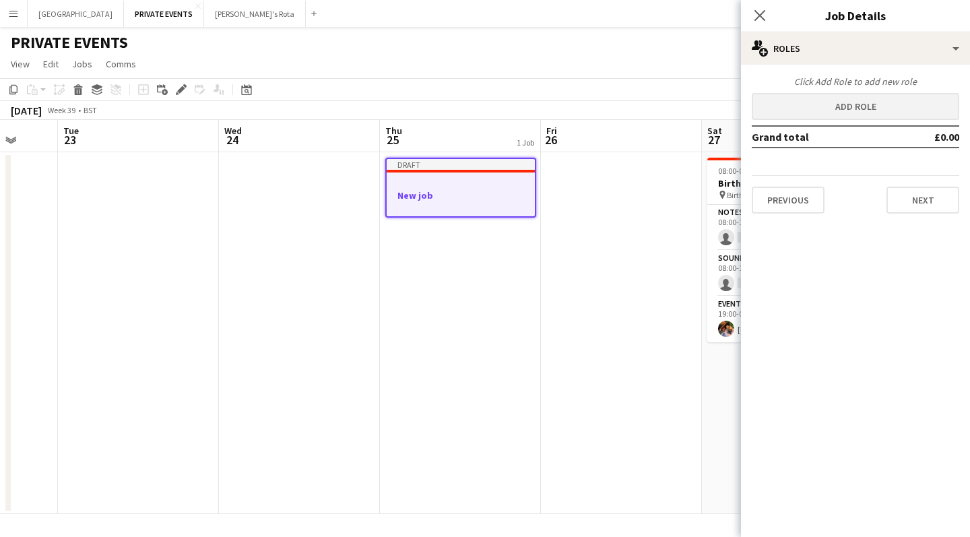
click at [935, 108] on button "Add role" at bounding box center [855, 106] width 207 height 27
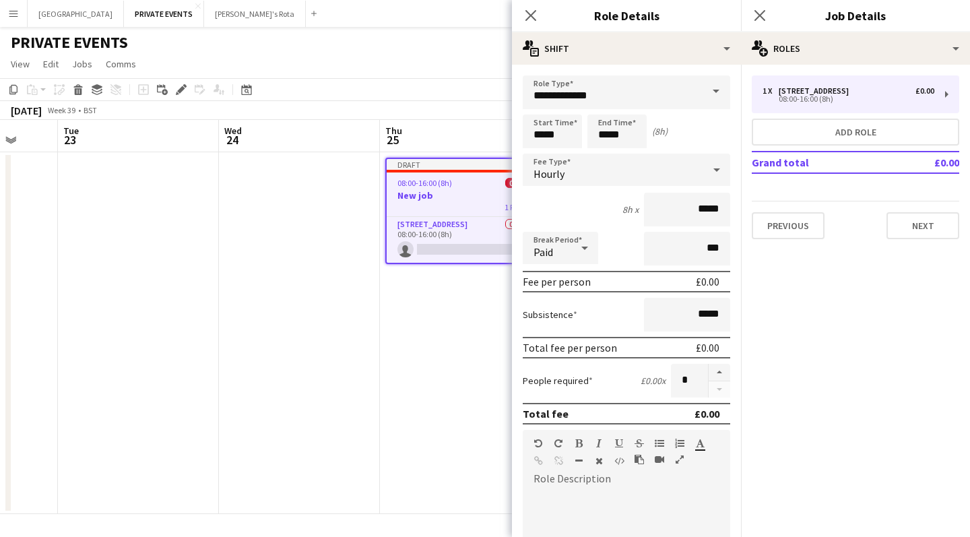
click at [713, 90] on span at bounding box center [716, 91] width 28 height 32
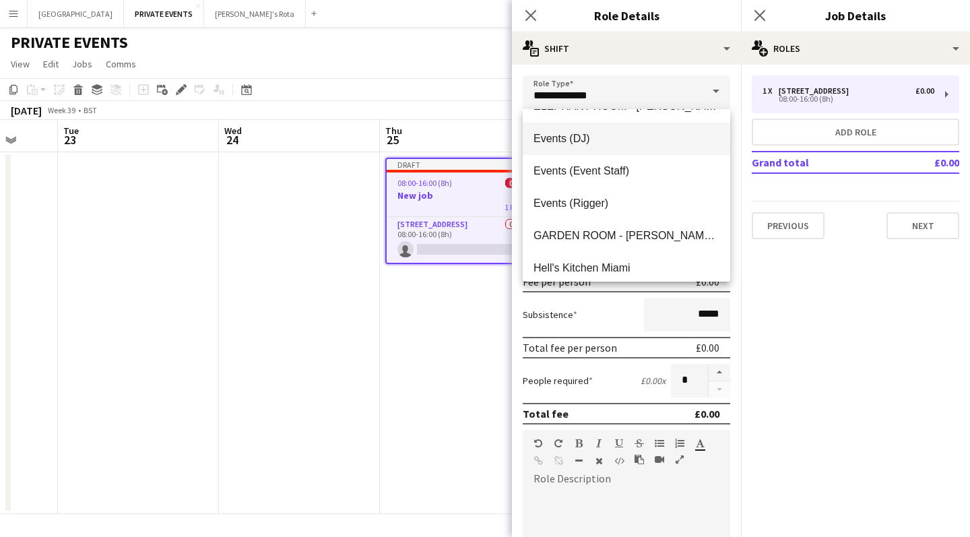
scroll to position [243, 0]
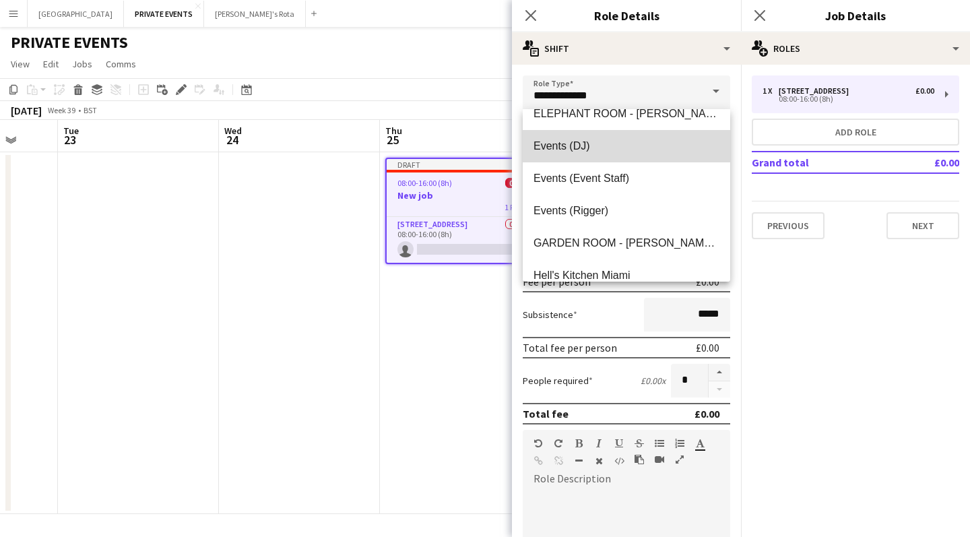
click at [587, 145] on span "Events (DJ)" at bounding box center [627, 145] width 186 height 13
type input "**********"
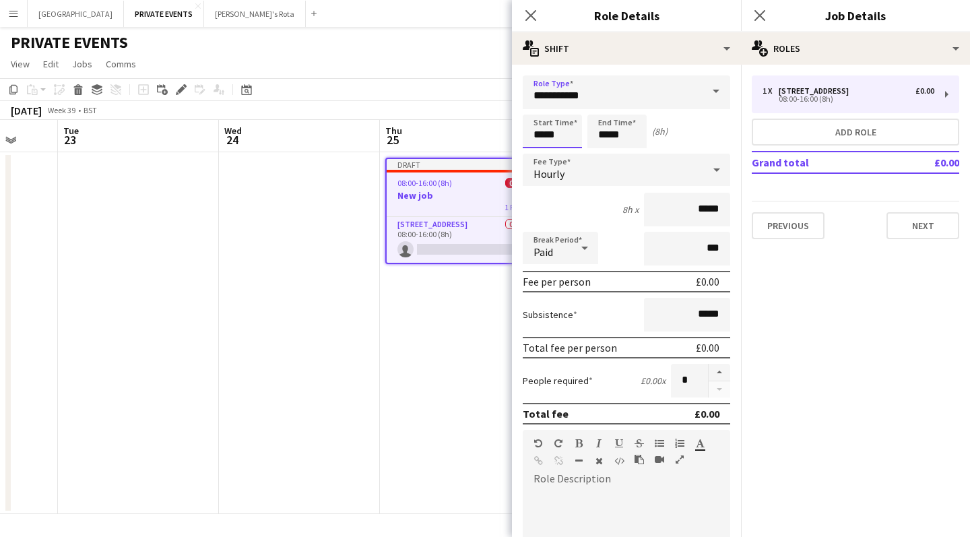
click at [564, 134] on input "*****" at bounding box center [552, 132] width 59 height 34
click at [543, 133] on input "*****" at bounding box center [552, 132] width 59 height 34
type input "*****"
click at [532, 136] on input "*****" at bounding box center [552, 132] width 59 height 34
drag, startPoint x: 533, startPoint y: 136, endPoint x: 567, endPoint y: 135, distance: 33.7
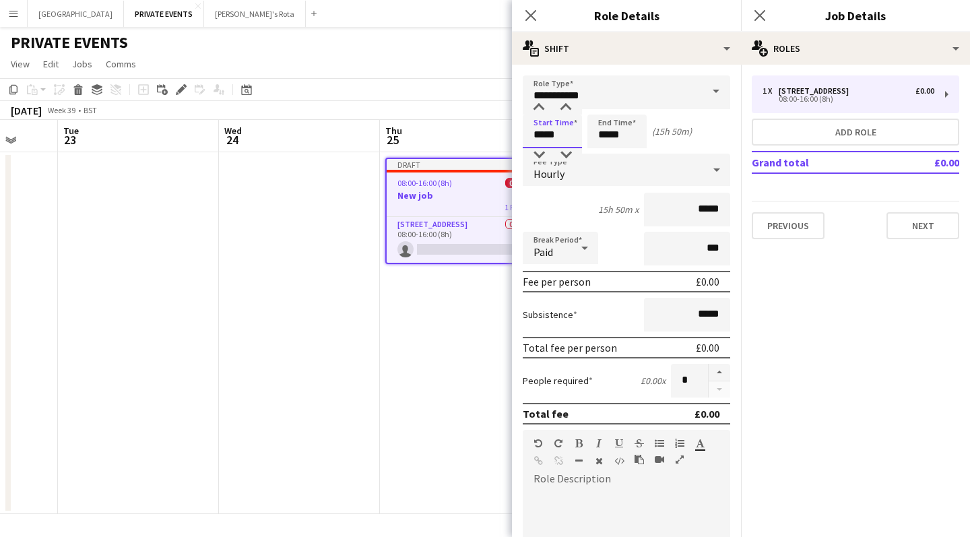
click at [567, 135] on input "*****" at bounding box center [552, 132] width 59 height 34
type input "*****"
click at [602, 135] on input "*****" at bounding box center [616, 132] width 59 height 34
click at [608, 134] on input "*****" at bounding box center [616, 132] width 59 height 34
drag, startPoint x: 596, startPoint y: 131, endPoint x: 635, endPoint y: 130, distance: 39.1
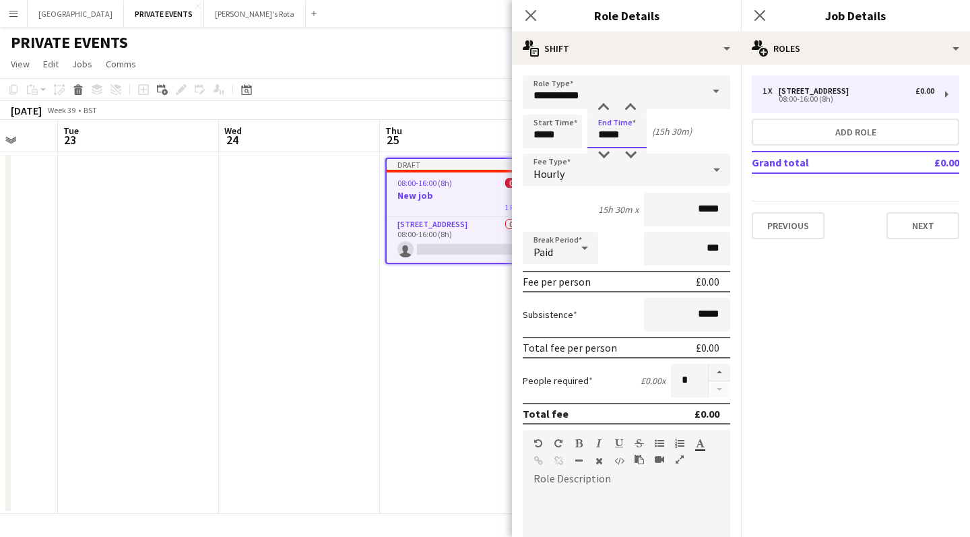
click at [635, 130] on input "*****" at bounding box center [616, 132] width 59 height 34
click at [697, 129] on div "Start Time ***** End Time ***** (3h 30m)" at bounding box center [626, 132] width 207 height 34
click at [615, 135] on input "*****" at bounding box center [616, 132] width 59 height 34
click at [610, 135] on input "*****" at bounding box center [616, 132] width 59 height 34
drag, startPoint x: 613, startPoint y: 135, endPoint x: 629, endPoint y: 135, distance: 16.2
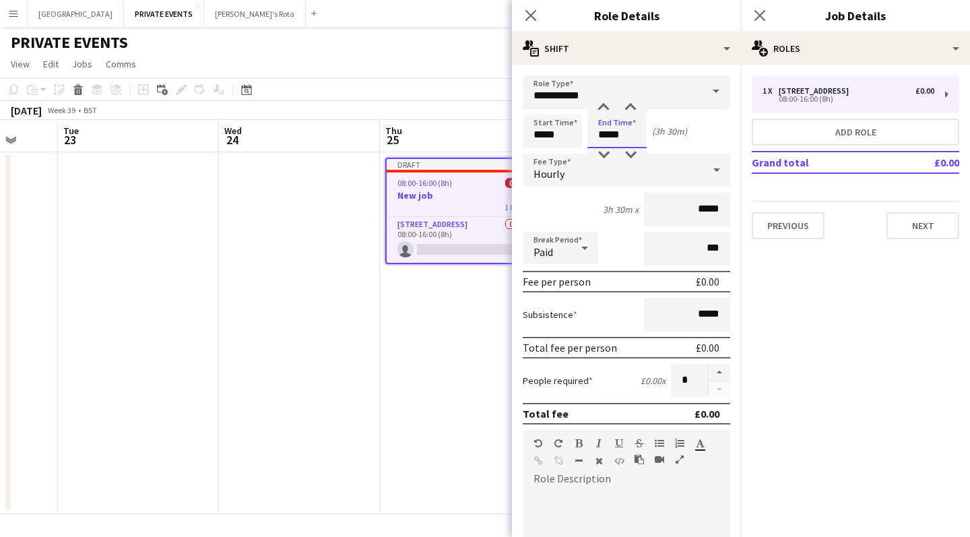
click at [629, 135] on input "*****" at bounding box center [616, 132] width 59 height 34
type input "*****"
click at [699, 123] on div "Start Time ***** End Time ***** (4h)" at bounding box center [626, 132] width 207 height 34
click at [700, 280] on div "£0.00" at bounding box center [708, 281] width 24 height 13
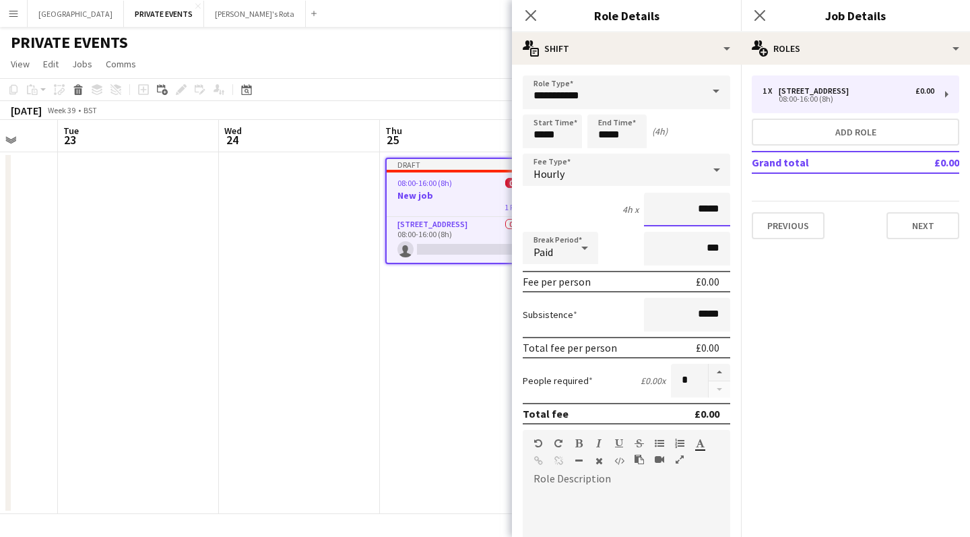
click at [701, 207] on input "*****" at bounding box center [687, 210] width 86 height 34
click at [715, 169] on icon at bounding box center [716, 169] width 7 height 3
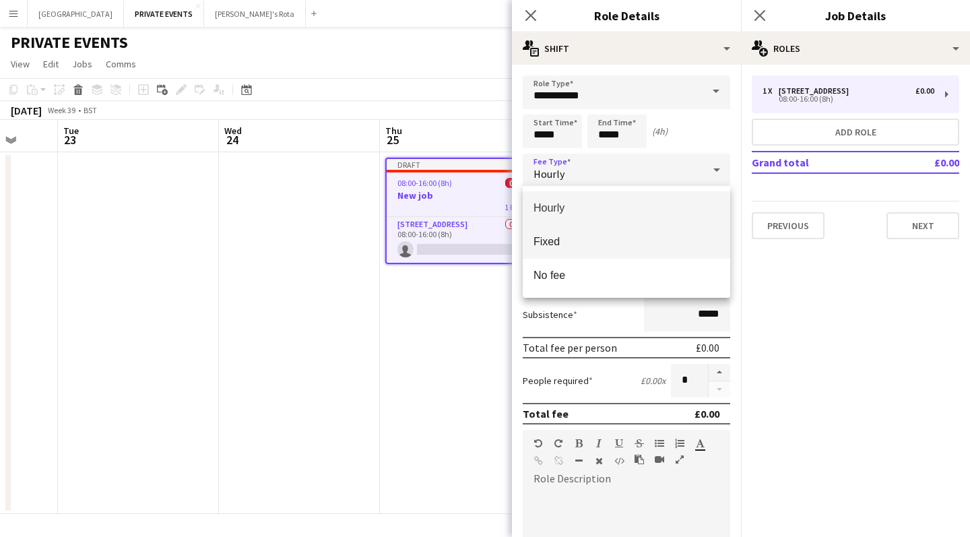
click at [666, 240] on span "Fixed" at bounding box center [627, 241] width 186 height 13
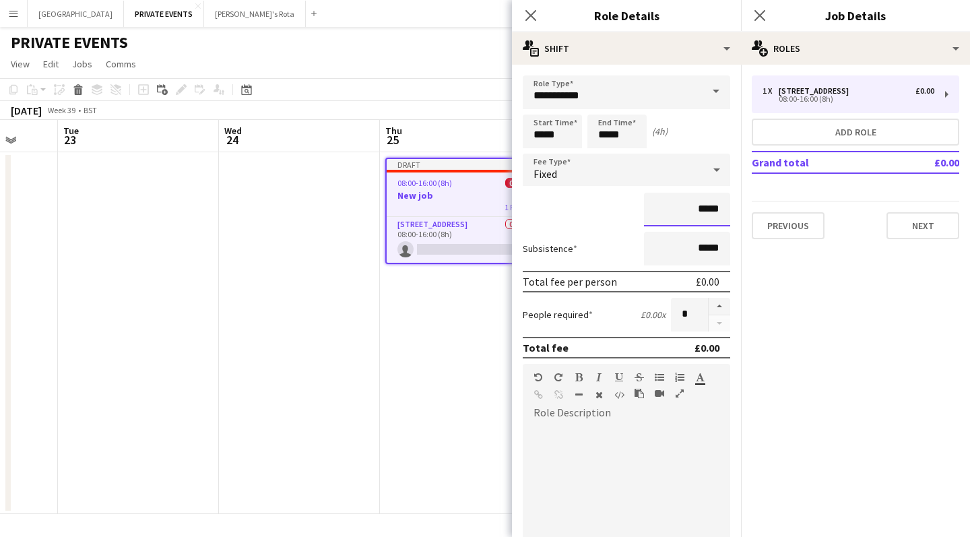
click at [701, 208] on input "*****" at bounding box center [687, 210] width 86 height 34
type input "****"
click at [596, 215] on div "****" at bounding box center [626, 210] width 207 height 34
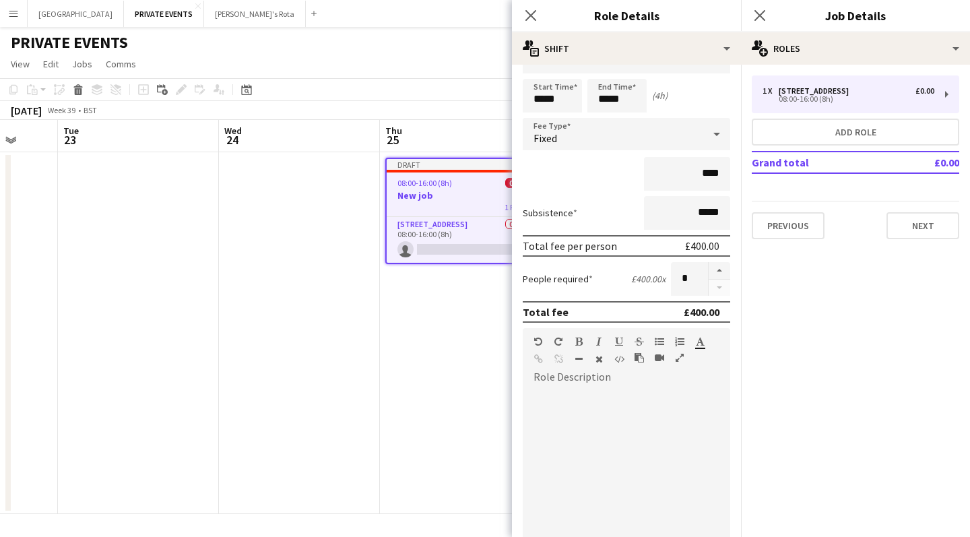
scroll to position [37, 0]
click at [616, 401] on div at bounding box center [626, 468] width 207 height 162
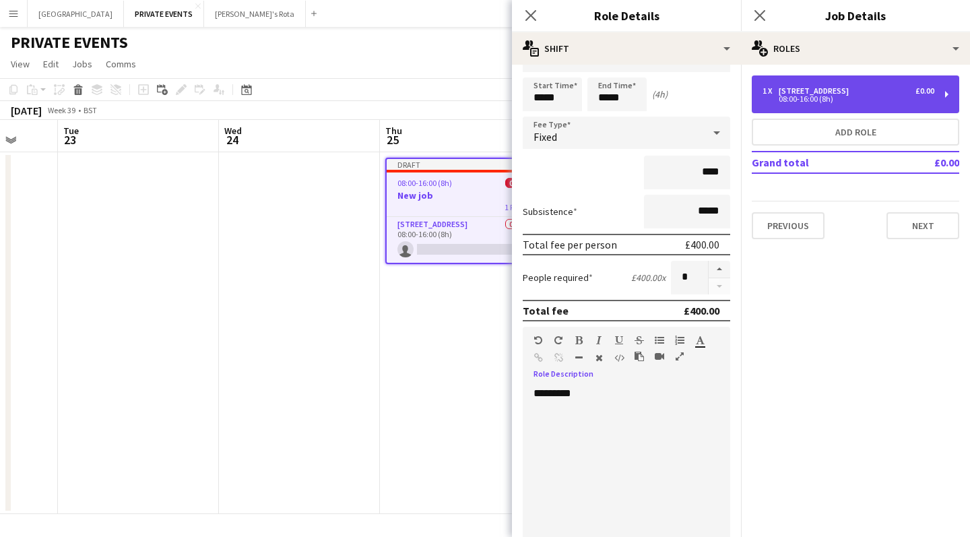
click at [945, 95] on div "1 x [STREET_ADDRESS] £0.00 08:00-16:00 (8h)" at bounding box center [855, 94] width 207 height 38
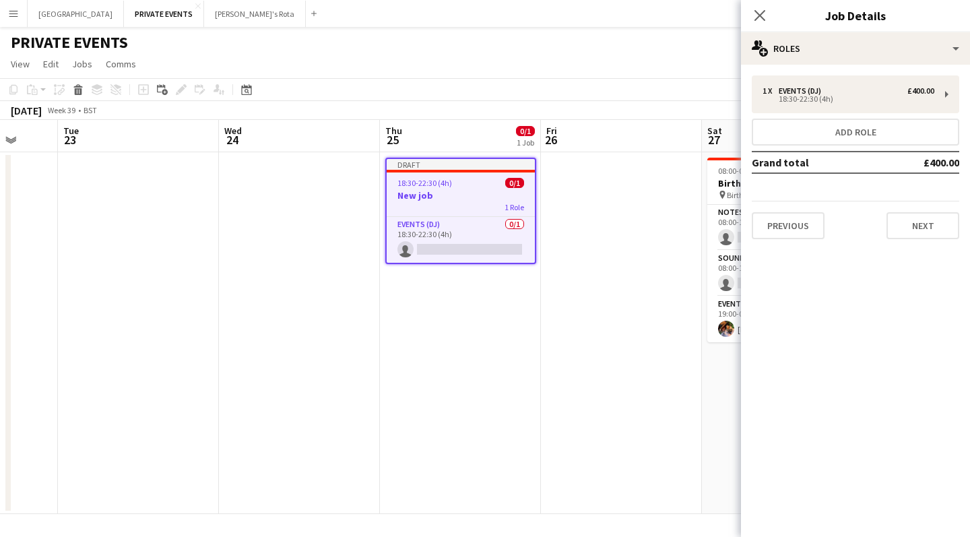
click at [593, 277] on app-date-cell at bounding box center [621, 333] width 161 height 362
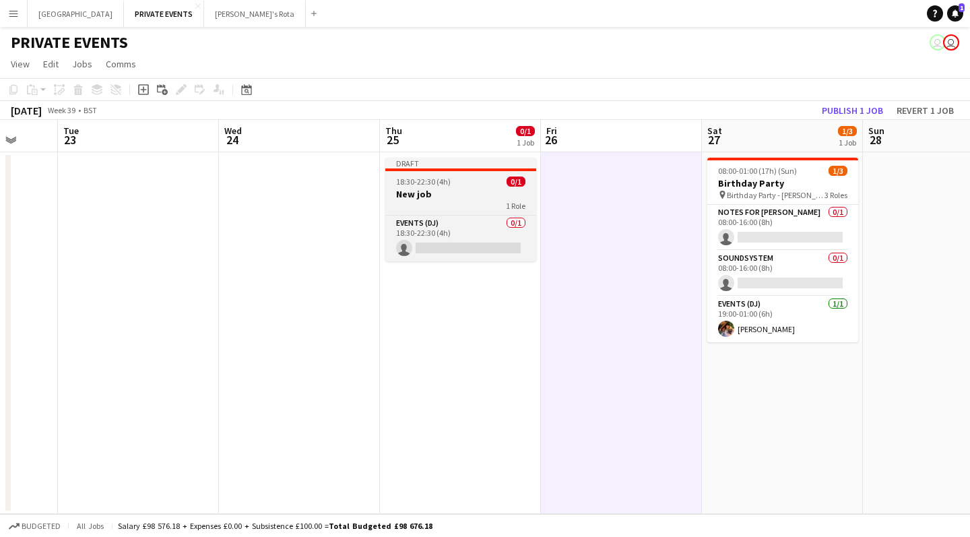
click at [472, 187] on app-job-card "Draft 18:30-22:30 (4h) 0/1 New job 1 Role Events (DJ) 0/1 18:30-22:30 (4h) sing…" at bounding box center [460, 210] width 151 height 104
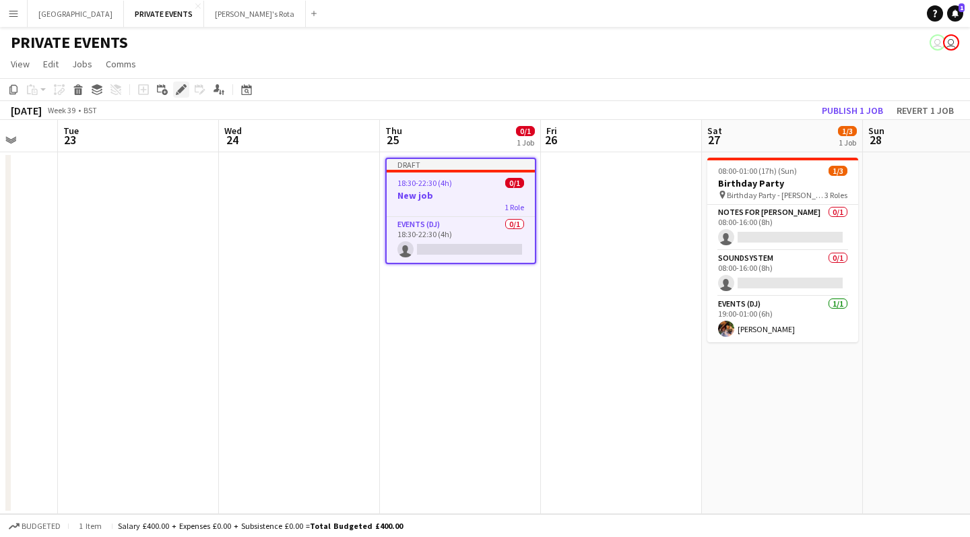
click at [183, 90] on icon at bounding box center [180, 89] width 7 height 7
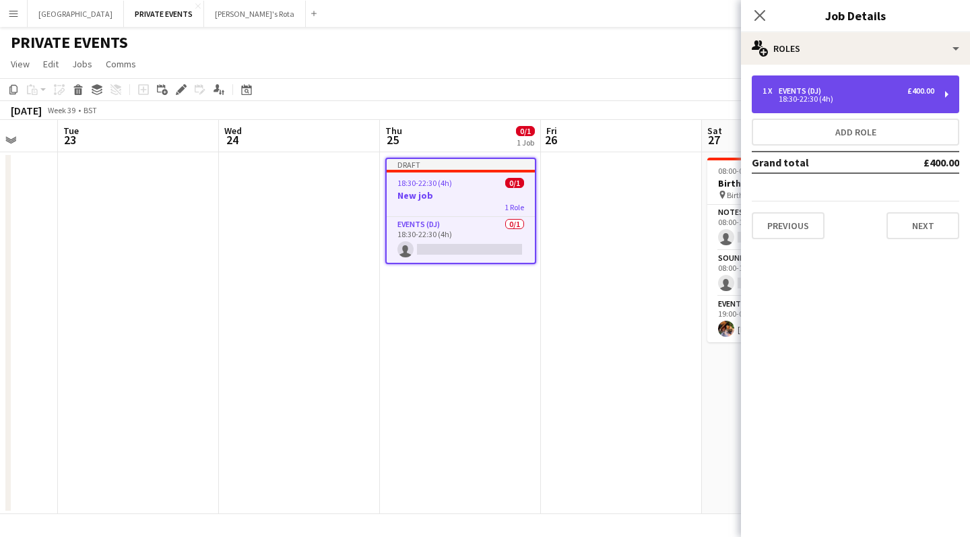
click at [794, 97] on div "18:30-22:30 (4h)" at bounding box center [849, 99] width 172 height 7
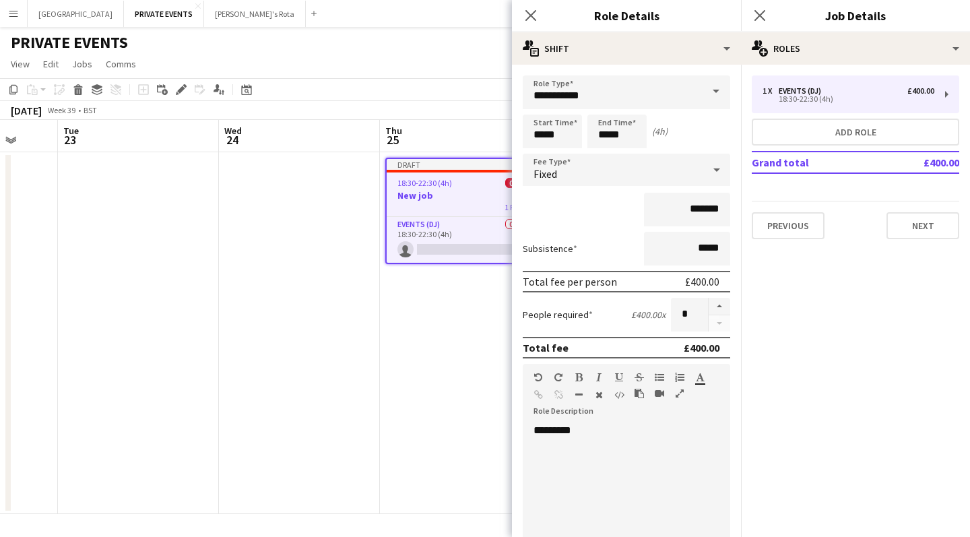
click at [606, 431] on div "*********" at bounding box center [626, 505] width 207 height 162
click at [416, 462] on app-date-cell "Draft 18:30-22:30 (4h) 0/1 New job 1 Role Events (DJ) 0/1 18:30-22:30 (4h) sing…" at bounding box center [460, 333] width 161 height 362
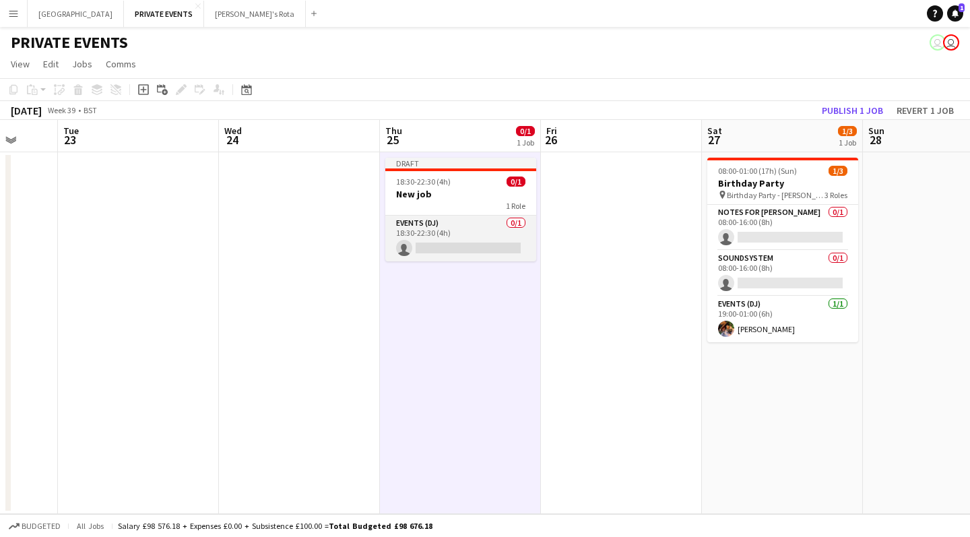
click at [487, 251] on app-card-role "Events (DJ) 0/1 18:30-22:30 (4h) single-neutral-actions" at bounding box center [460, 239] width 151 height 46
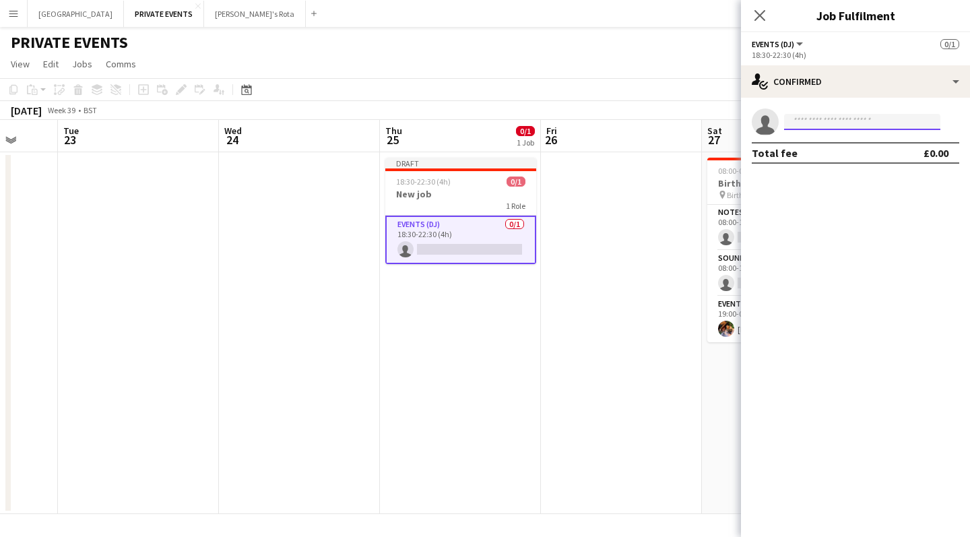
click at [823, 118] on input at bounding box center [862, 122] width 156 height 16
type input "*****"
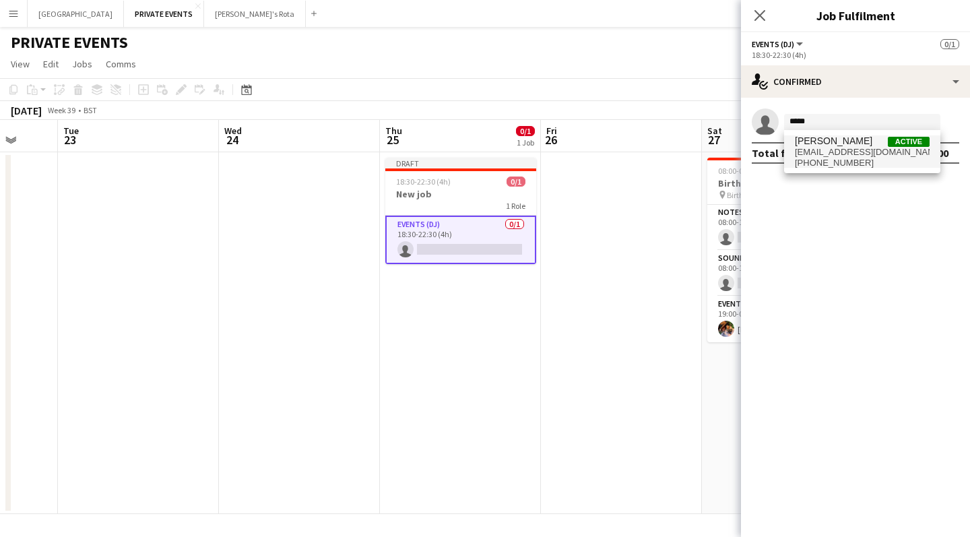
click at [831, 152] on span "[EMAIL_ADDRESS][DOMAIN_NAME]" at bounding box center [862, 152] width 135 height 11
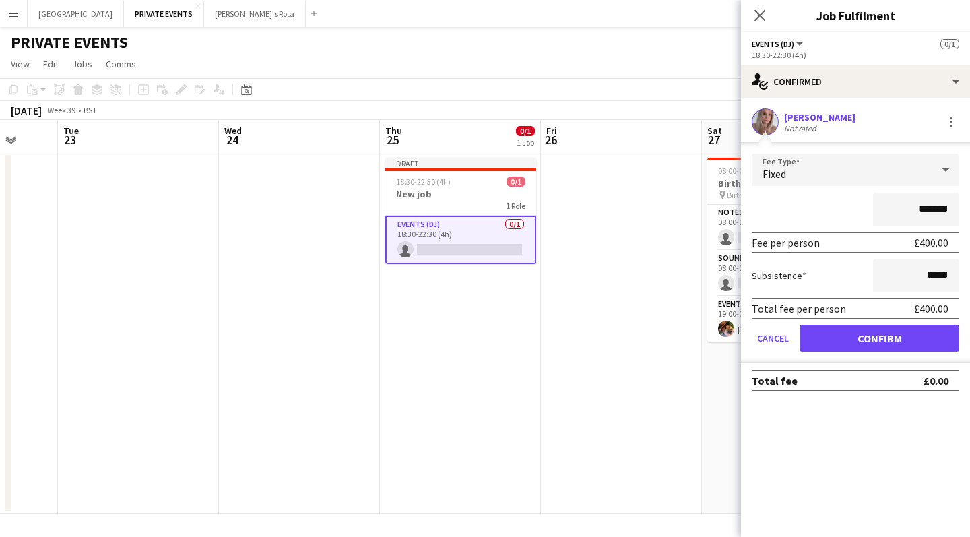
click at [864, 338] on button "Confirm" at bounding box center [880, 338] width 160 height 27
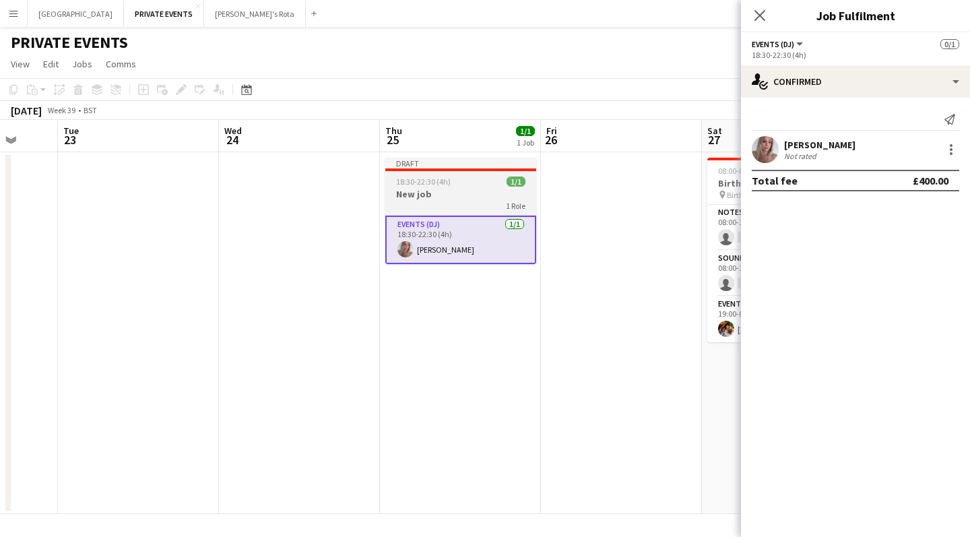
click at [426, 176] on app-job-card "Draft 18:30-22:30 (4h) 1/1 New job 1 Role Events (DJ) [DATE] 18:30-22:30 (4h) […" at bounding box center [460, 211] width 151 height 106
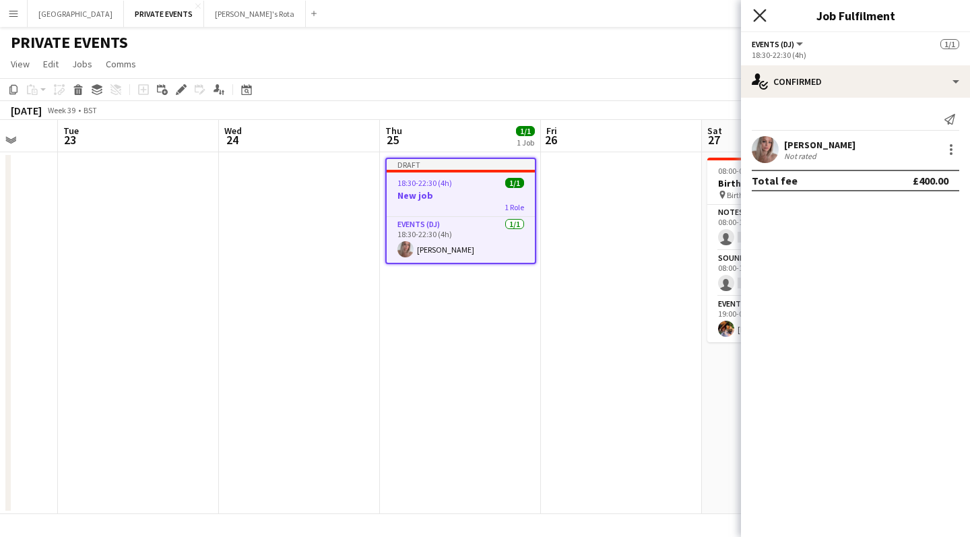
click at [761, 18] on icon at bounding box center [759, 15] width 13 height 13
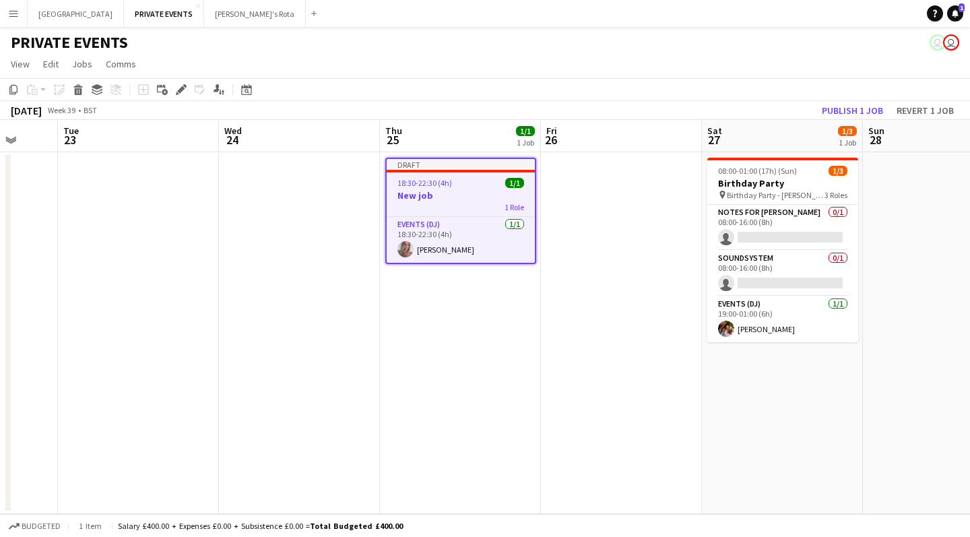
click at [452, 172] on div at bounding box center [461, 171] width 148 height 3
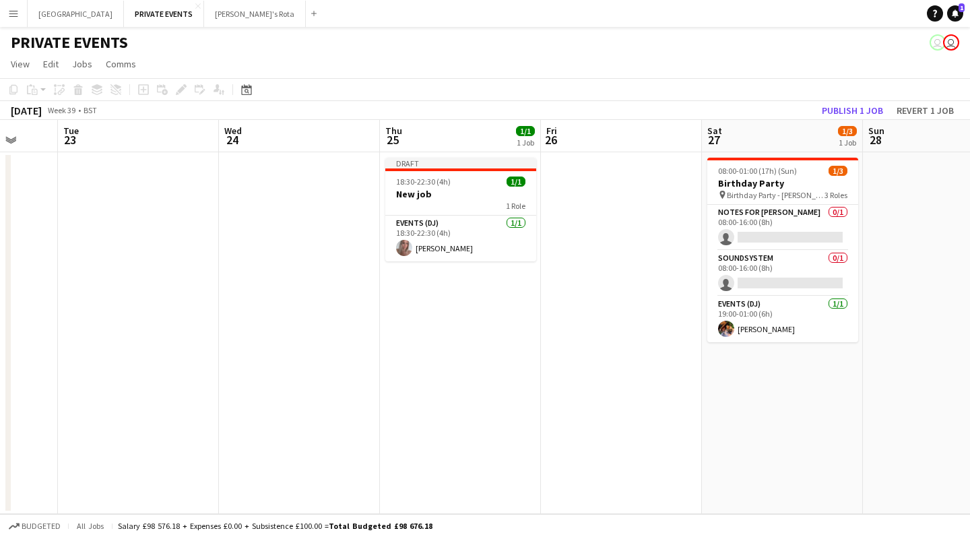
click at [182, 89] on div "Add job Add linked Job Edit Edit linked Job Applicants" at bounding box center [175, 90] width 103 height 16
click at [180, 88] on div "Add job Add linked Job Edit Edit linked Job Applicants" at bounding box center [175, 90] width 103 height 16
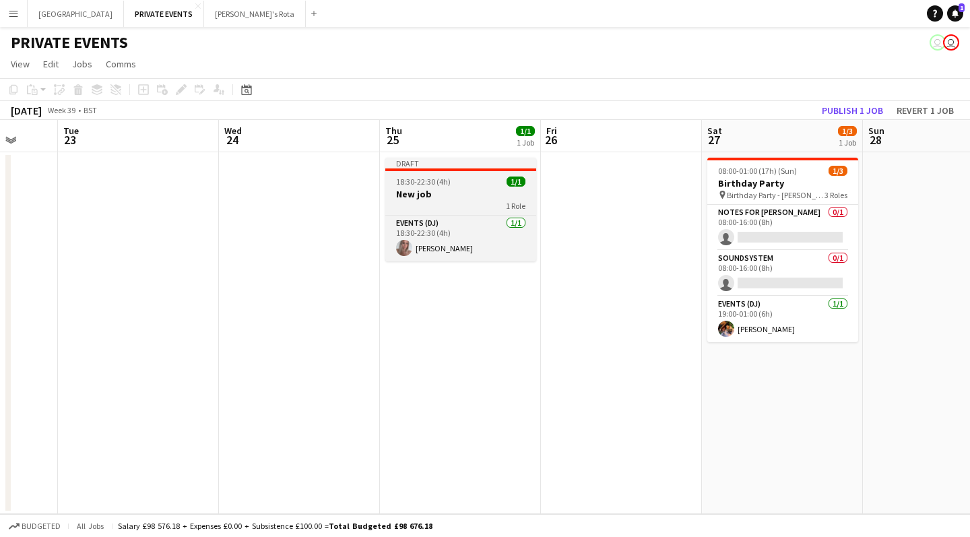
click at [416, 179] on span "18:30-22:30 (4h)" at bounding box center [423, 182] width 55 height 10
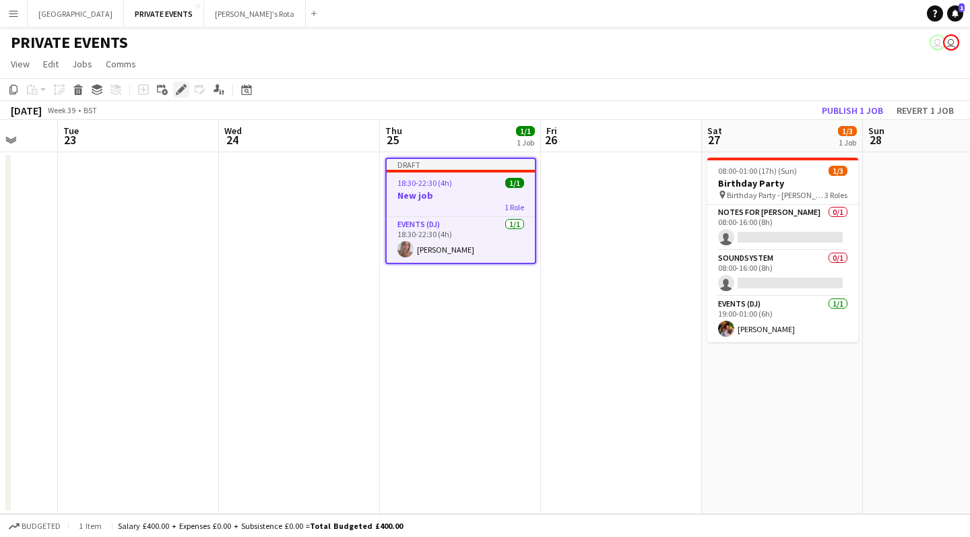
click at [186, 87] on icon at bounding box center [184, 85] width 3 height 3
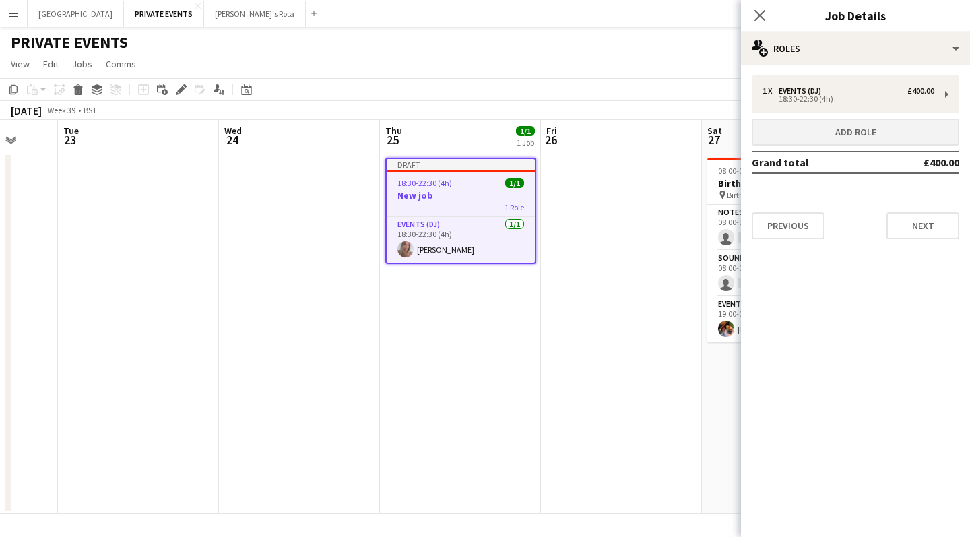
click at [906, 132] on button "Add role" at bounding box center [855, 132] width 207 height 27
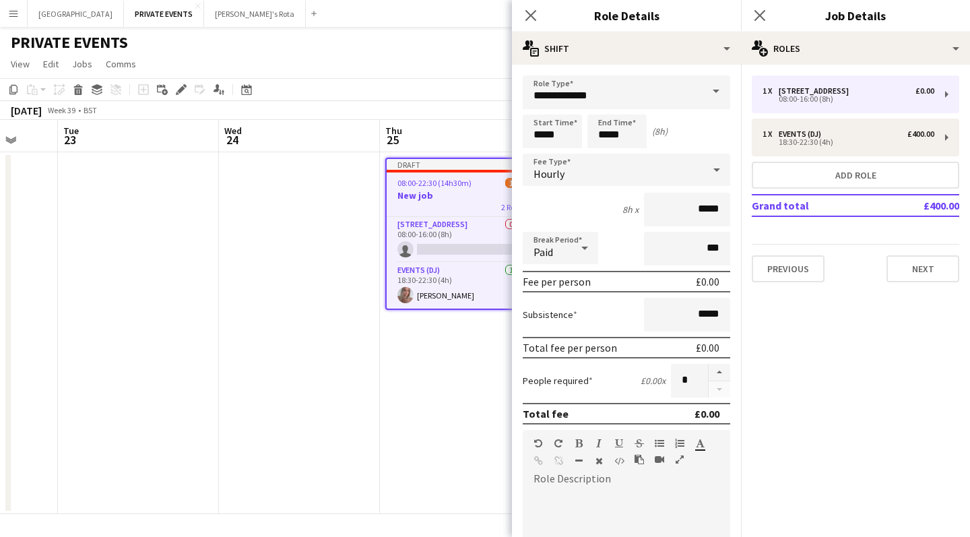
click at [713, 90] on span at bounding box center [716, 91] width 28 height 32
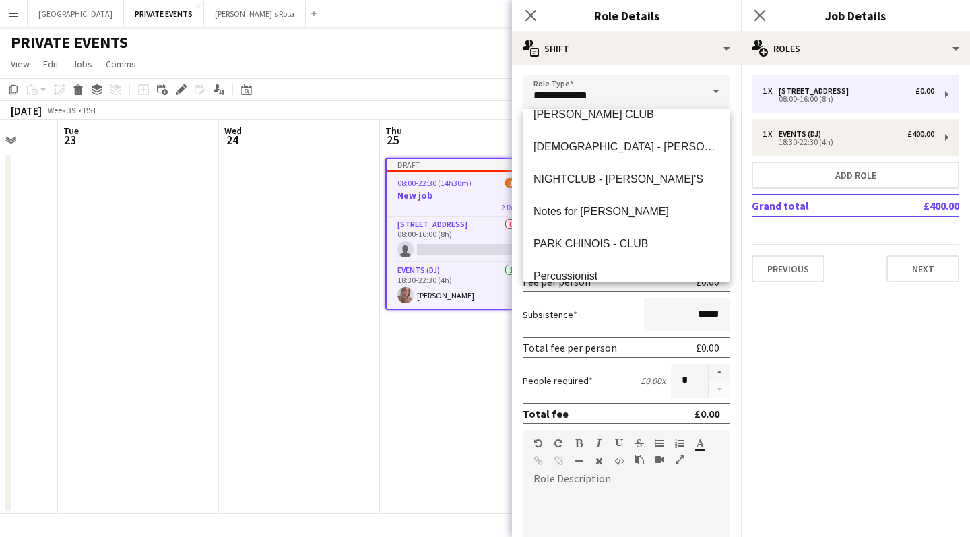
scroll to position [1081, 0]
click at [597, 211] on span "Notes for [PERSON_NAME]" at bounding box center [627, 213] width 186 height 13
type input "**********"
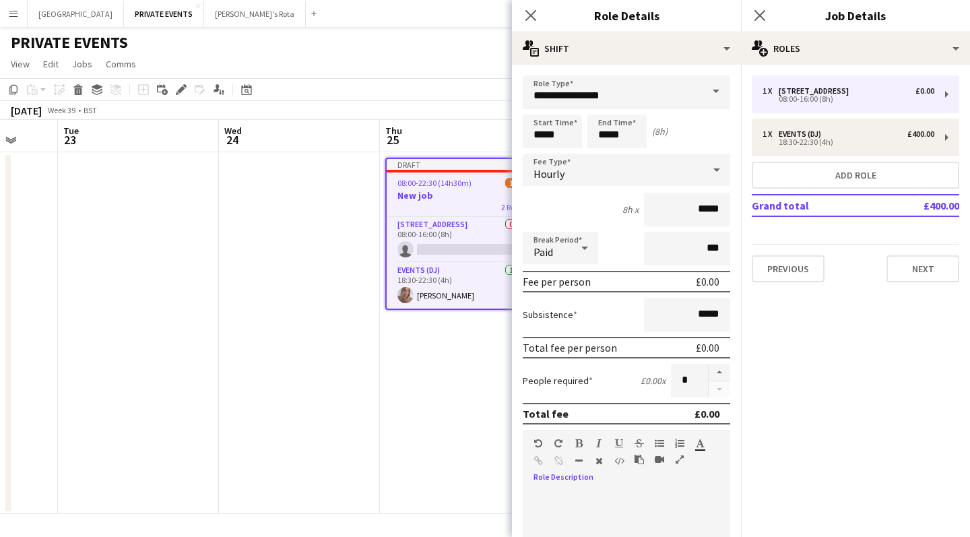
click at [389, 499] on app-date-cell "Draft 08:00-22:30 (14h30m) 1/2 New job 2 Roles [STREET_ADDRESS] 0/1 08:00-16:00…" at bounding box center [460, 333] width 161 height 362
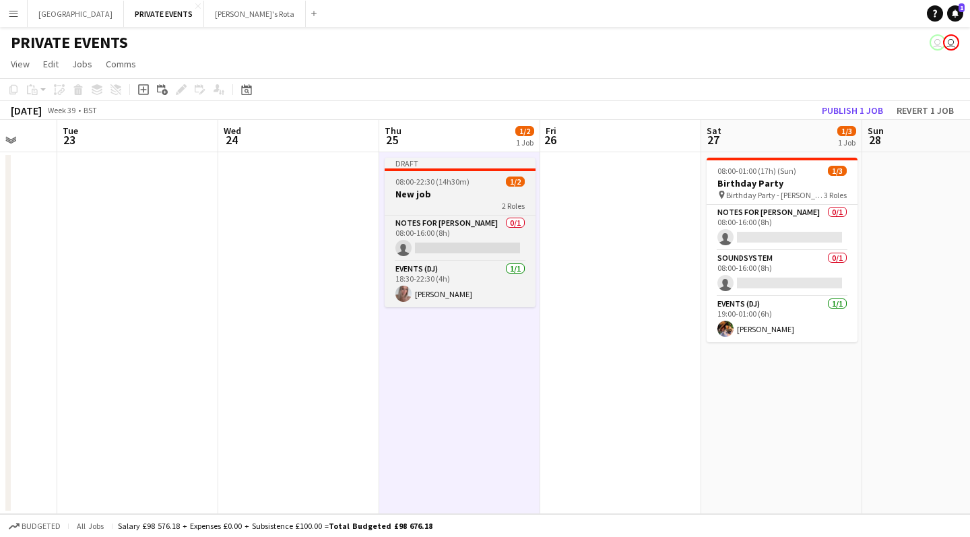
scroll to position [0, 426]
click at [455, 186] on span "08:00-22:30 (14h30m)" at bounding box center [432, 182] width 74 height 10
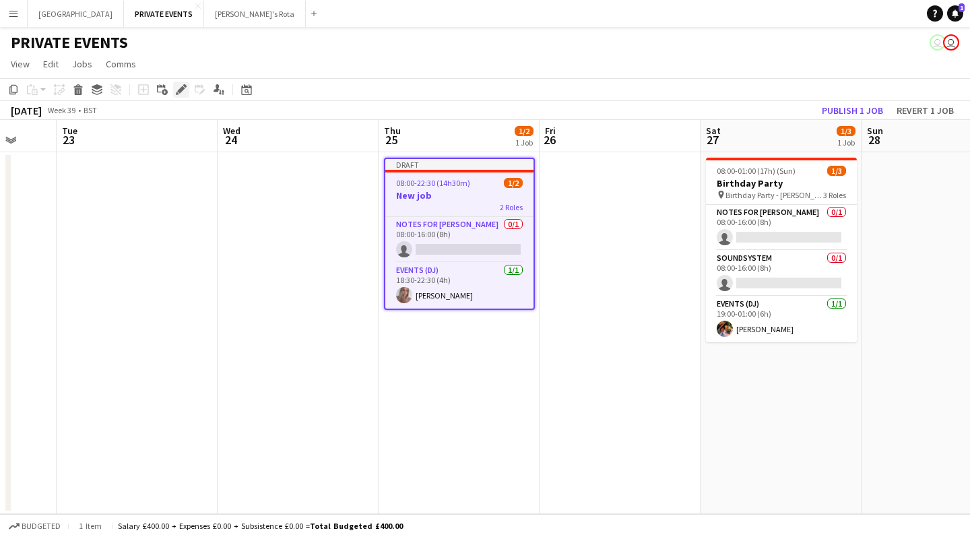
click at [181, 88] on icon at bounding box center [180, 89] width 7 height 7
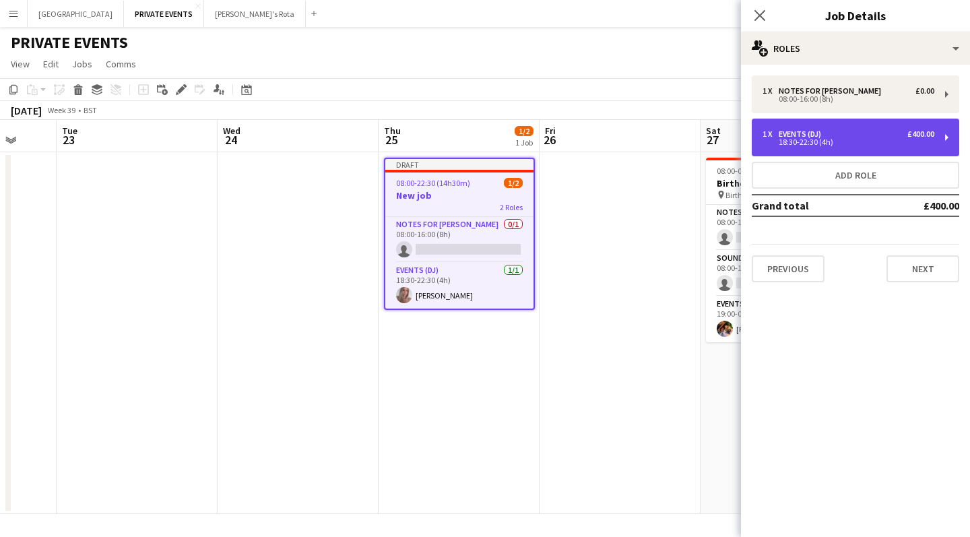
click at [823, 136] on div "Events (DJ)" at bounding box center [803, 133] width 48 height 9
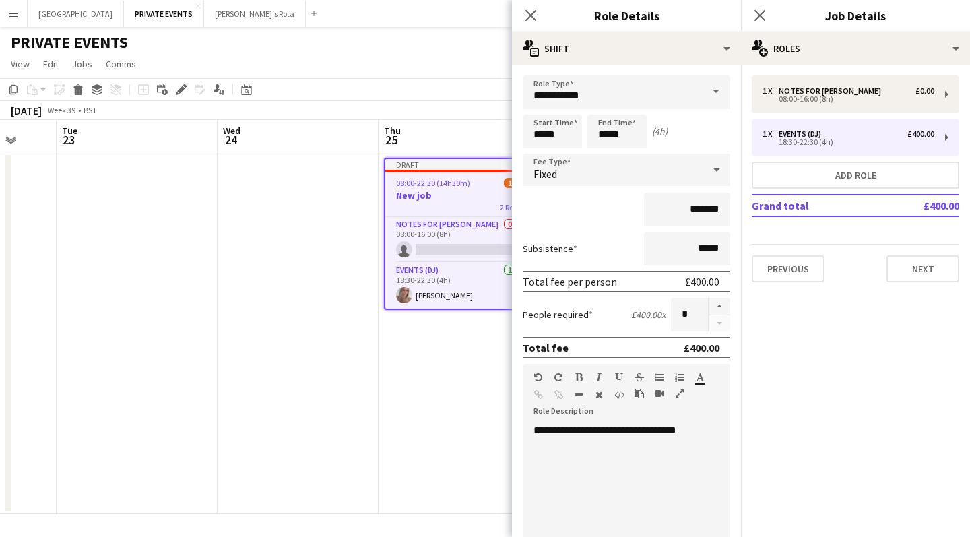
click at [410, 346] on app-date-cell "Draft 08:00-22:30 (14h30m) 1/2 New job 2 Roles Notes for [PERSON_NAME] 0/1 08:0…" at bounding box center [459, 333] width 161 height 362
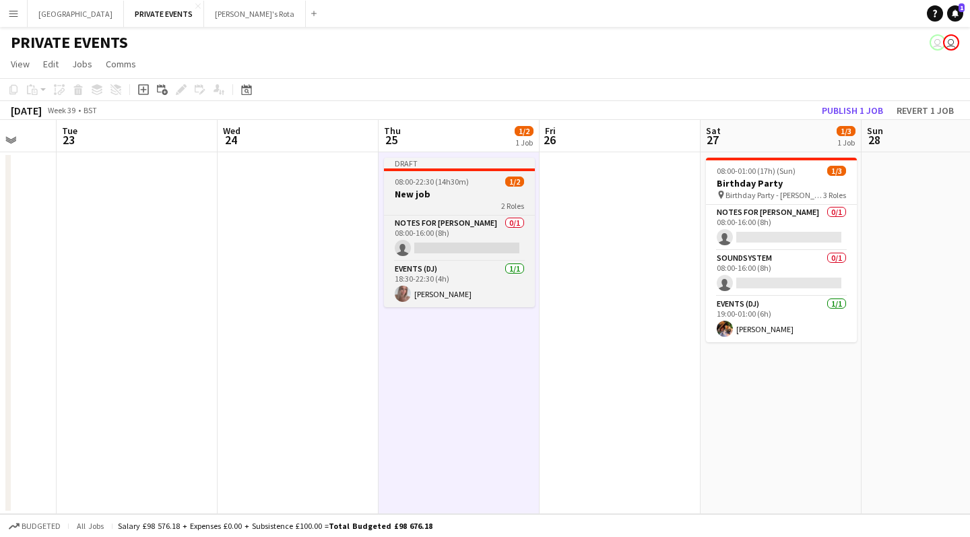
click at [408, 167] on div "Draft" at bounding box center [459, 163] width 151 height 11
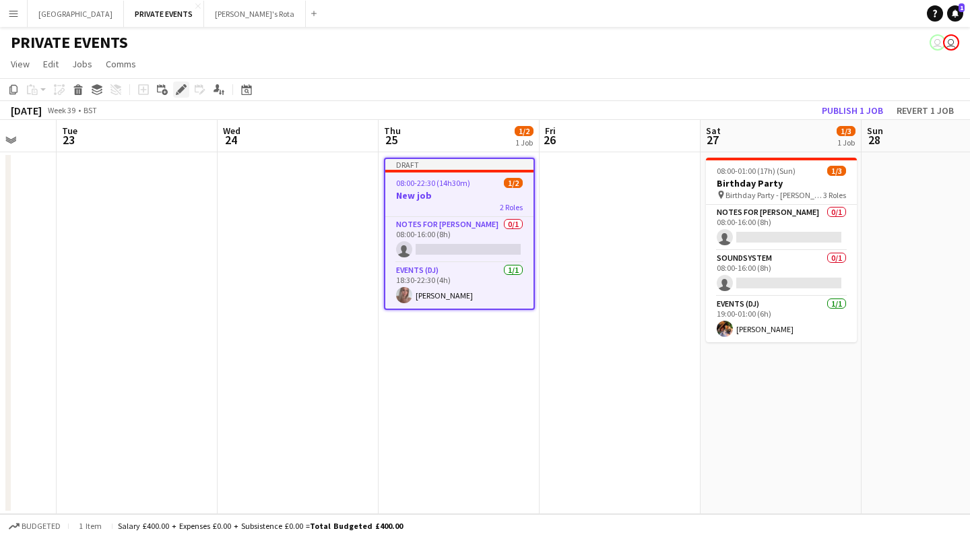
click at [181, 90] on icon at bounding box center [180, 89] width 7 height 7
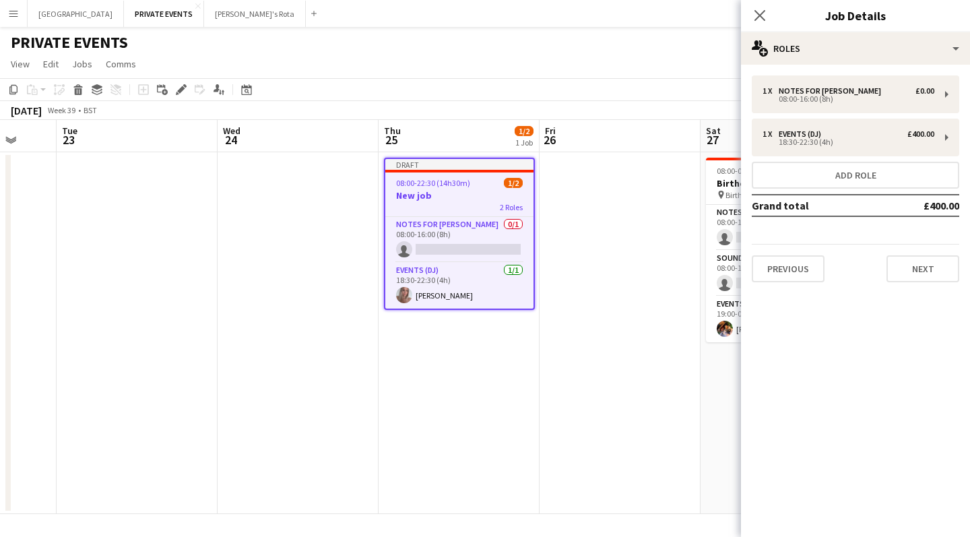
click at [651, 256] on app-date-cell at bounding box center [620, 333] width 161 height 362
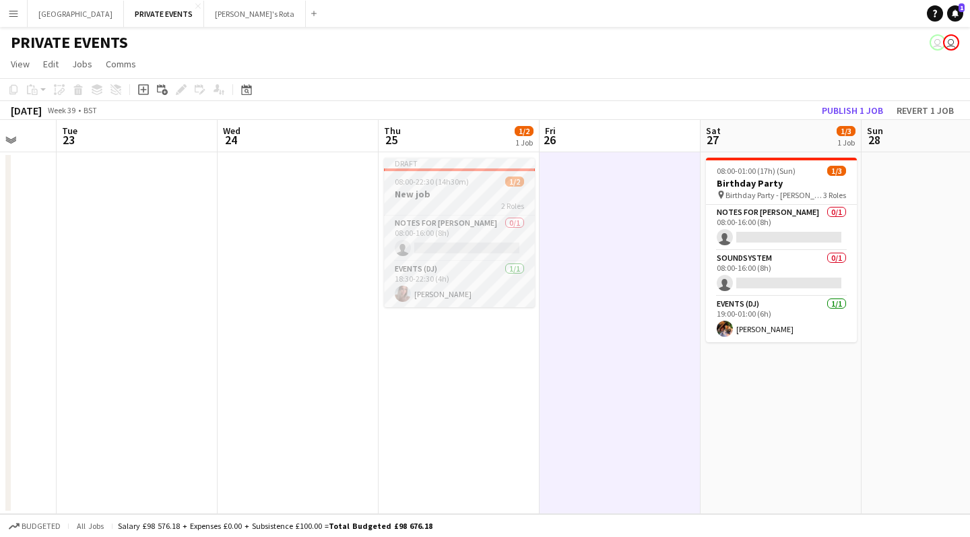
click at [438, 206] on div "2 Roles" at bounding box center [459, 205] width 151 height 11
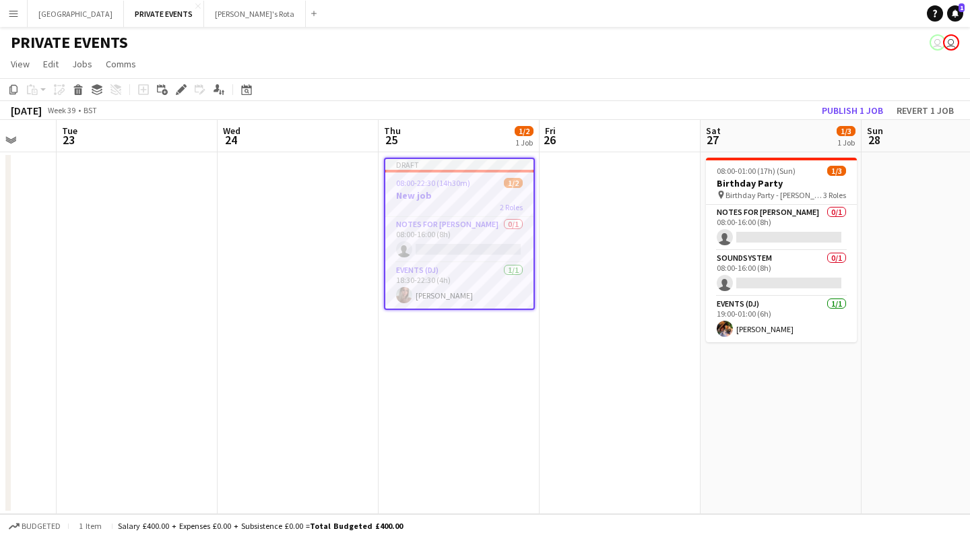
click at [618, 237] on app-date-cell at bounding box center [620, 333] width 161 height 362
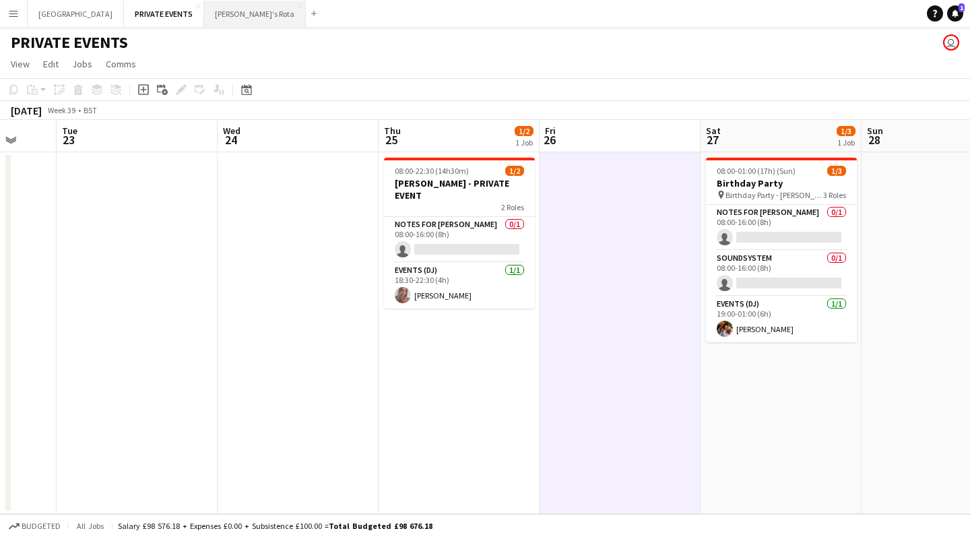
click at [204, 16] on button "[PERSON_NAME]'s Rota Close" at bounding box center [255, 14] width 102 height 26
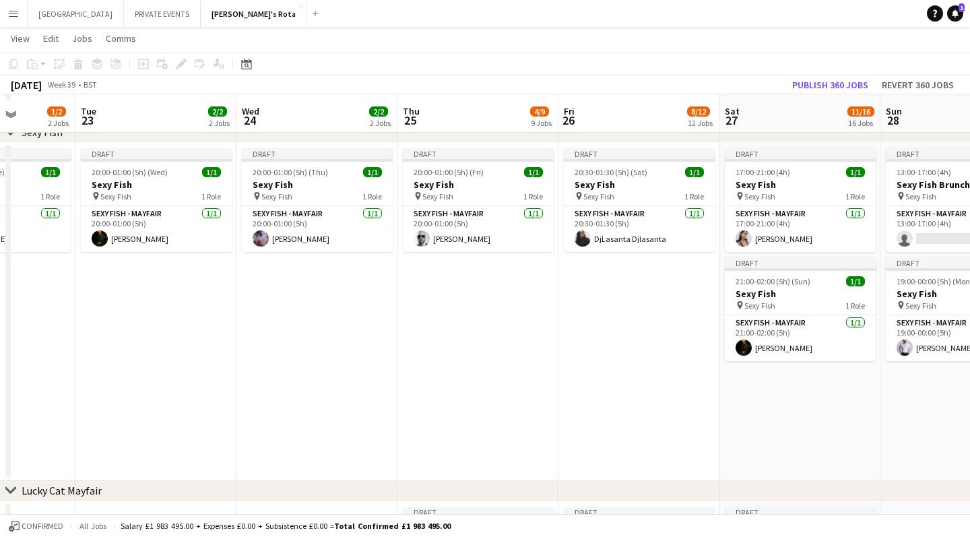
scroll to position [346, 0]
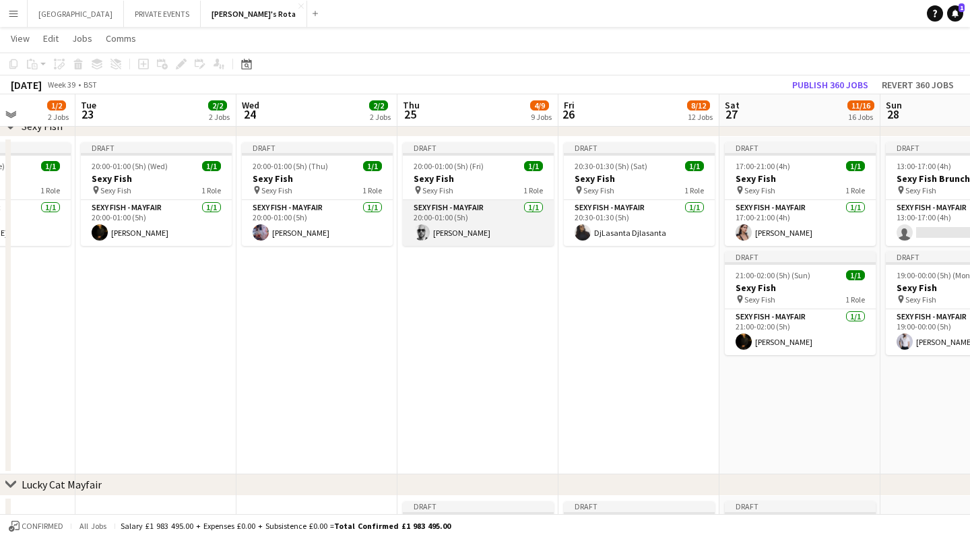
click at [459, 233] on app-card-role "SEXY FISH - MAYFAIR [DATE] 20:00-01:00 (5h) [PERSON_NAME]" at bounding box center [478, 223] width 151 height 46
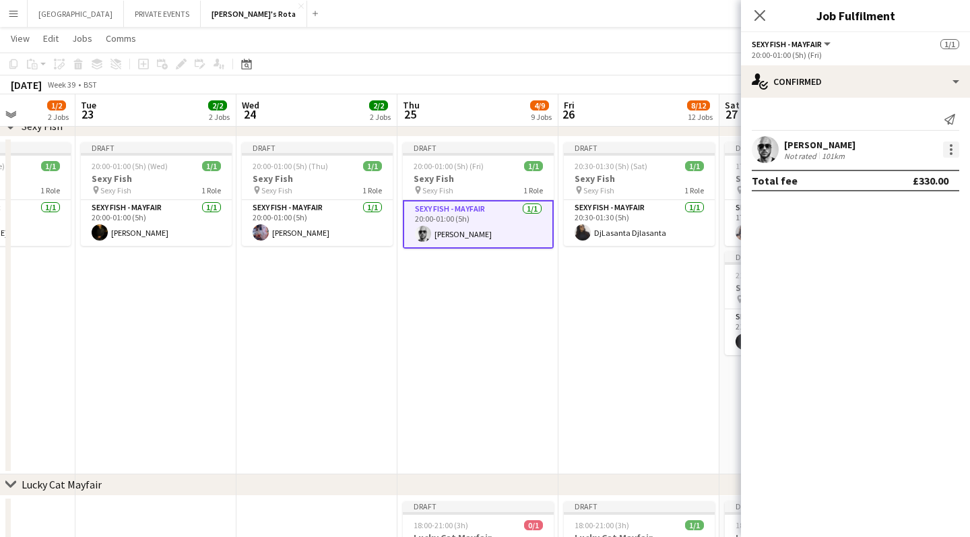
click at [953, 148] on div at bounding box center [951, 149] width 16 height 16
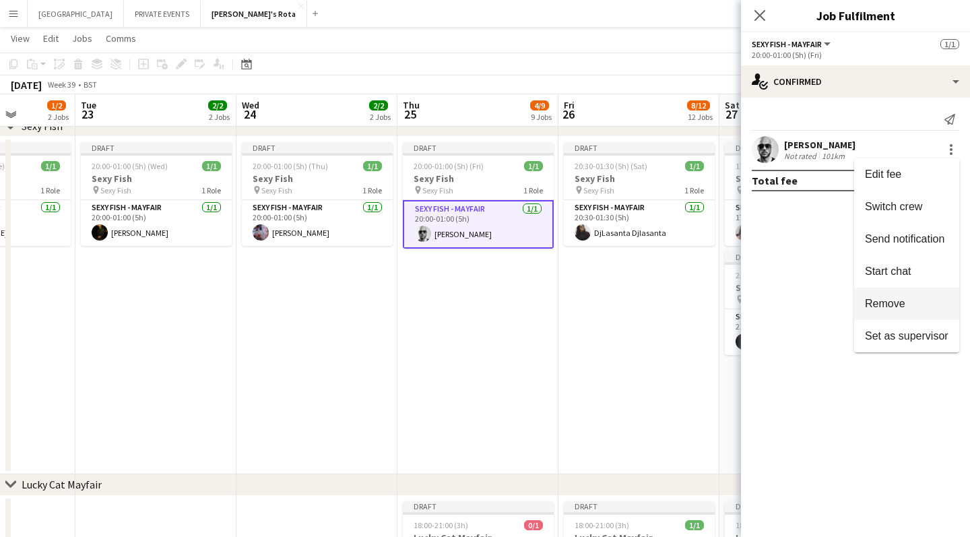
click at [880, 305] on span "Remove" at bounding box center [885, 303] width 40 height 11
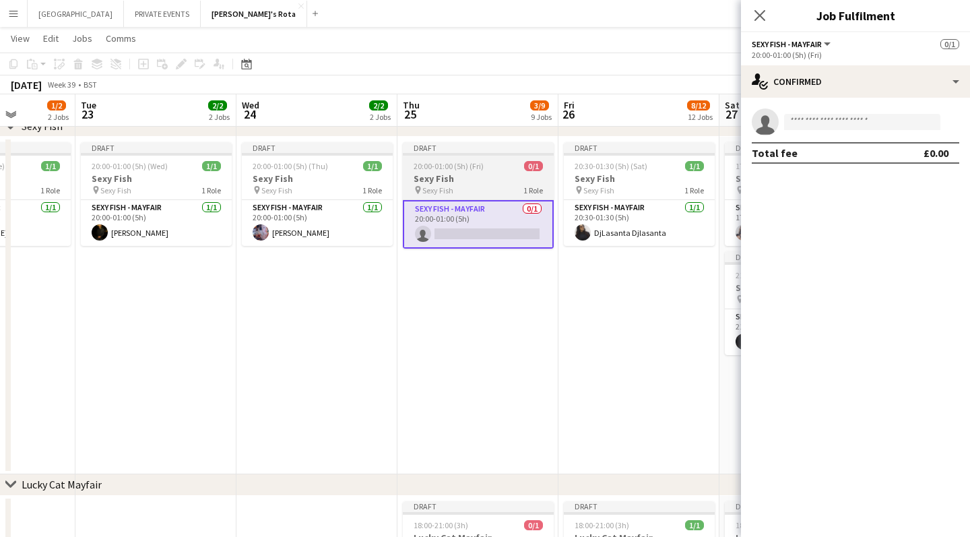
click at [519, 166] on div "20:00-01:00 (5h) (Fri) 0/1" at bounding box center [478, 166] width 151 height 10
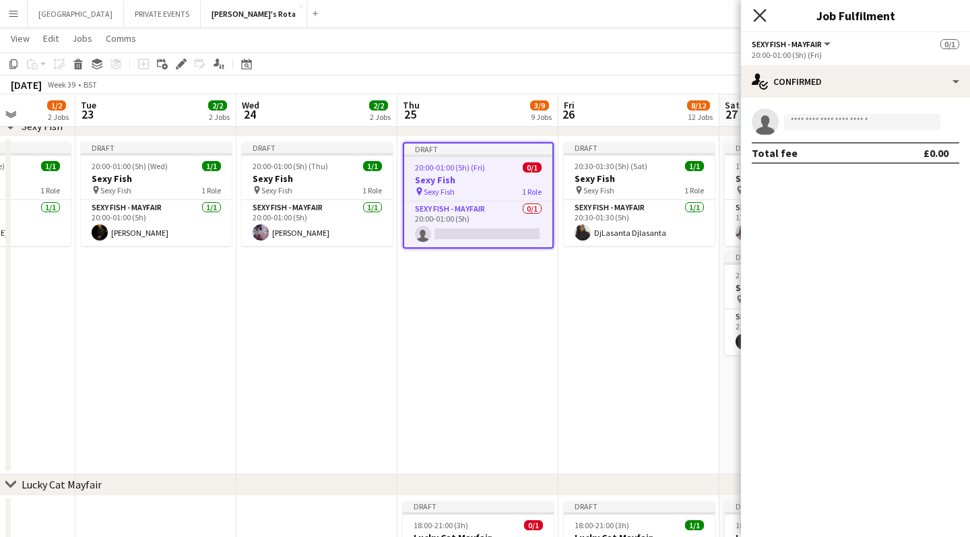
click at [759, 14] on icon at bounding box center [759, 15] width 13 height 13
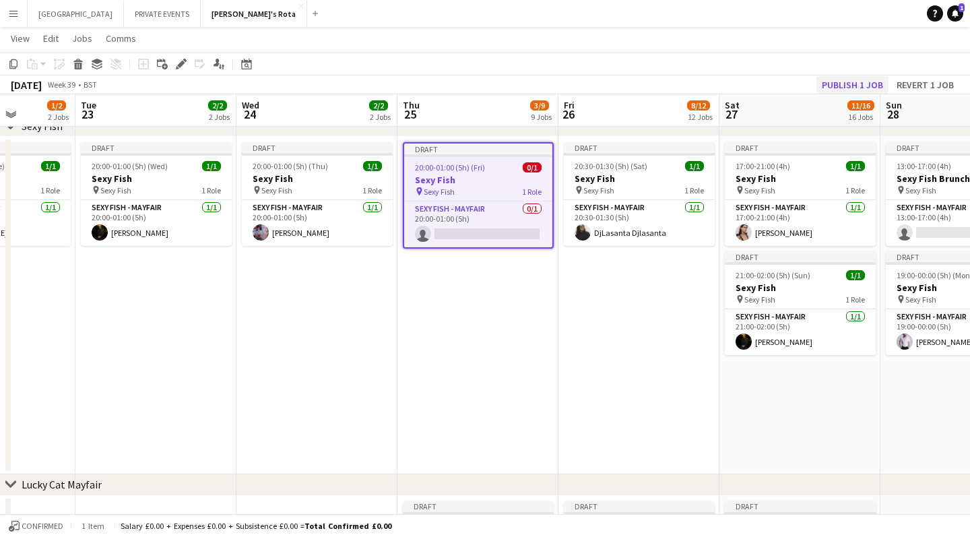
click at [836, 86] on button "Publish 1 job" at bounding box center [853, 85] width 72 height 18
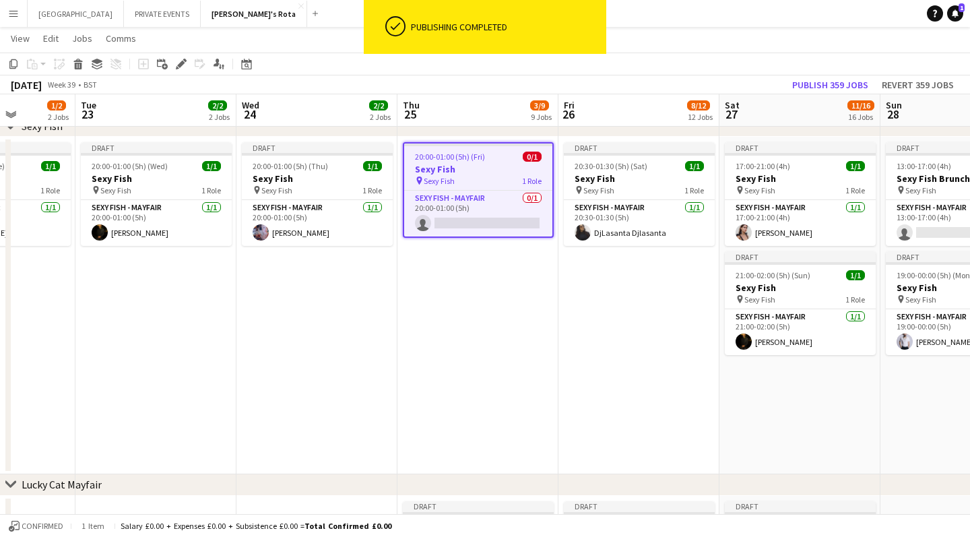
click at [453, 159] on span "20:00-01:00 (5h) (Fri)" at bounding box center [450, 157] width 70 height 10
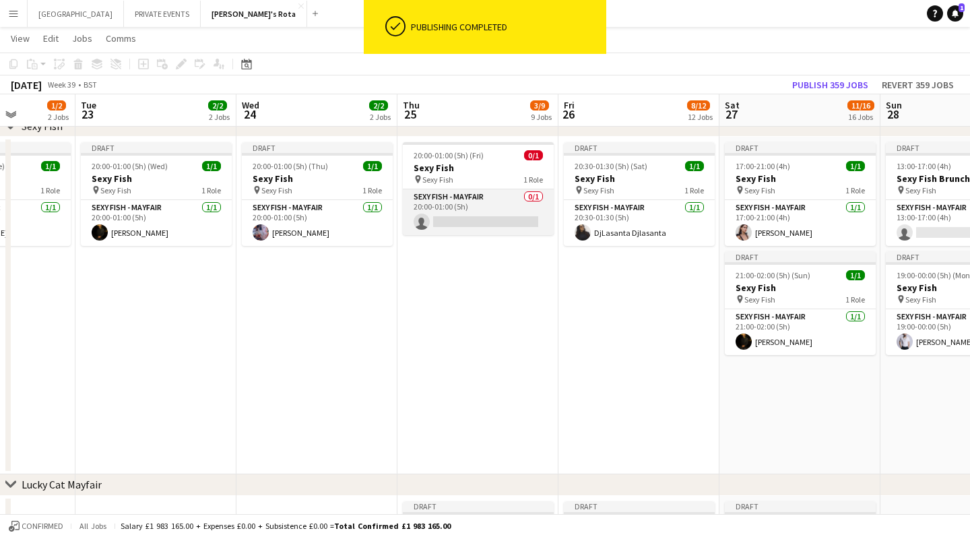
click at [453, 220] on app-card-role "SEXY FISH - MAYFAIR 0/1 20:00-01:00 (5h) single-neutral-actions" at bounding box center [478, 212] width 151 height 46
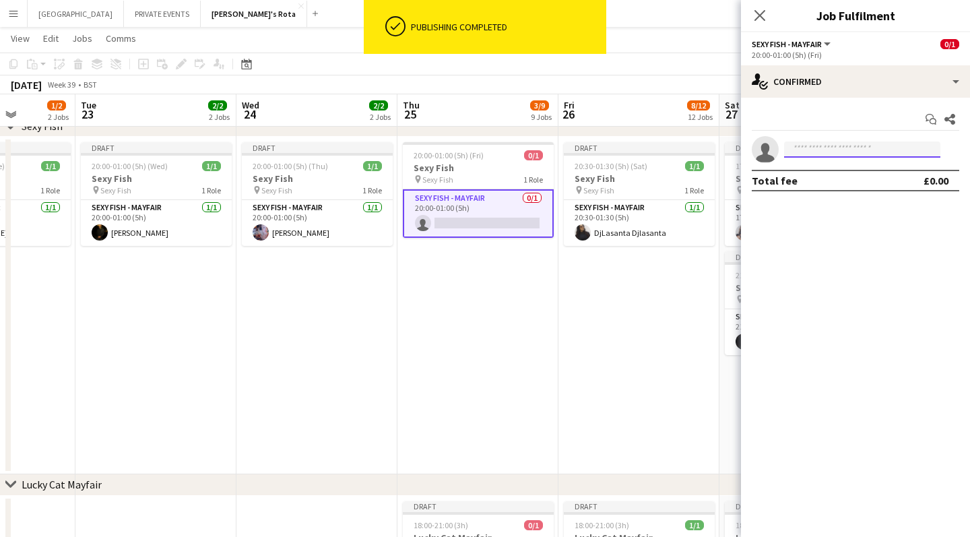
click at [810, 149] on input at bounding box center [862, 149] width 156 height 16
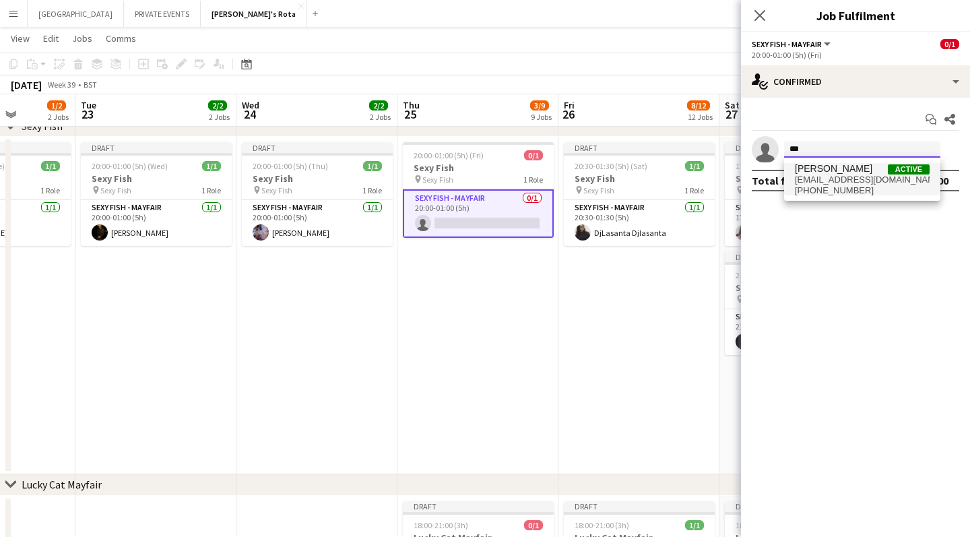
type input "***"
click at [823, 183] on span "[EMAIL_ADDRESS][DOMAIN_NAME]" at bounding box center [862, 179] width 135 height 11
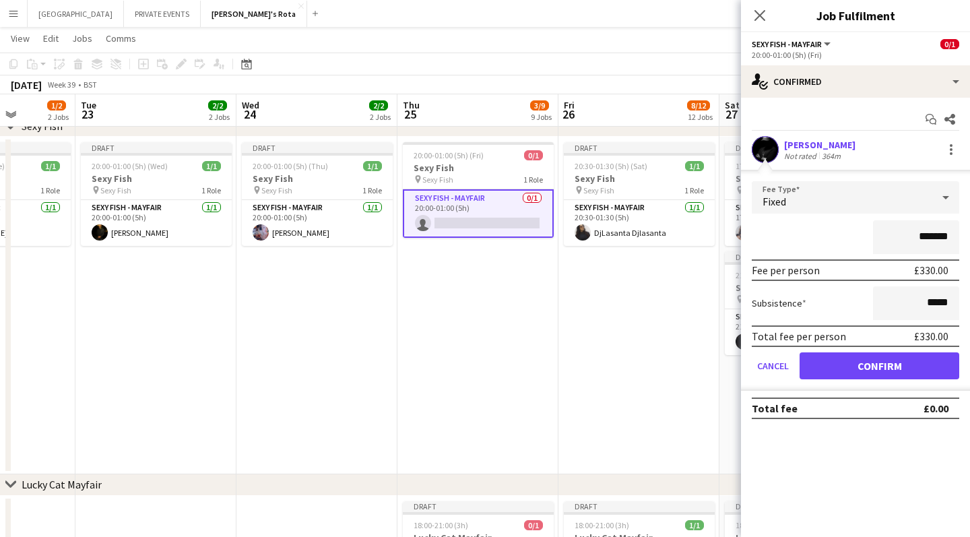
click at [841, 366] on button "Confirm" at bounding box center [880, 365] width 160 height 27
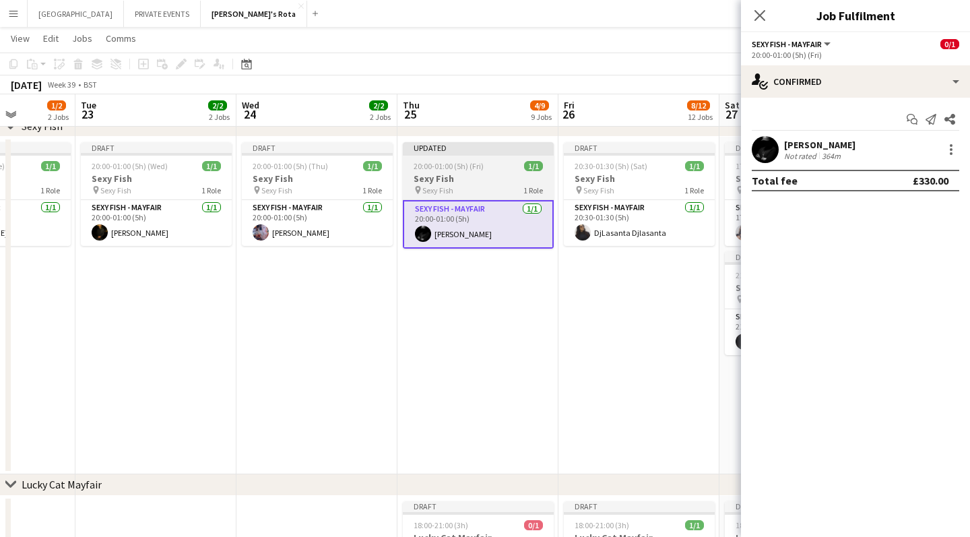
click at [452, 172] on app-job-card "Updated 20:00-01:00 (5h) (Fri) 1/1 Sexy Fish pin Sexy Fish 1 Role SEXY FISH - M…" at bounding box center [478, 195] width 151 height 106
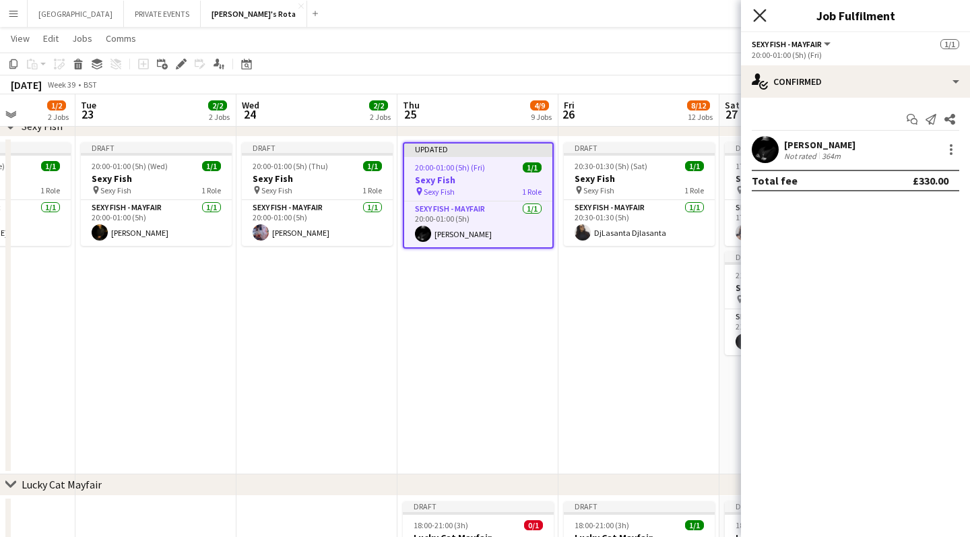
click at [757, 14] on icon "Close pop-in" at bounding box center [759, 15] width 13 height 13
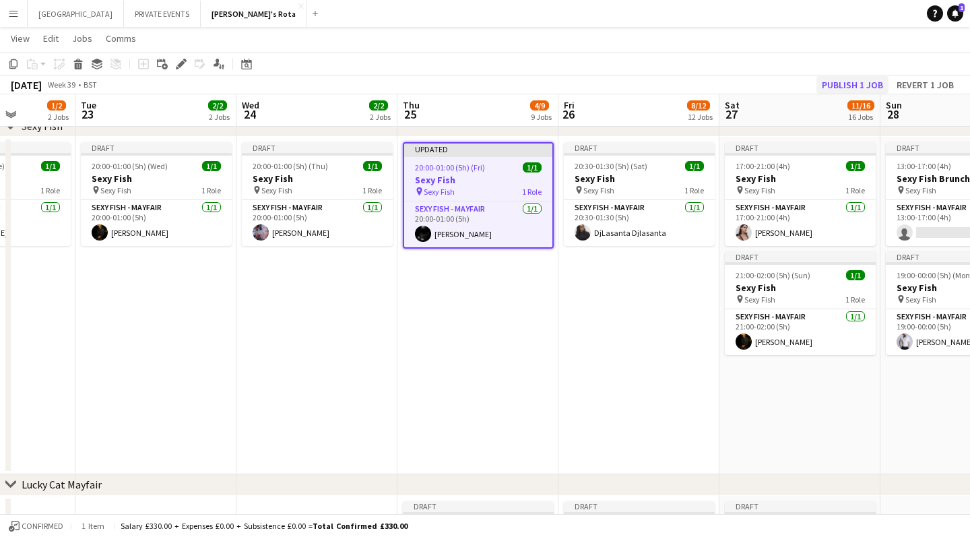
click at [848, 87] on button "Publish 1 job" at bounding box center [853, 85] width 72 height 18
